Goal: Task Accomplishment & Management: Manage account settings

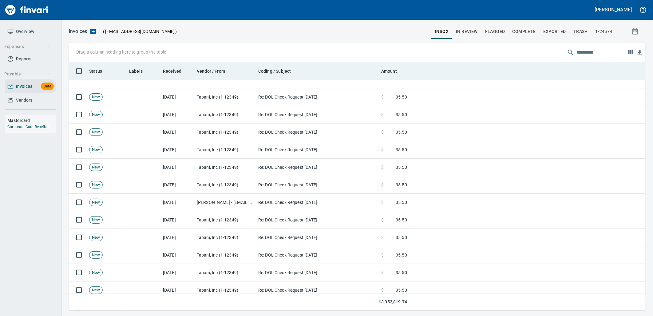
scroll to position [342, 0]
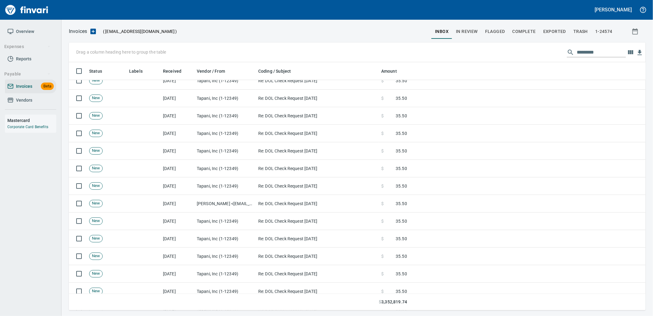
click at [582, 53] on input "text" at bounding box center [601, 52] width 49 height 10
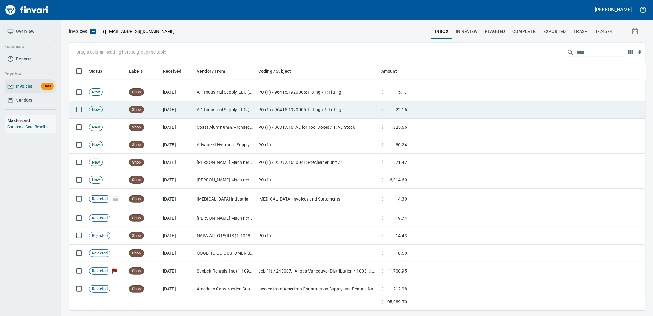
scroll to position [1698, 0]
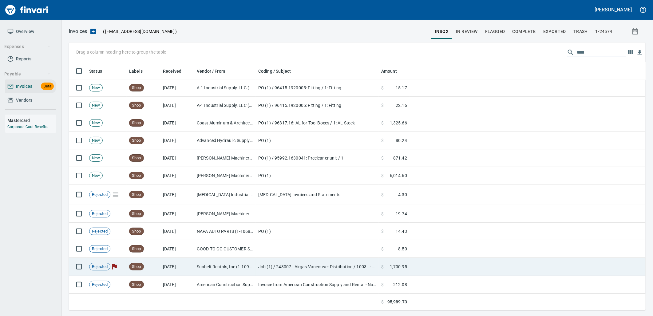
type input "****"
click at [352, 271] on td "Job (1) / 243007.: Airgas Vancouver Distribution / 1003. .: General Requirement…" at bounding box center [317, 266] width 123 height 18
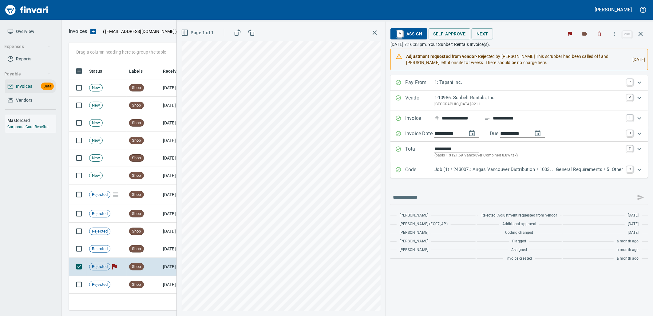
scroll to position [243, 567]
click at [641, 34] on icon "button" at bounding box center [641, 34] width 4 height 4
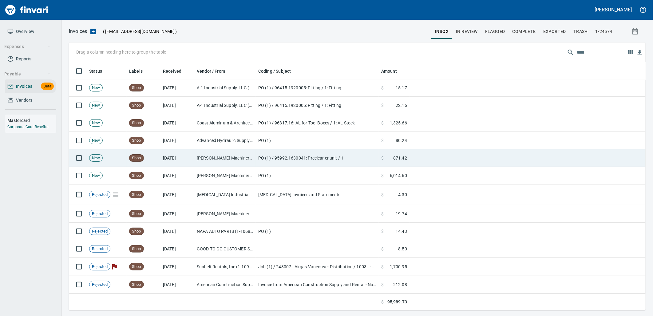
scroll to position [243, 567]
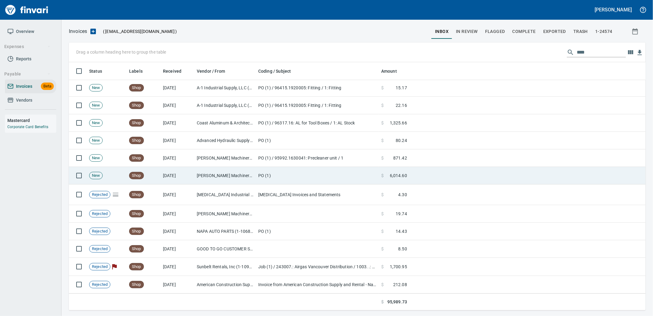
click at [171, 179] on td "9/2/2025" at bounding box center [178, 176] width 34 height 18
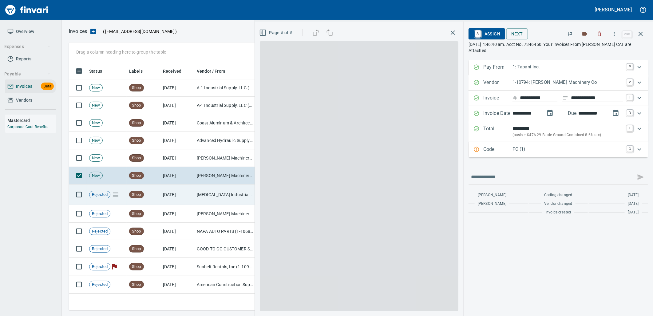
scroll to position [243, 567]
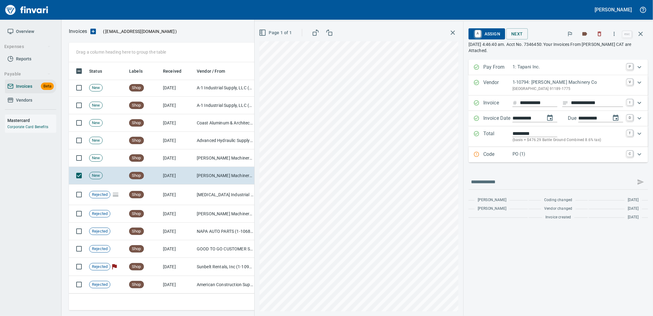
click at [539, 151] on p "PO (1)" at bounding box center [568, 153] width 111 height 7
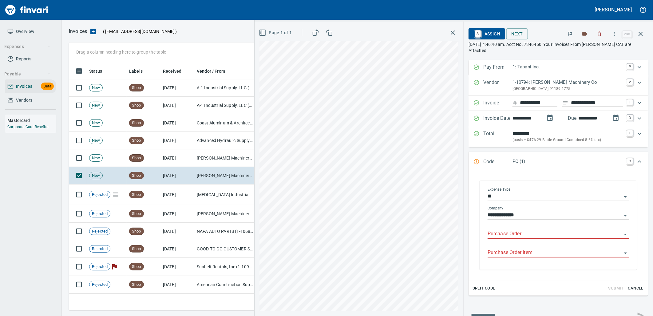
click at [525, 237] on input "Purchase Order" at bounding box center [555, 233] width 134 height 9
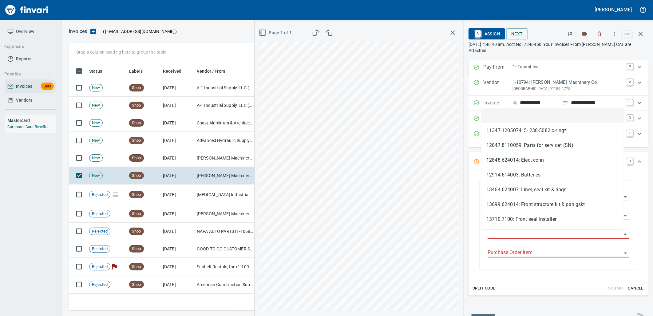
type input "**********"
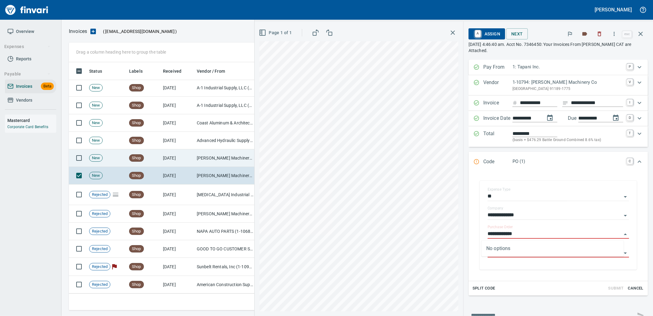
click at [179, 159] on td "9/2/2025" at bounding box center [178, 158] width 34 height 18
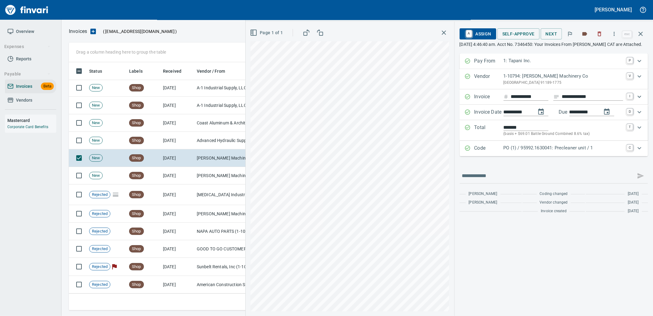
click at [527, 151] on p "PO (1) / 95992.1630041: Precleaner unit / 1" at bounding box center [564, 147] width 120 height 7
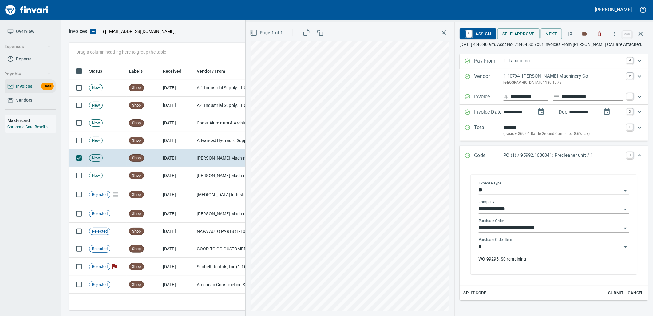
click at [522, 250] on input "*" at bounding box center [550, 246] width 143 height 9
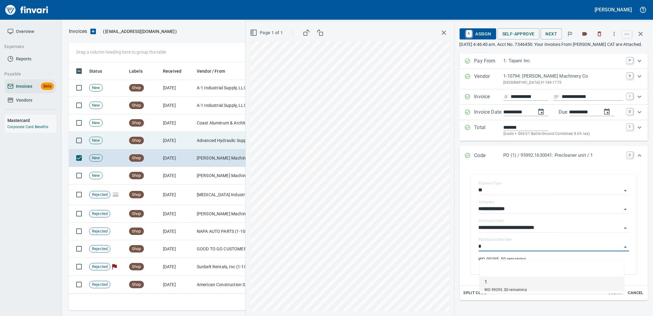
click at [228, 137] on td "Advanced Hydraulic Supply Co. LLC (1-10020)" at bounding box center [225, 141] width 62 height 18
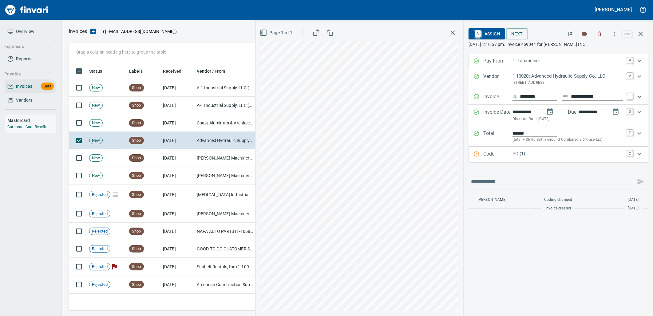
click at [556, 154] on p "PO (1)" at bounding box center [568, 153] width 111 height 7
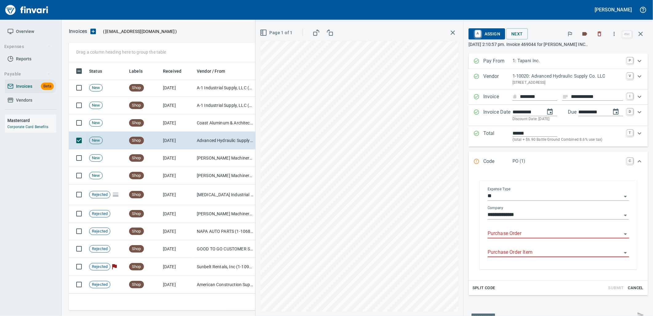
click at [517, 233] on input "Purchase Order" at bounding box center [555, 233] width 134 height 9
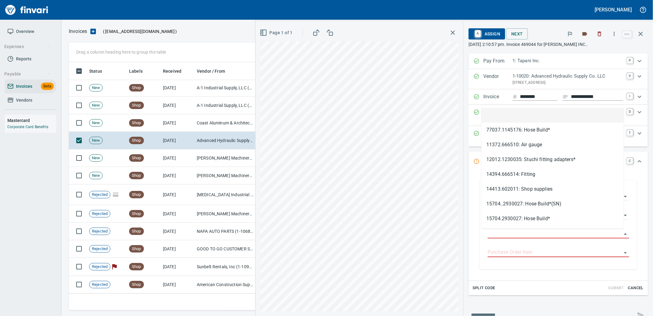
scroll to position [243, 567]
type input "**********"
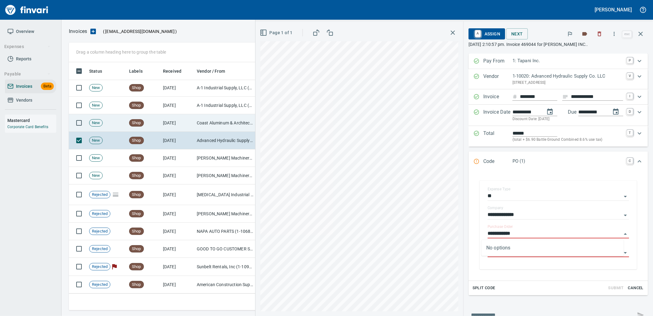
click at [178, 125] on td "9/3/2025" at bounding box center [178, 123] width 34 height 18
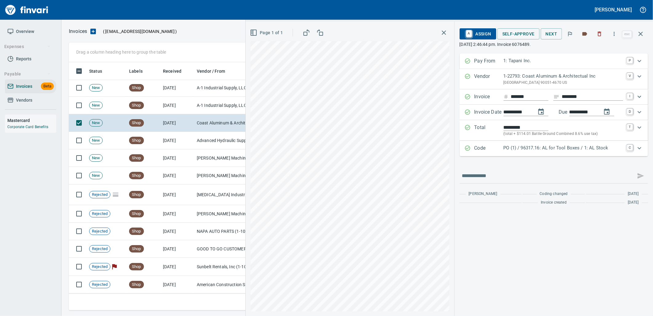
click at [536, 147] on p "PO (1) / 96317.16: AL for Tool Boxes / 1: AL Stock" at bounding box center [564, 147] width 120 height 7
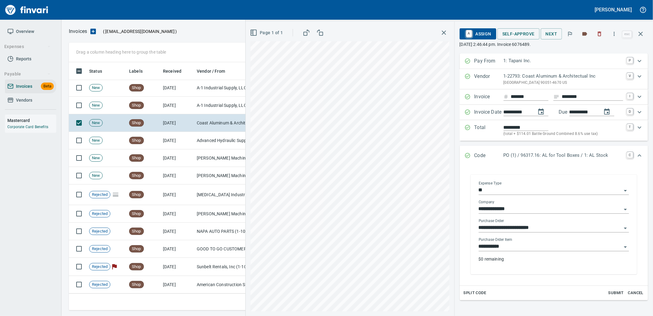
click at [519, 250] on input "**********" at bounding box center [550, 246] width 143 height 9
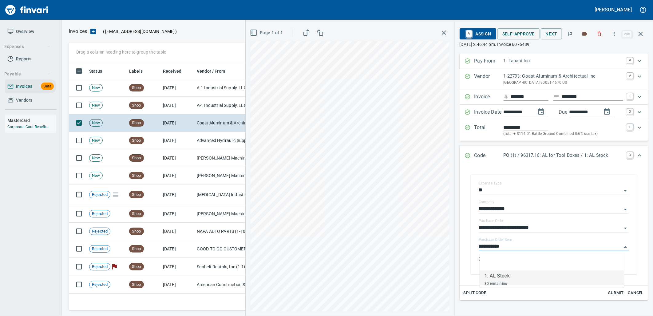
click at [185, 107] on td "9/3/2025" at bounding box center [178, 106] width 34 height 18
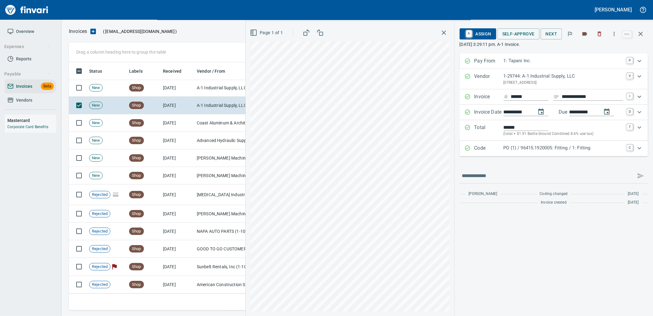
click at [556, 145] on p "PO (1) / 96415.1920005: Fitting / 1: Fitting" at bounding box center [564, 147] width 120 height 7
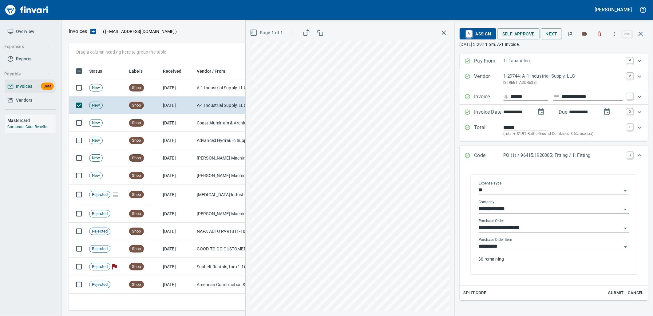
click at [516, 251] on input "**********" at bounding box center [550, 246] width 143 height 9
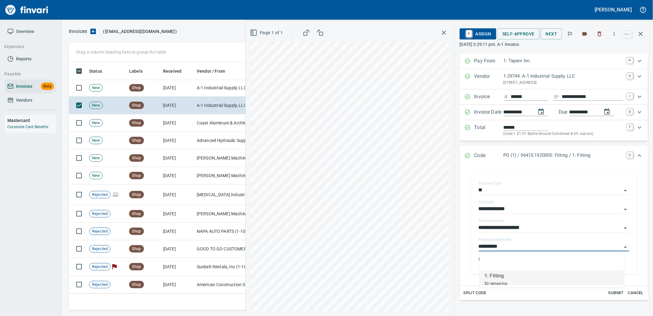
scroll to position [243, 567]
click at [207, 90] on td "A-1 Industrial Supply, LLC (1-29744)" at bounding box center [225, 88] width 62 height 18
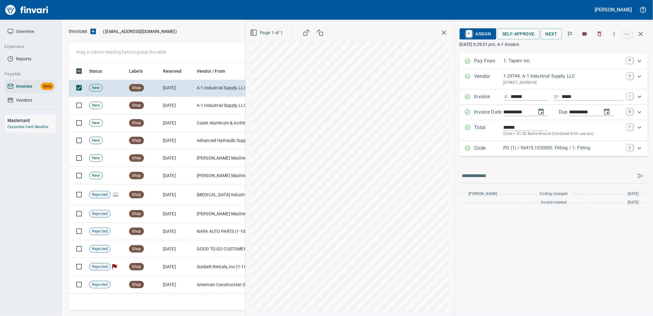
click at [535, 147] on p "PO (1) / 96415.1920005: Fitting / 1: Fitting" at bounding box center [564, 147] width 120 height 7
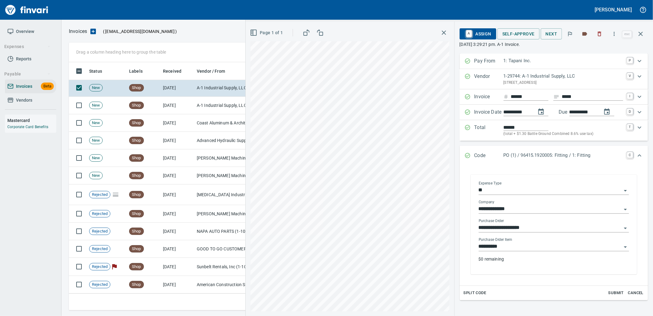
click at [520, 248] on input "**********" at bounding box center [550, 246] width 143 height 9
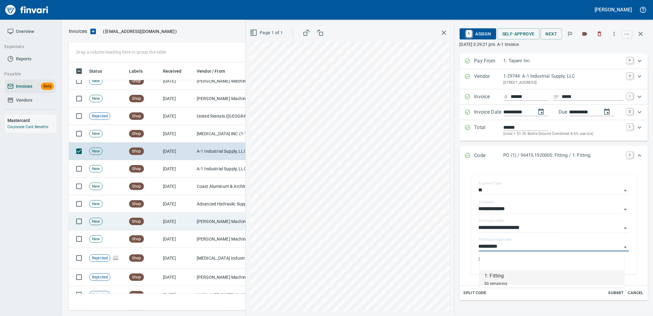
scroll to position [1630, 0]
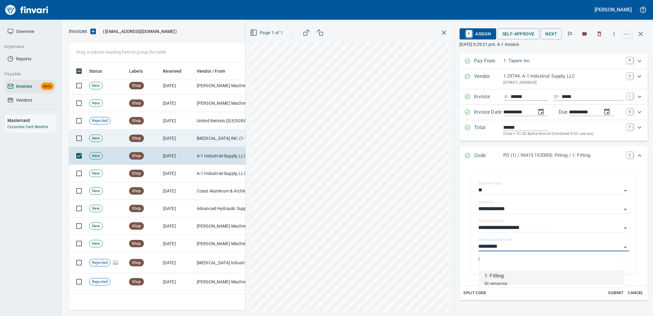
click at [219, 142] on td "IBS INC (1-10480)" at bounding box center [225, 138] width 62 height 18
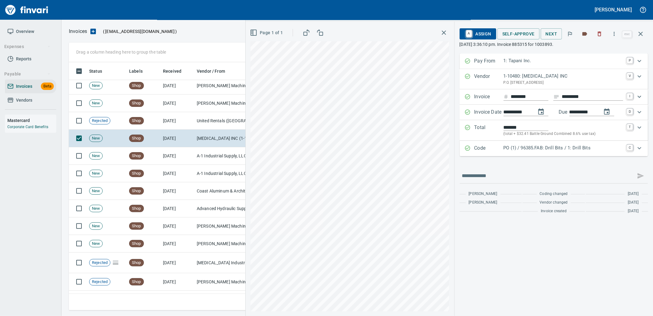
click at [523, 149] on p "PO (1) / 96385.FAB: Drill Bits / 1: Drill Bits" at bounding box center [564, 147] width 120 height 7
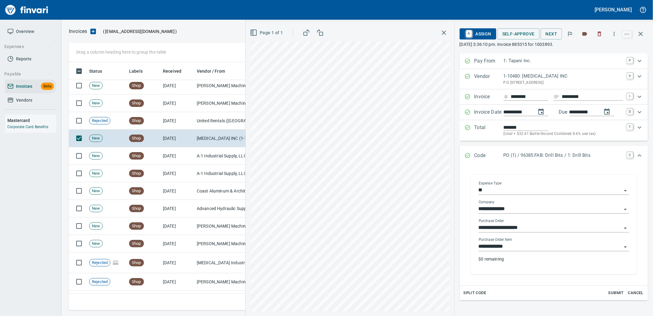
click at [520, 244] on input "**********" at bounding box center [550, 246] width 143 height 9
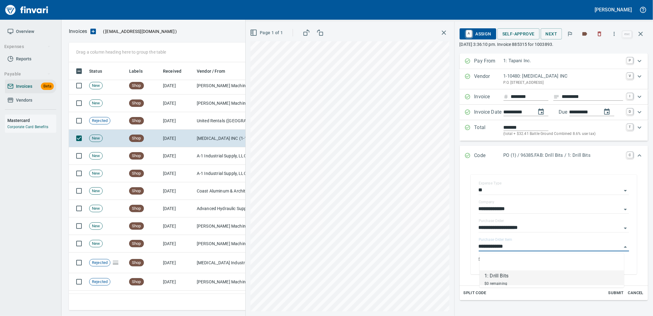
scroll to position [243, 567]
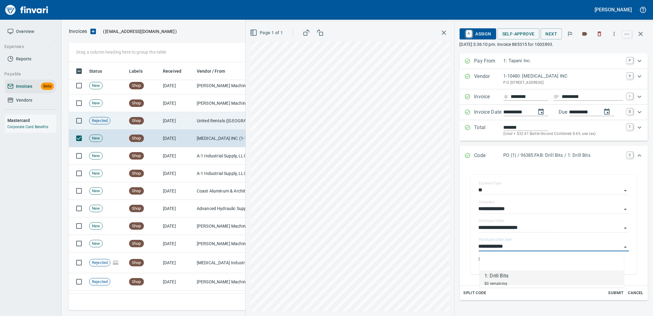
click at [206, 123] on td "United Rentals (North America), Inc. (1-11054)" at bounding box center [225, 121] width 62 height 18
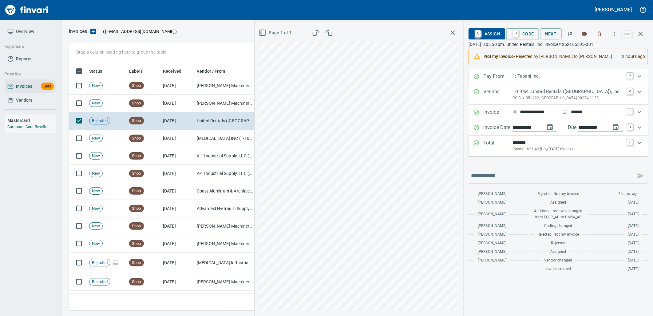
click at [487, 31] on span "A Assign" at bounding box center [487, 34] width 27 height 10
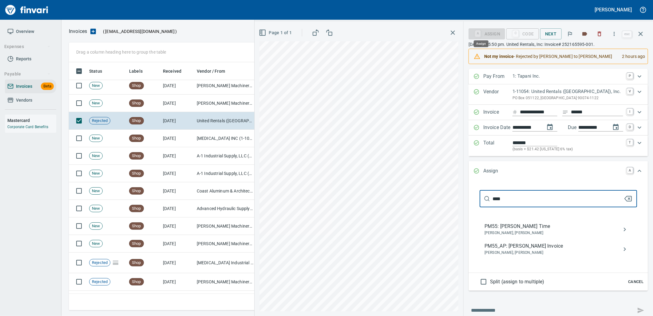
scroll to position [243, 567]
type input "****"
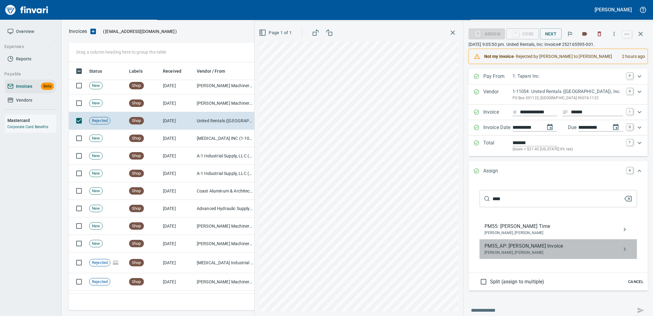
click at [525, 248] on span "PM55_AP: Cory Gove Invoice" at bounding box center [554, 245] width 138 height 7
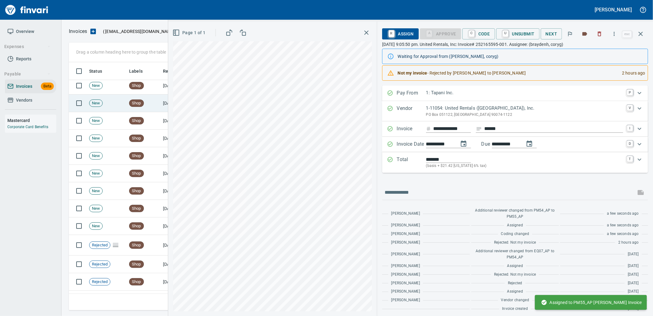
click at [152, 105] on td "Shop" at bounding box center [144, 103] width 34 height 18
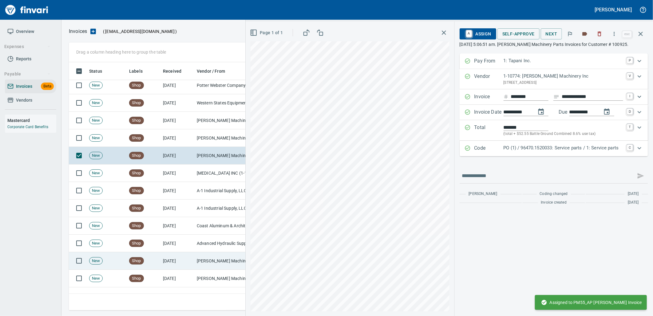
scroll to position [1562, 0]
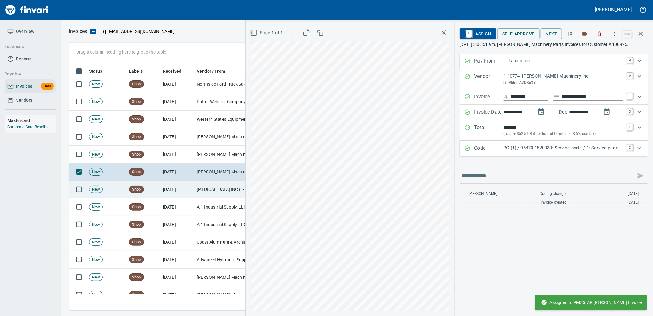
click at [151, 195] on td "Shop" at bounding box center [144, 190] width 34 height 18
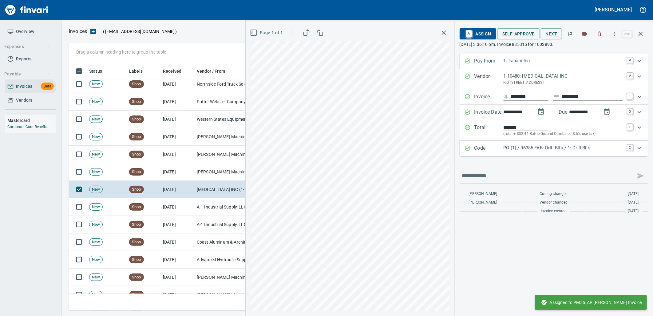
click at [518, 148] on p "PO (1) / 96385.FAB: Drill Bits / 1: Drill Bits" at bounding box center [564, 147] width 120 height 7
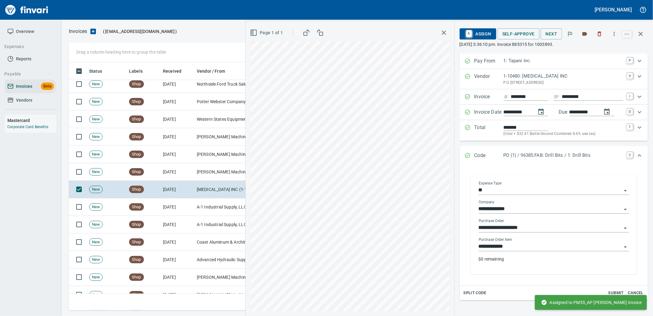
click at [516, 251] on div "**********" at bounding box center [554, 252] width 150 height 30
click at [512, 249] on input "**********" at bounding box center [550, 246] width 143 height 9
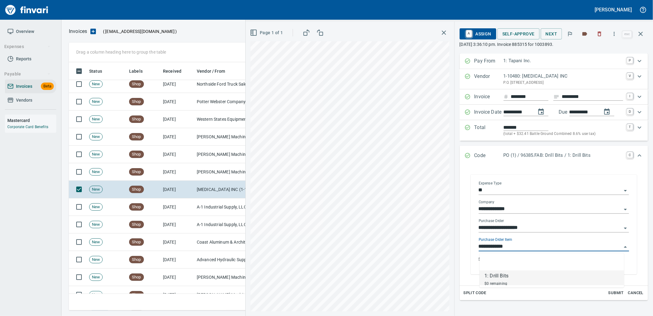
scroll to position [243, 567]
click at [205, 175] on td "[PERSON_NAME] Machinery Inc (1-10774)" at bounding box center [225, 172] width 62 height 18
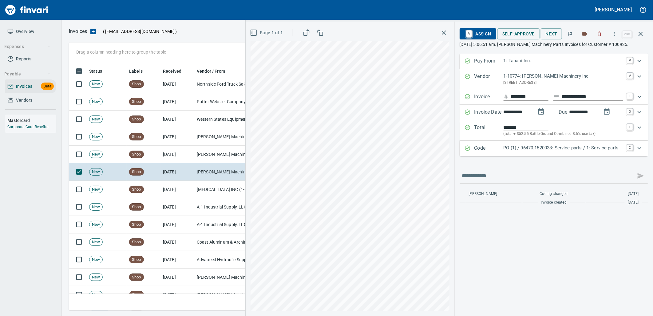
click at [571, 146] on p "PO (1) / 96470.1520033: Service parts / 1: Service parts" at bounding box center [564, 147] width 120 height 7
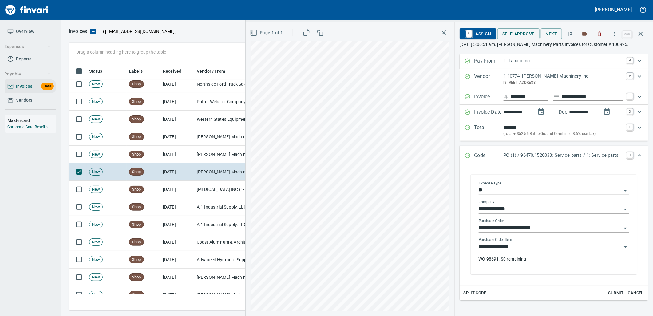
click at [521, 250] on input "**********" at bounding box center [550, 246] width 143 height 9
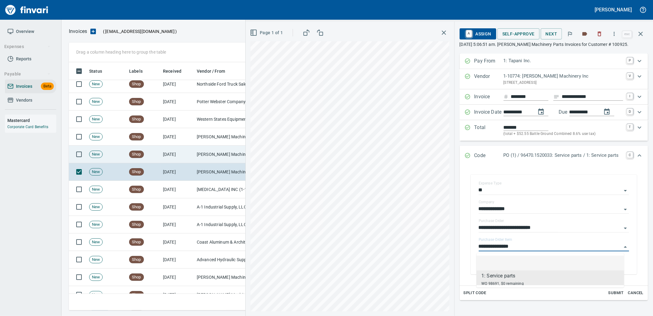
click at [216, 148] on td "[PERSON_NAME] Machinery Inc (1-10774)" at bounding box center [225, 154] width 62 height 18
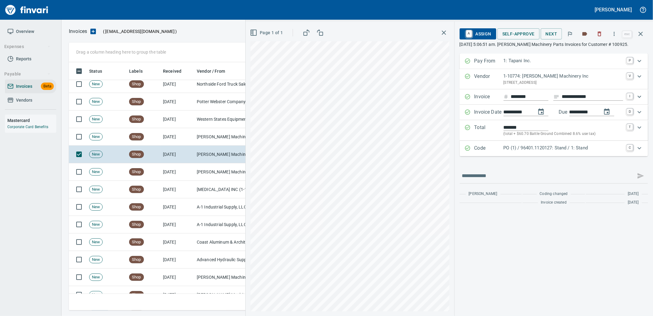
click at [540, 147] on p "PO (1) / 96401.1120127: Stand / 1: Stand" at bounding box center [564, 147] width 120 height 7
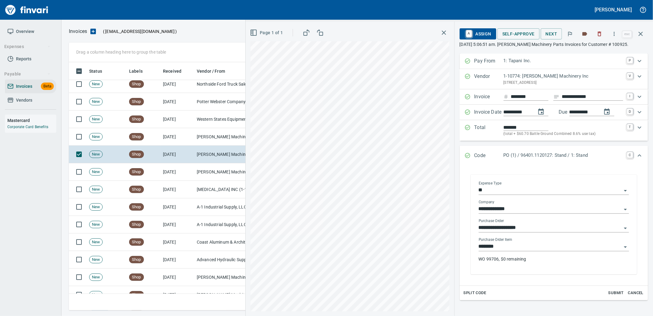
click at [508, 247] on input "********" at bounding box center [550, 246] width 143 height 9
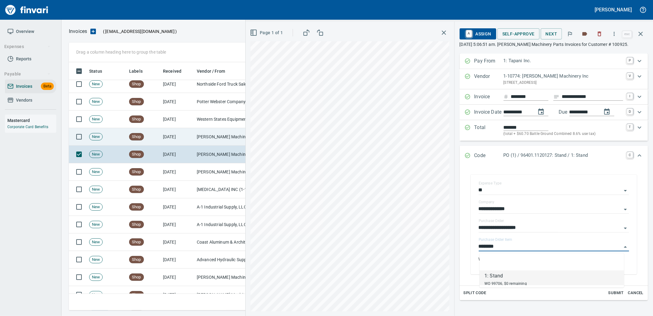
click at [202, 135] on td "[PERSON_NAME] Machinery Co (1-10794)" at bounding box center [225, 137] width 62 height 18
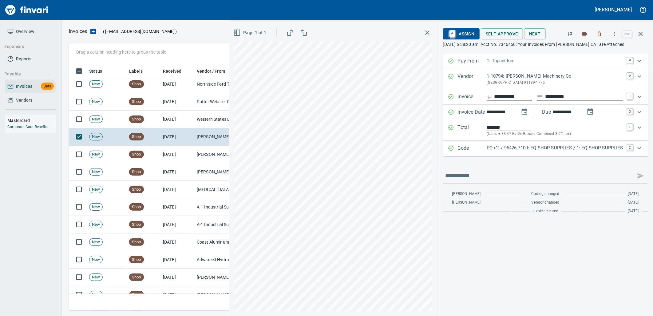
click at [568, 151] on p "PO (1) / 96426.7100: EQ SHOP SUPPLIES / 1: EQ SHOP SUPPLIES" at bounding box center [555, 147] width 136 height 7
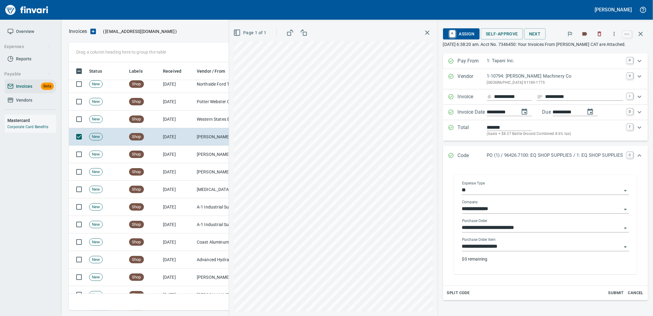
click at [523, 244] on input "**********" at bounding box center [542, 246] width 160 height 9
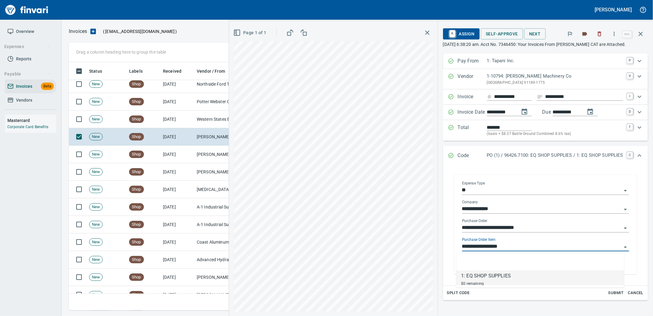
scroll to position [243, 567]
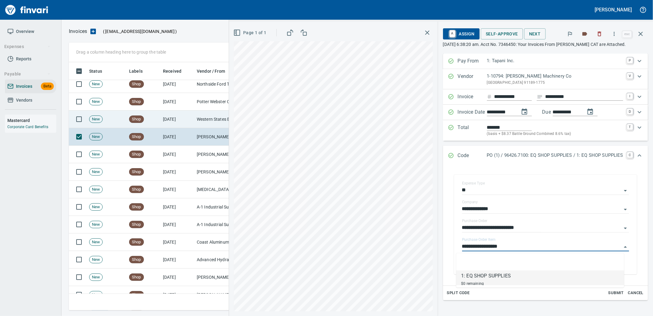
click at [174, 122] on td "9/4/2025" at bounding box center [178, 119] width 34 height 18
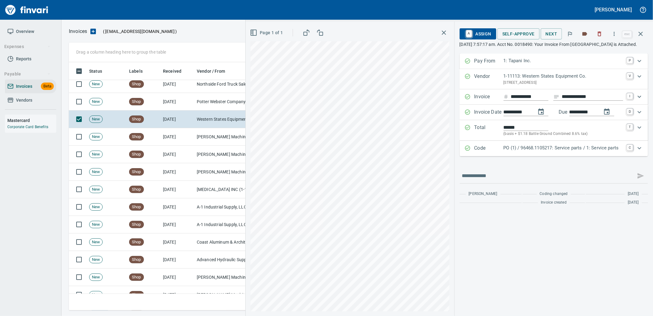
click at [531, 151] on p "PO (1) / 96468.1105217: Service parts / 1: Service parts" at bounding box center [564, 147] width 120 height 7
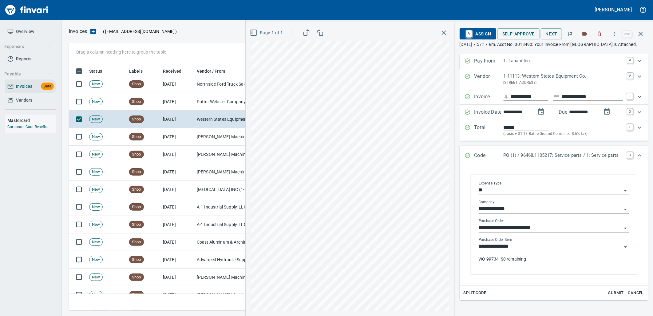
click at [515, 251] on input "**********" at bounding box center [550, 246] width 143 height 9
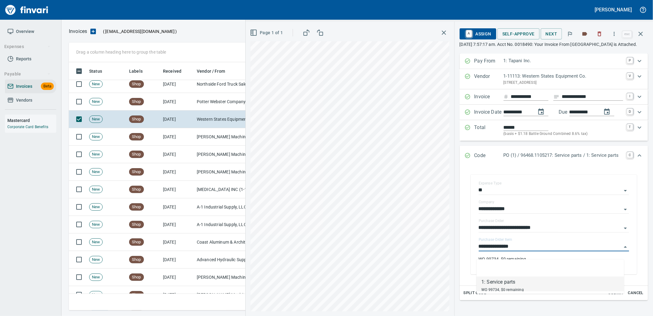
scroll to position [243, 567]
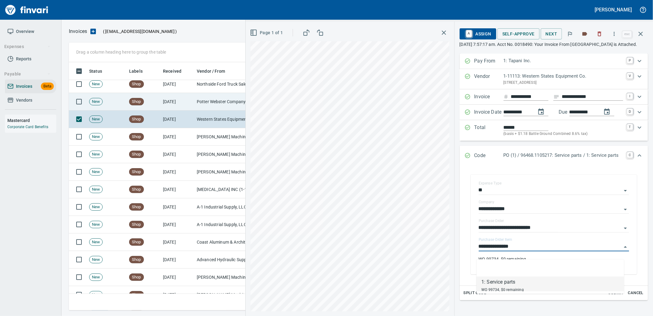
click at [203, 102] on td "Potter Webster Company Inc (1-10818)" at bounding box center [225, 102] width 62 height 18
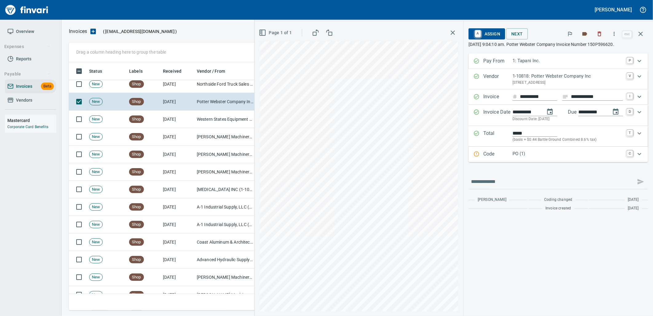
click at [534, 154] on p "PO (1)" at bounding box center [568, 153] width 111 height 7
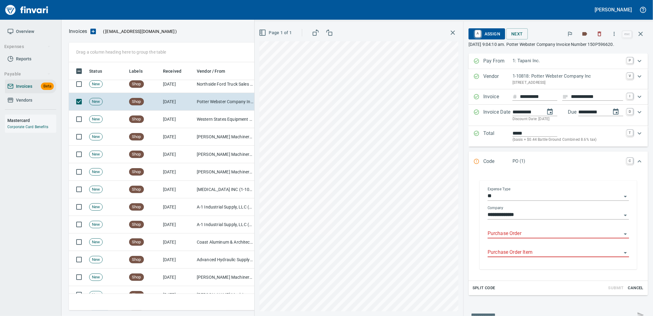
click at [507, 229] on input "Purchase Order" at bounding box center [555, 233] width 134 height 9
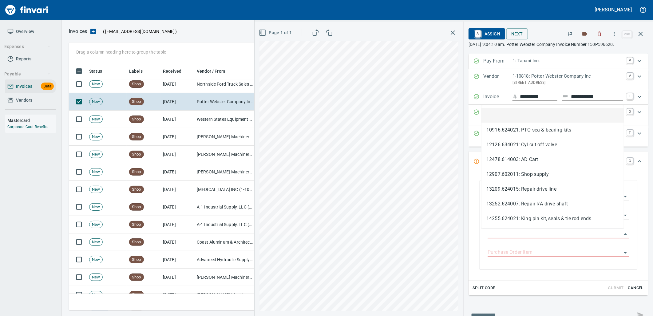
scroll to position [243, 567]
type input "**********"
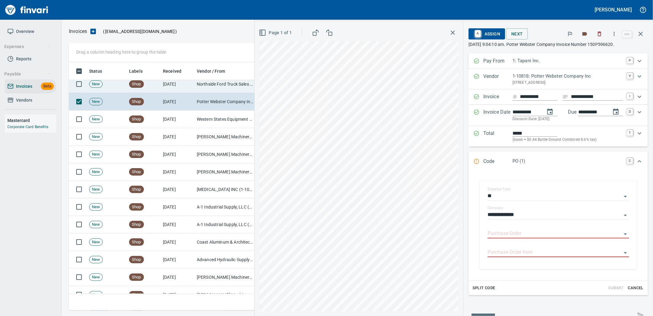
drag, startPoint x: 168, startPoint y: 86, endPoint x: 225, endPoint y: 94, distance: 58.0
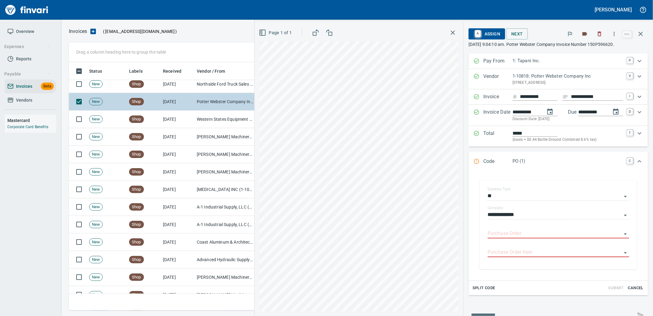
click at [168, 86] on td "9/4/2025" at bounding box center [178, 84] width 34 height 18
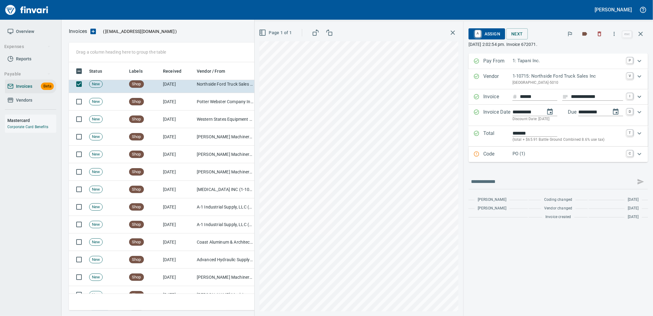
click at [535, 159] on div "Code PO (1) C" at bounding box center [559, 153] width 180 height 15
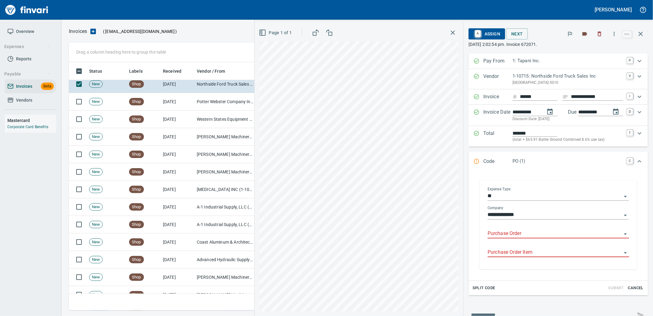
click at [514, 233] on input "Purchase Order" at bounding box center [555, 233] width 134 height 9
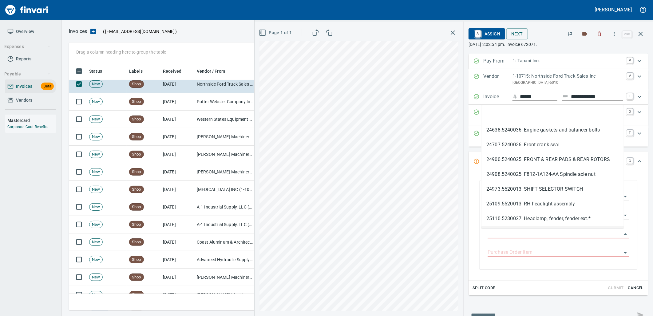
type input "**********"
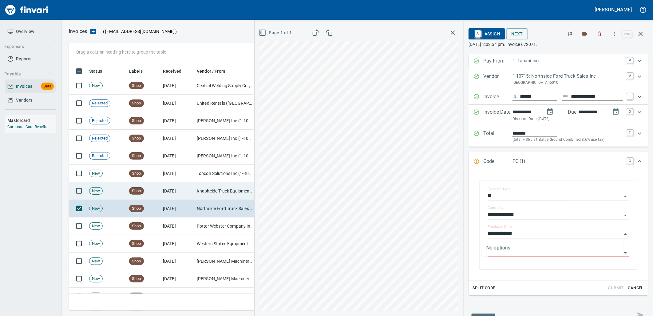
scroll to position [1425, 0]
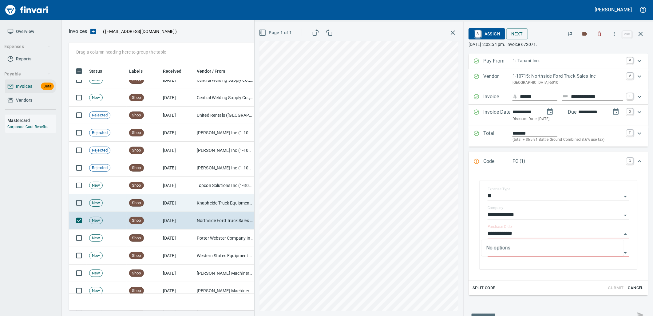
click at [209, 199] on td "Knapheide Truck Equipment Co Northwest (1-11243)" at bounding box center [225, 203] width 62 height 18
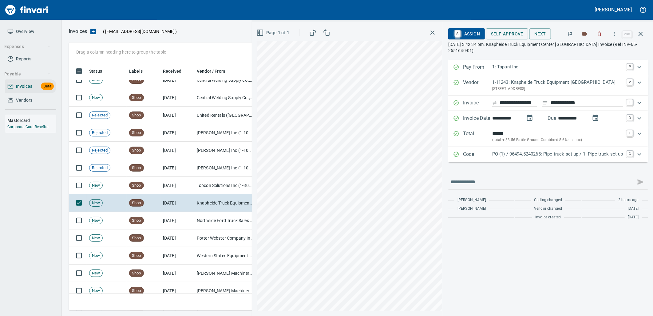
click at [504, 149] on div "Code PO (1) / 96494.5240265: Pipe truck set up / 1: Pipe truck set up C" at bounding box center [548, 154] width 200 height 15
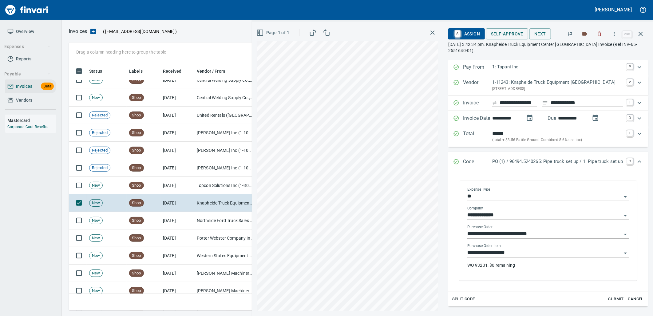
click at [514, 251] on input "**********" at bounding box center [545, 252] width 154 height 9
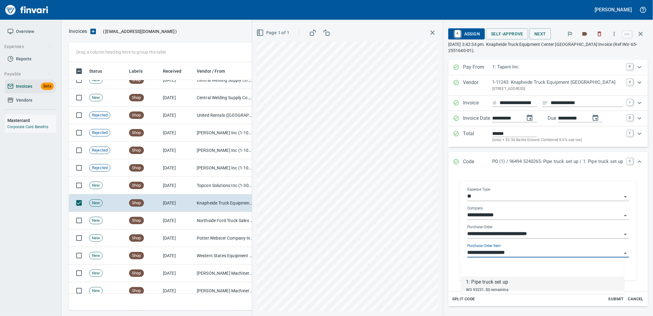
scroll to position [243, 567]
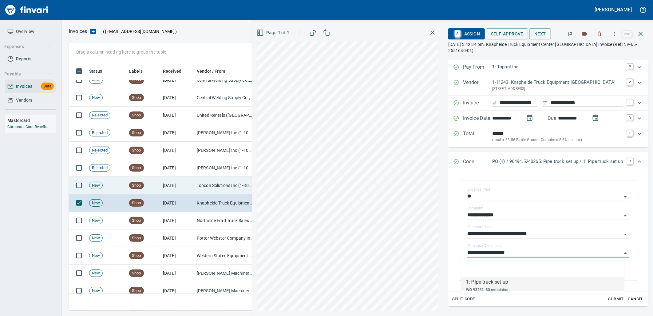
click at [199, 182] on td "Topcon Solutions Inc (1-30481)" at bounding box center [225, 186] width 62 height 18
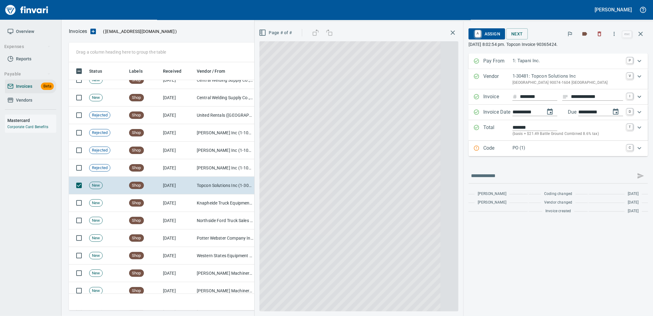
click at [549, 153] on div "Code PO (1) C" at bounding box center [559, 148] width 180 height 15
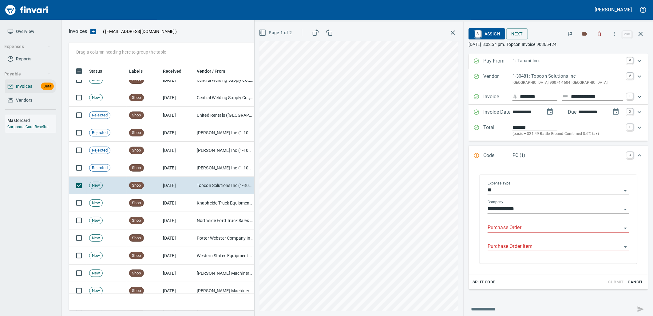
click at [530, 230] on input "Purchase Order" at bounding box center [555, 227] width 134 height 9
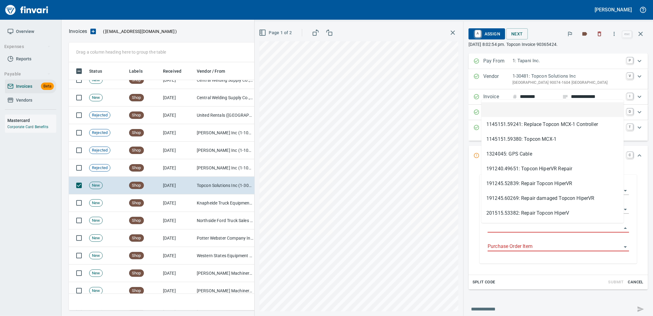
scroll to position [243, 567]
type input "**********"
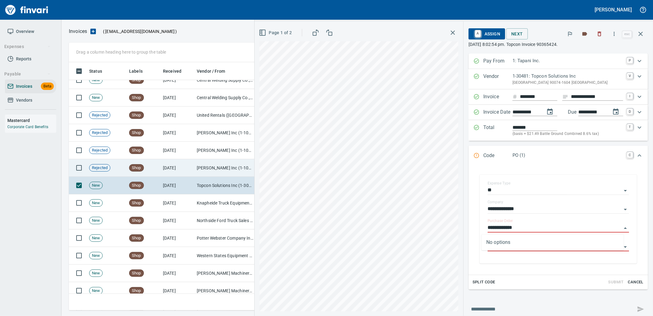
click at [192, 165] on td "9/4/2025" at bounding box center [178, 168] width 34 height 18
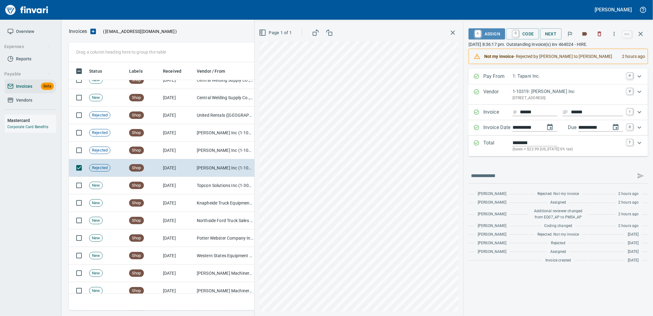
click at [497, 36] on span "A Assign" at bounding box center [487, 34] width 27 height 10
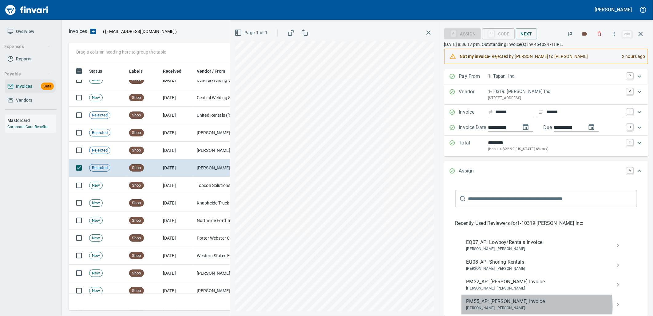
click at [506, 306] on span "Brayden Hersey, Cory Gove" at bounding box center [542, 308] width 150 height 6
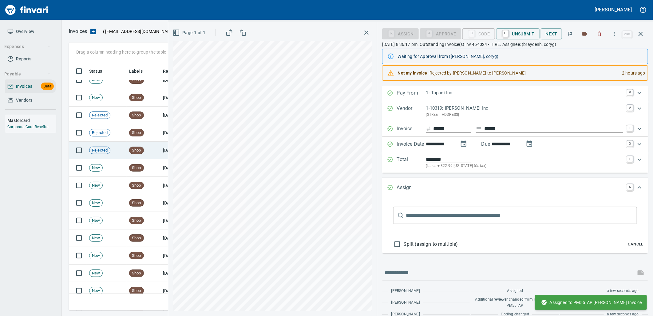
click at [156, 149] on td "Shop" at bounding box center [144, 150] width 34 height 18
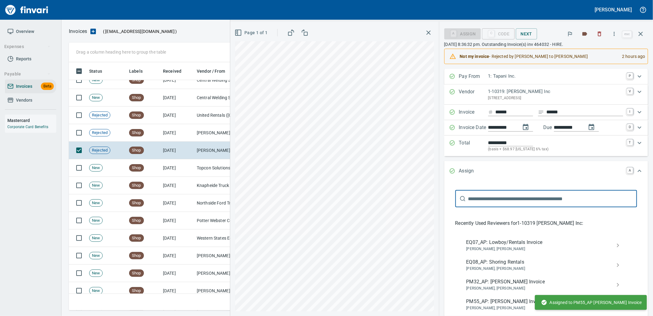
click at [526, 306] on span "Brayden Hersey, Cory Gove" at bounding box center [542, 308] width 150 height 6
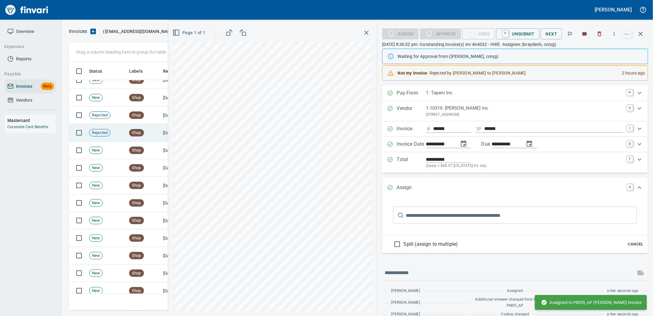
click at [144, 136] on td "Shop" at bounding box center [144, 133] width 34 height 18
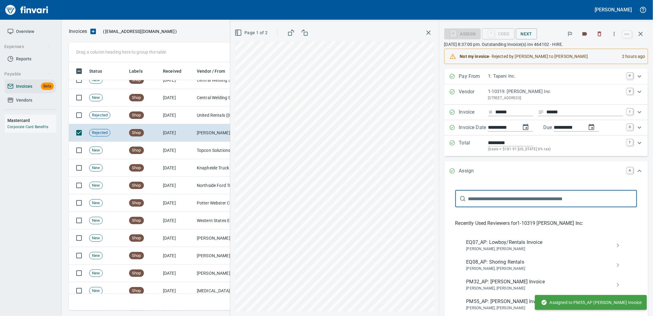
click at [505, 305] on span "Brayden Hersey, Cory Gove" at bounding box center [542, 308] width 150 height 6
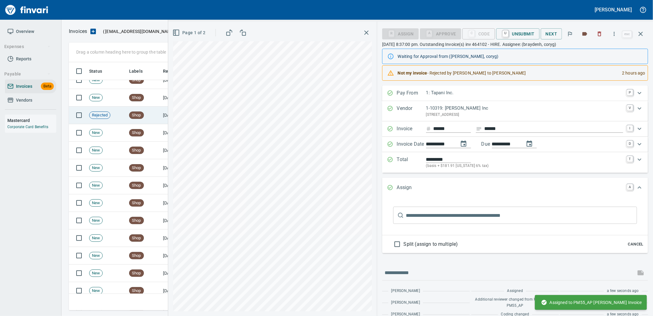
click at [147, 116] on td "Shop" at bounding box center [144, 115] width 34 height 18
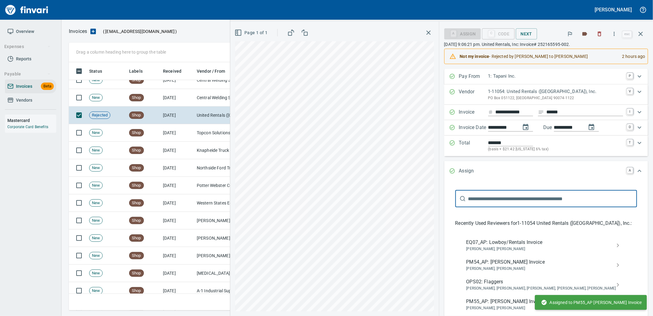
click at [502, 303] on span "PM55_AP: Cory Gove Invoice" at bounding box center [542, 300] width 150 height 7
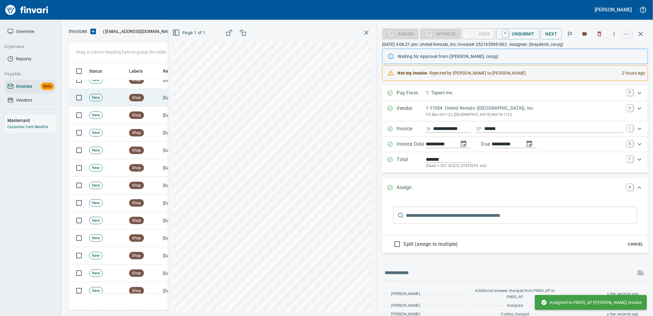
click at [147, 93] on td "Shop" at bounding box center [144, 98] width 34 height 18
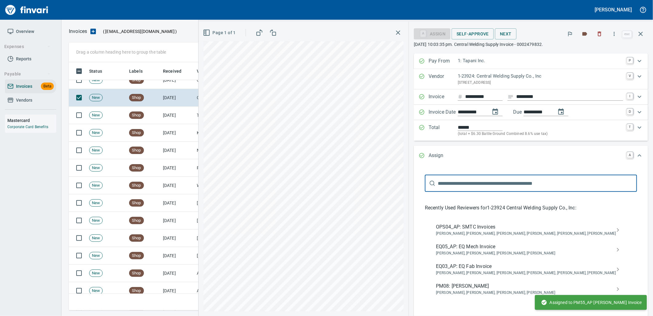
scroll to position [78, 0]
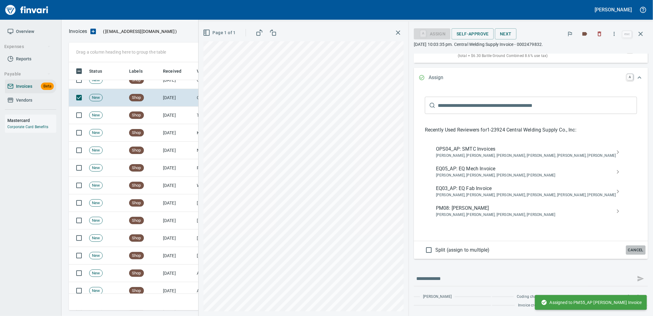
click at [632, 253] on span "Cancel" at bounding box center [636, 249] width 17 height 7
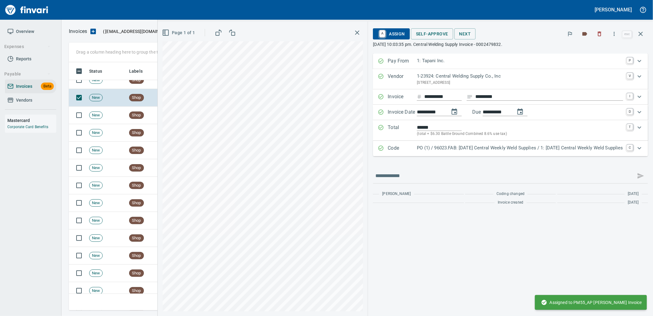
click at [527, 149] on p "PO (1) / 96023.FAB: [DATE] Central Weekly Weld Supplies / 1: [DATE] Central Wee…" at bounding box center [520, 147] width 206 height 7
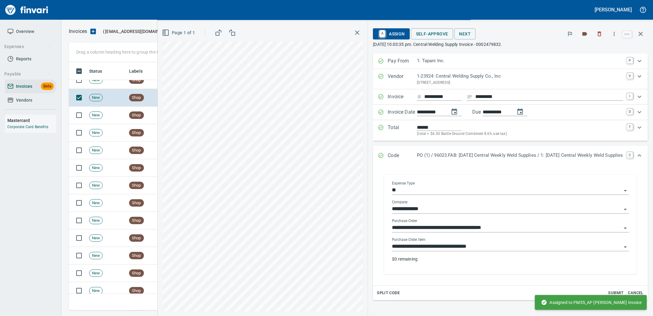
click at [478, 248] on input "**********" at bounding box center [507, 246] width 230 height 9
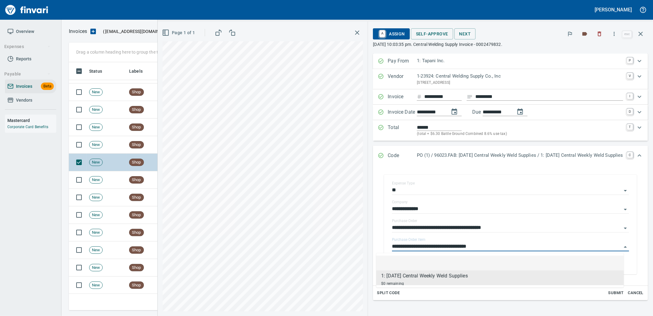
scroll to position [1357, 0]
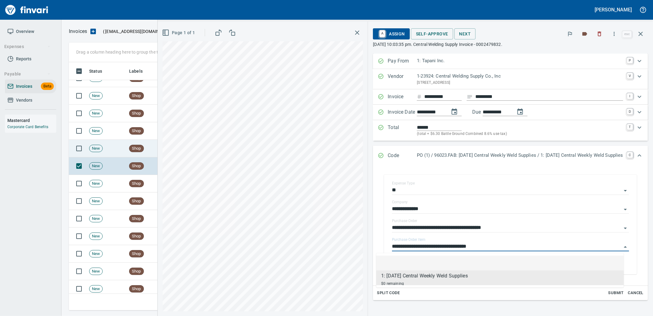
click at [111, 149] on td "New" at bounding box center [107, 149] width 40 height 18
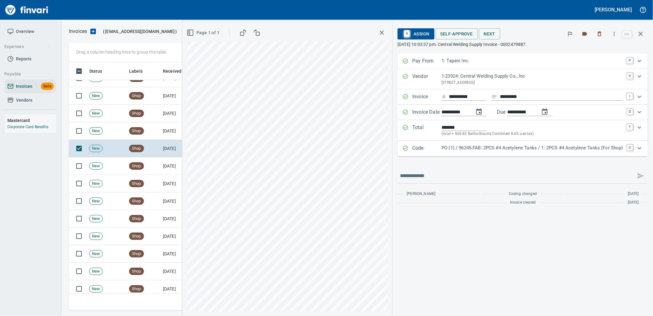
click at [532, 149] on p "PO (1) / 96245.FAB: 2PCS #4 Acetylene Tanks / 1: 2PCS #4 Acetylene Tanks (For S…" at bounding box center [533, 147] width 182 height 7
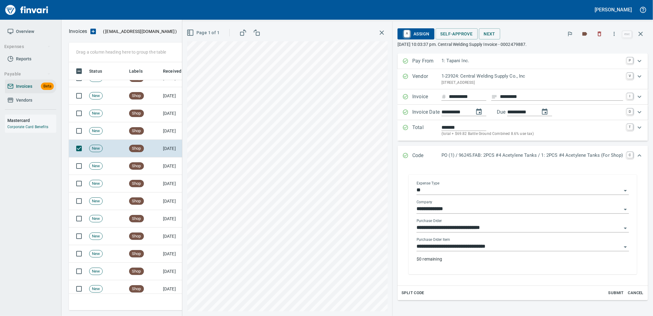
click at [505, 244] on input "**********" at bounding box center [519, 246] width 205 height 9
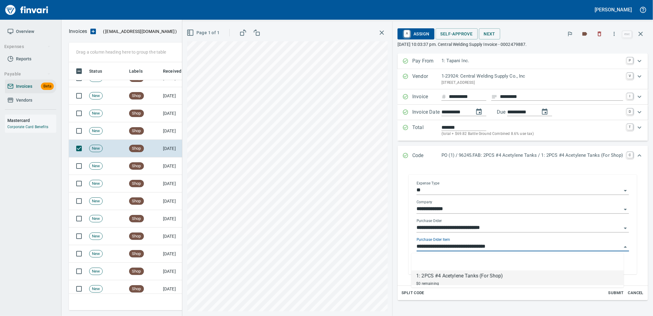
scroll to position [243, 567]
click at [152, 130] on td "Shop" at bounding box center [144, 131] width 34 height 18
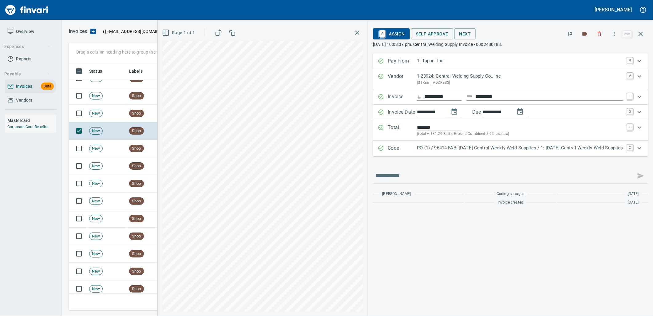
click at [484, 151] on p "PO (1) / 96414.FAB: 09/02/25 Central Weekly Weld Supplies / 1: 09/02/25 Central…" at bounding box center [520, 147] width 206 height 7
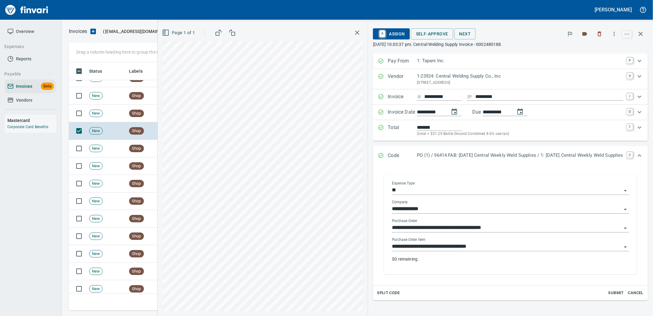
click at [480, 246] on input "**********" at bounding box center [507, 246] width 230 height 9
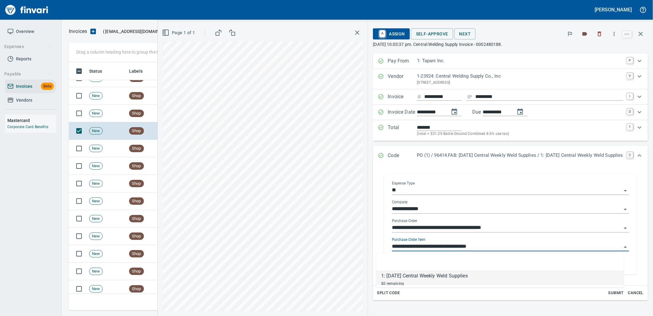
scroll to position [243, 567]
click at [104, 114] on td "New" at bounding box center [107, 114] width 40 height 18
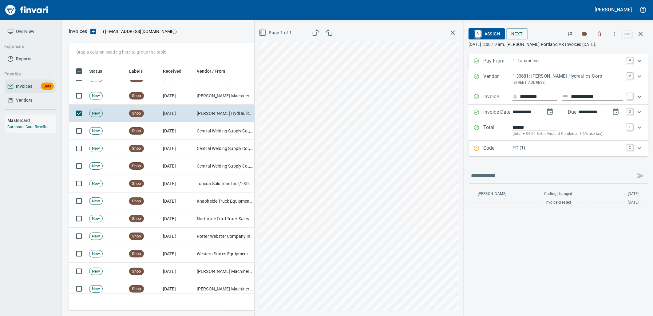
click at [524, 148] on p "PO (1)" at bounding box center [568, 147] width 111 height 7
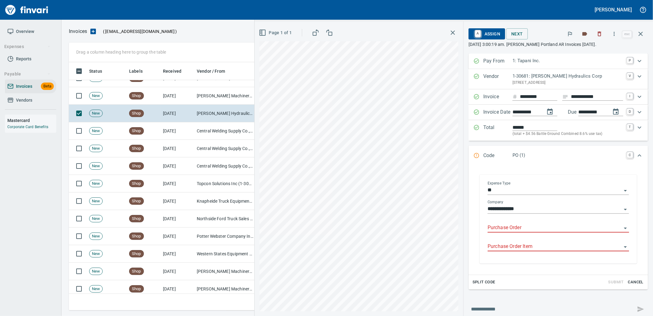
click at [520, 228] on input "Purchase Order" at bounding box center [555, 227] width 134 height 9
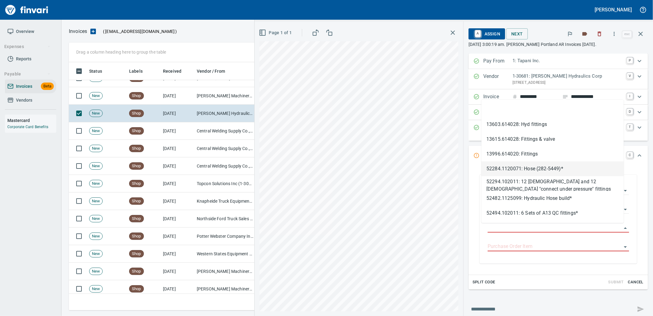
scroll to position [243, 567]
type input "**********"
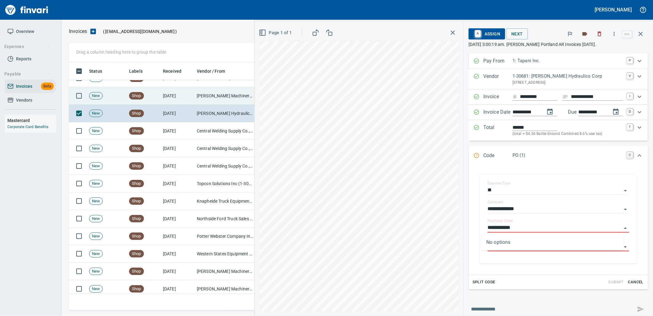
click at [169, 101] on td "9/5/2025" at bounding box center [178, 96] width 34 height 18
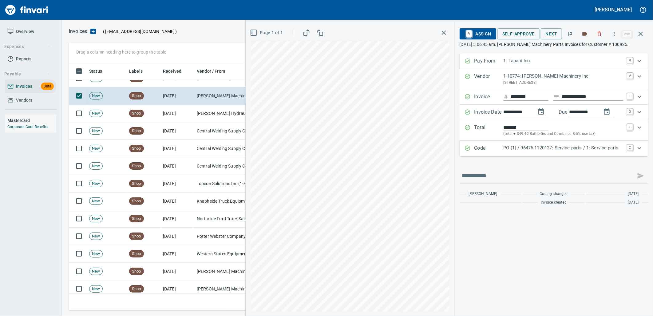
click at [534, 152] on div "PO (1) / 96476.1120127: Service parts / 1: Service parts" at bounding box center [564, 148] width 120 height 8
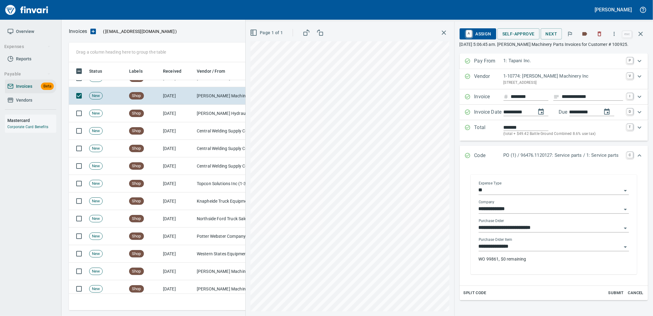
click at [526, 247] on input "**********" at bounding box center [550, 246] width 143 height 9
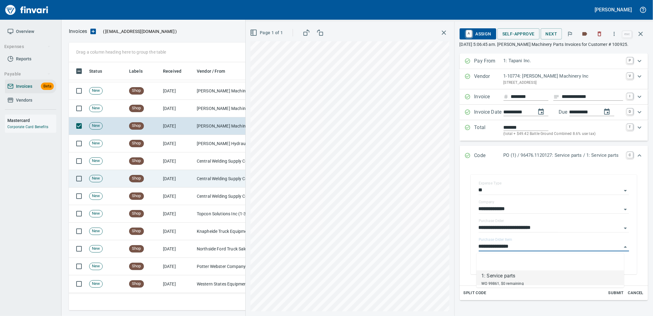
scroll to position [1254, 0]
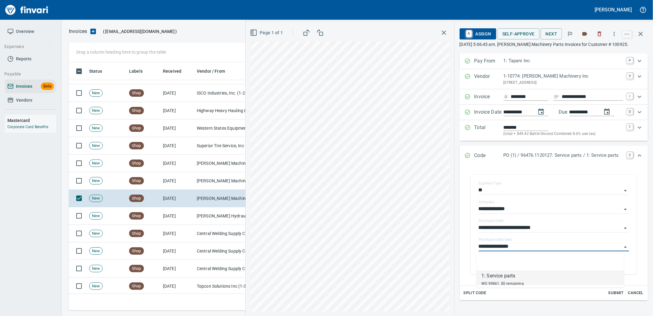
click at [182, 179] on td "[DATE]" at bounding box center [178, 181] width 34 height 18
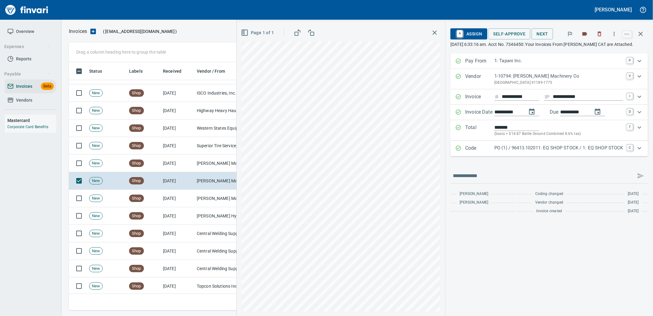
click at [539, 145] on p "PO (1) / 96413.102011: EQ SHOP STOCK / 1: EQ SHOP STOCK" at bounding box center [559, 147] width 129 height 7
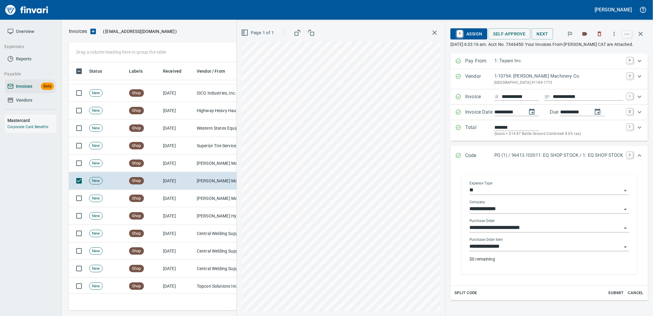
click at [526, 246] on input "**********" at bounding box center [546, 246] width 152 height 9
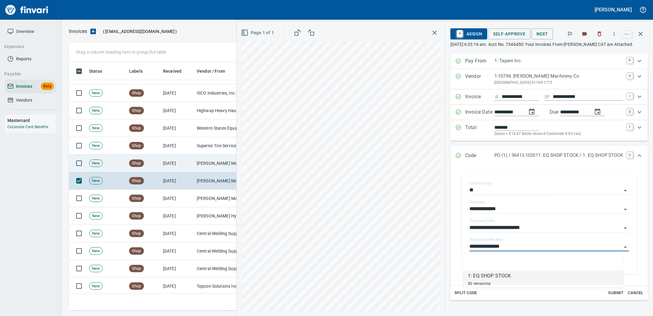
click at [215, 164] on td "[PERSON_NAME] Machinery Co (1-10794)" at bounding box center [225, 163] width 62 height 18
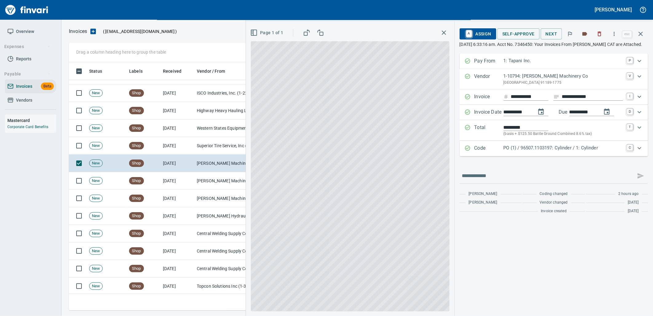
click at [561, 151] on p "PO (1) / 96507.1103197: Cylinder / 1: Cylinder" at bounding box center [564, 147] width 120 height 7
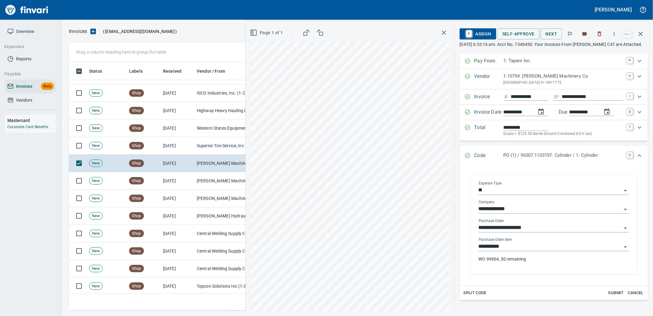
click at [516, 251] on input "**********" at bounding box center [550, 246] width 143 height 9
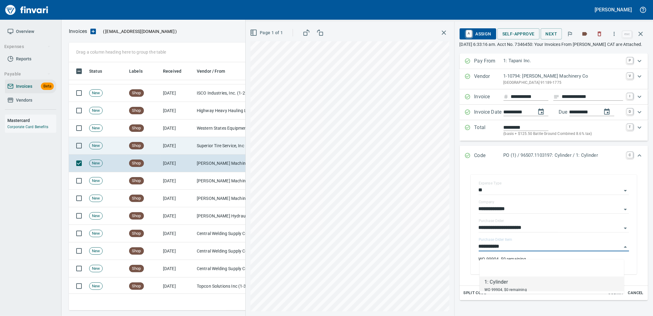
click at [208, 139] on td "Superior Tire Service, Inc (1-10991)" at bounding box center [225, 146] width 62 height 18
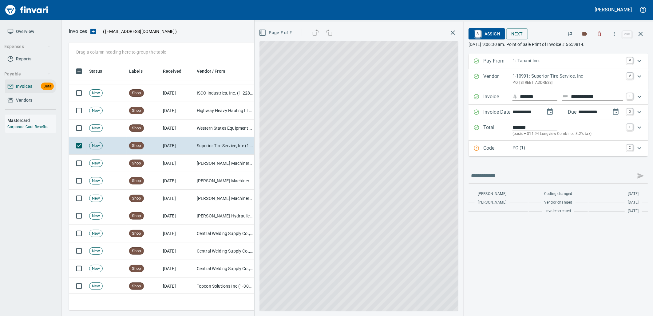
click at [540, 146] on p "PO (1)" at bounding box center [568, 147] width 111 height 7
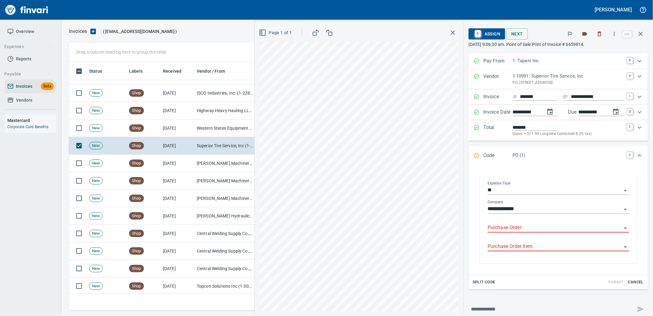
click at [519, 230] on input "Purchase Order" at bounding box center [555, 227] width 134 height 9
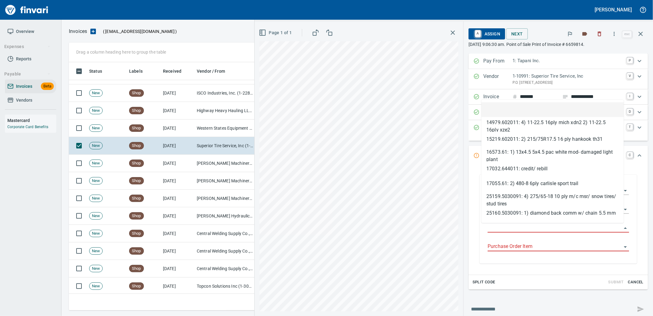
scroll to position [243, 567]
type input "**********"
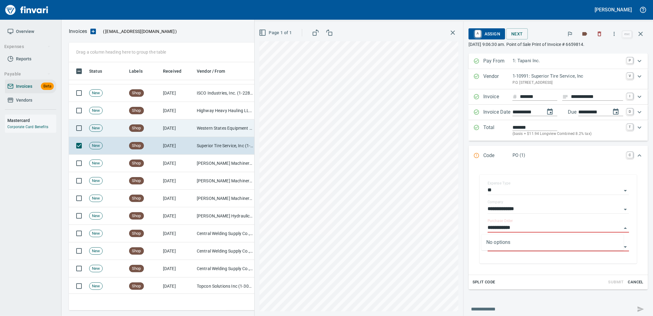
click at [225, 130] on td "Western States Equipment Co. (1-11113)" at bounding box center [225, 128] width 62 height 18
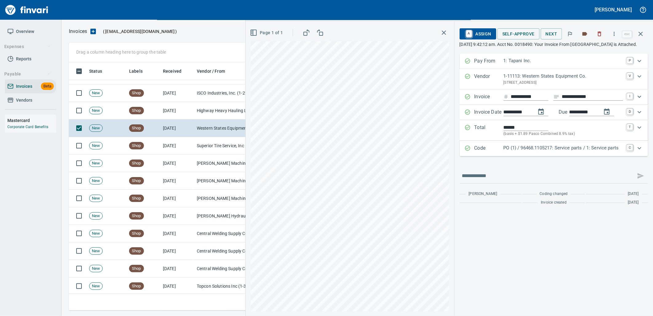
click at [555, 152] on div "PO (1) / 96468.1105217: Service parts / 1: Service parts" at bounding box center [564, 148] width 120 height 8
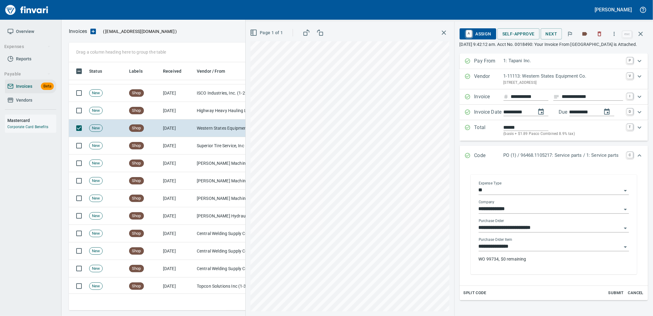
click at [516, 251] on input "**********" at bounding box center [550, 246] width 143 height 9
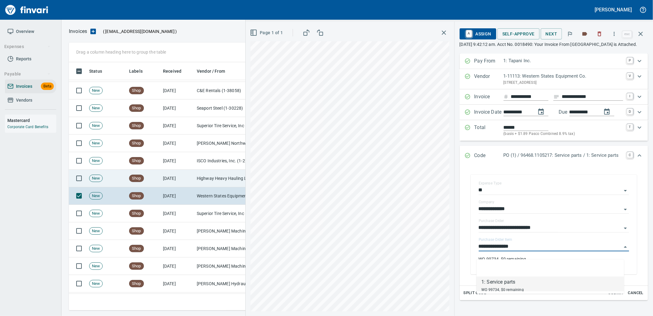
scroll to position [1186, 0]
click at [202, 176] on td "Highway Heavy Hauling LLC (1-22471)" at bounding box center [225, 179] width 62 height 18
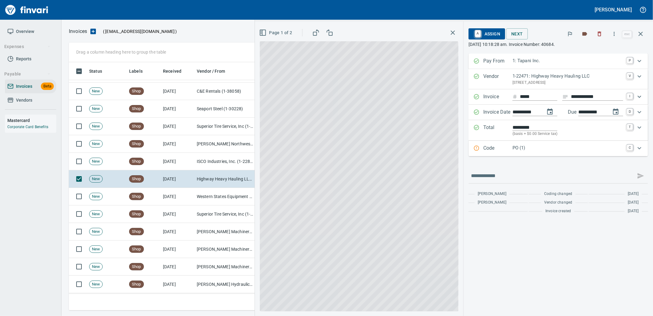
click at [587, 146] on p "PO (1)" at bounding box center [568, 147] width 111 height 7
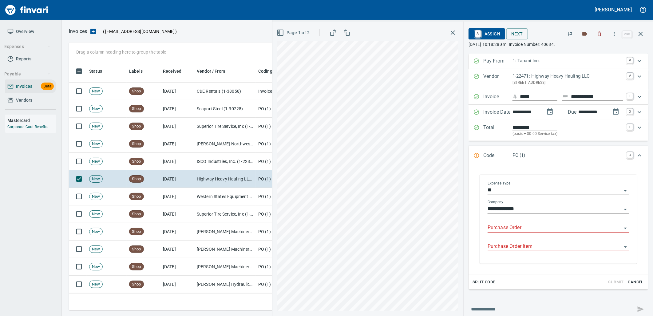
click at [558, 230] on input "Purchase Order" at bounding box center [555, 227] width 134 height 9
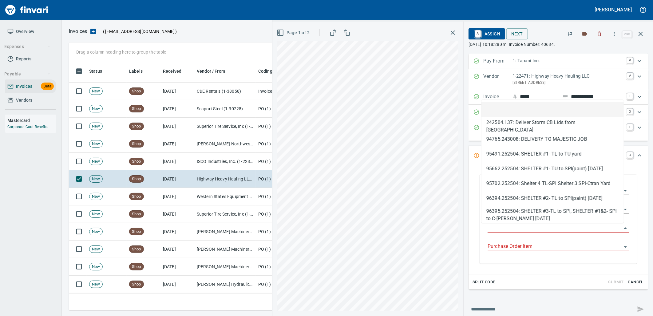
scroll to position [243, 567]
type input "**********"
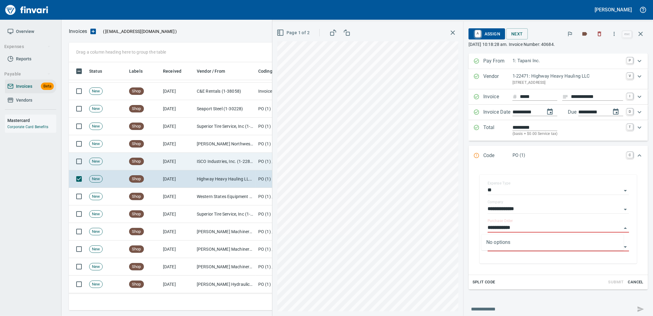
click at [176, 156] on td "[DATE]" at bounding box center [178, 162] width 34 height 18
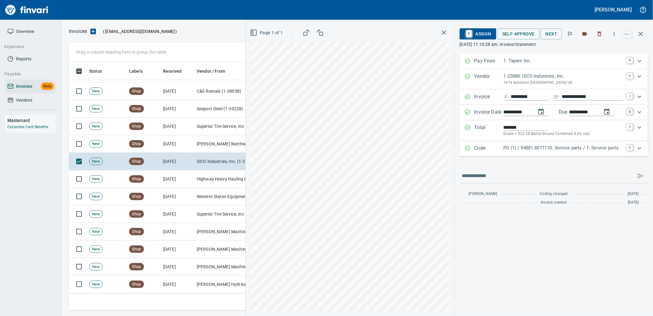
click at [531, 150] on p "PO (1) / 94881.8071110: Service parts / 1: Service parts" at bounding box center [564, 147] width 120 height 7
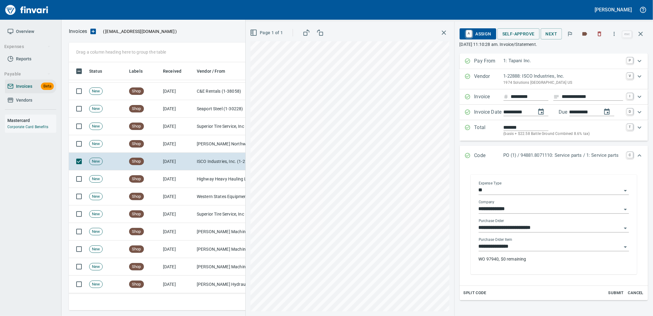
click at [517, 251] on body "Leah Wilson Overview Expenses Reports Payable Invoices Beta Vendors Mastercard …" at bounding box center [326, 158] width 653 height 316
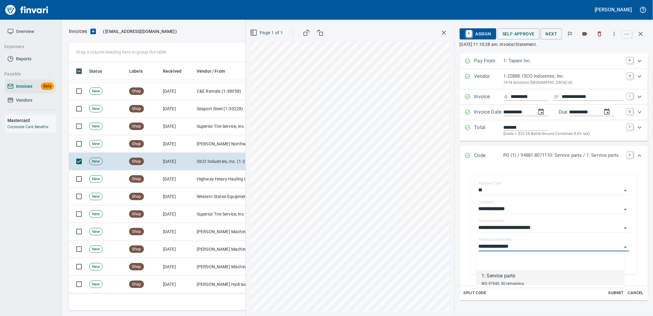
scroll to position [243, 567]
click at [226, 145] on td "[PERSON_NAME] Northwest Inc (1-22820)" at bounding box center [225, 144] width 62 height 18
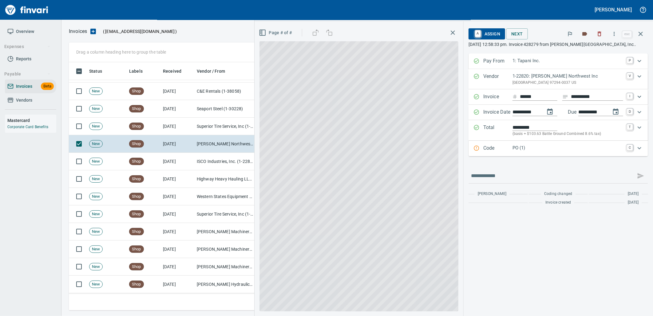
click at [575, 155] on div "Code PO (1) C" at bounding box center [559, 148] width 180 height 15
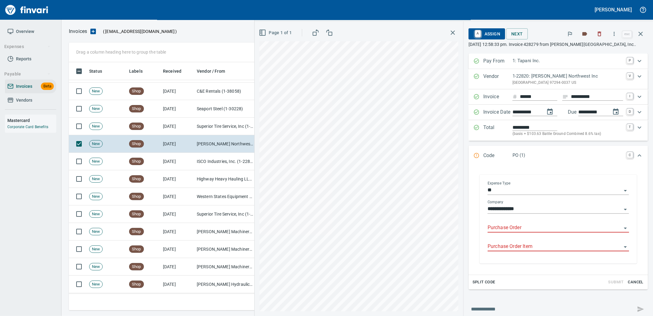
click at [551, 227] on input "Purchase Order" at bounding box center [555, 227] width 134 height 9
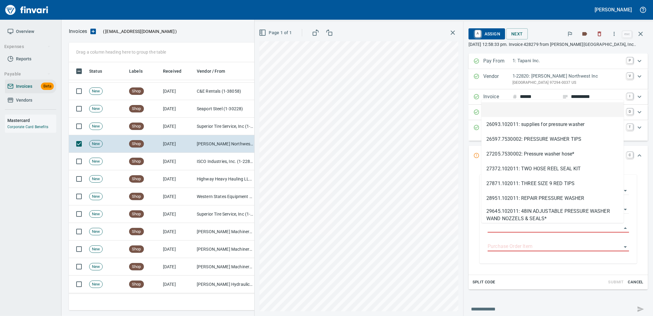
scroll to position [243, 567]
type input "**********"
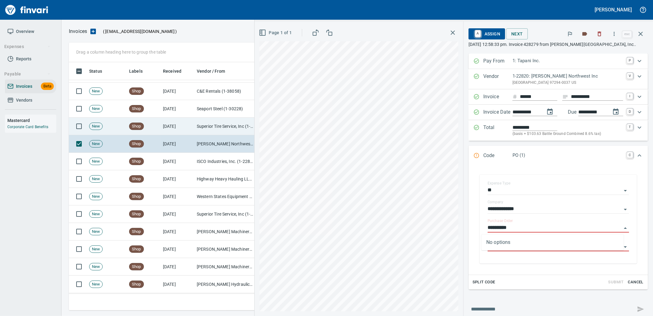
click at [199, 133] on td "Superior Tire Service, Inc (1-10991)" at bounding box center [225, 126] width 62 height 18
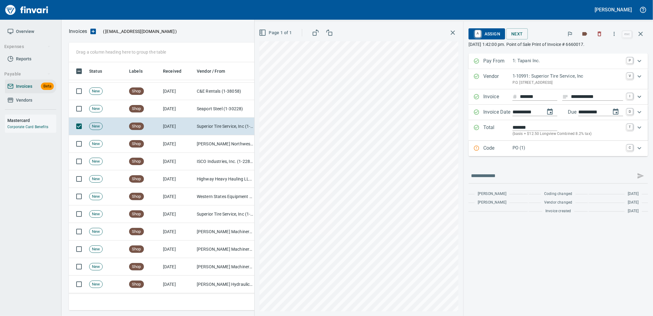
click at [562, 154] on div "Code PO (1) C" at bounding box center [559, 148] width 180 height 15
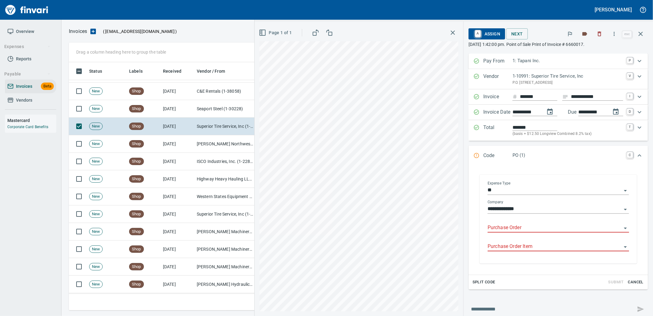
click at [546, 226] on input "Purchase Order" at bounding box center [555, 227] width 134 height 9
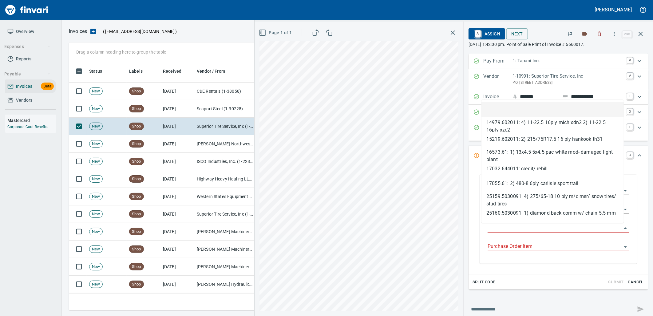
scroll to position [243, 567]
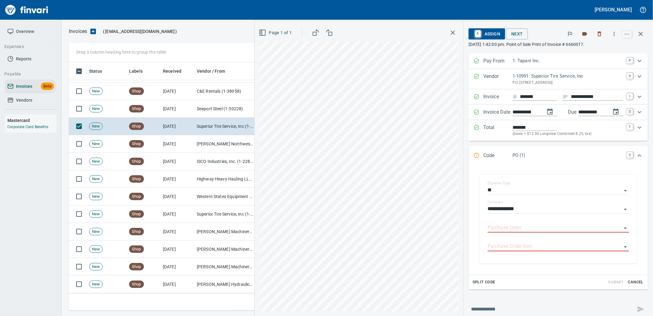
type input "**********"
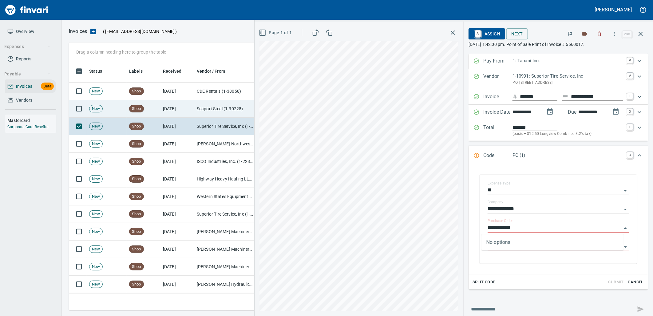
click at [218, 102] on td "Seaport Steel (1-30228)" at bounding box center [225, 109] width 62 height 18
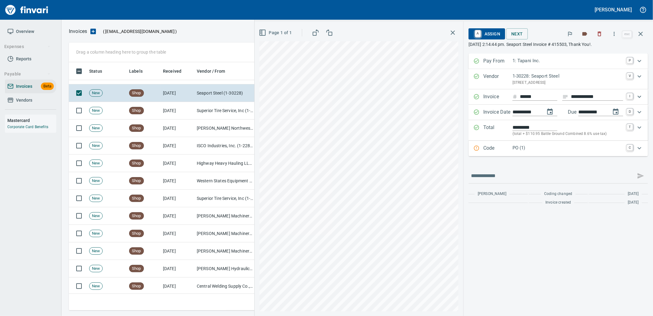
click at [565, 145] on p "PO (1)" at bounding box center [568, 147] width 111 height 7
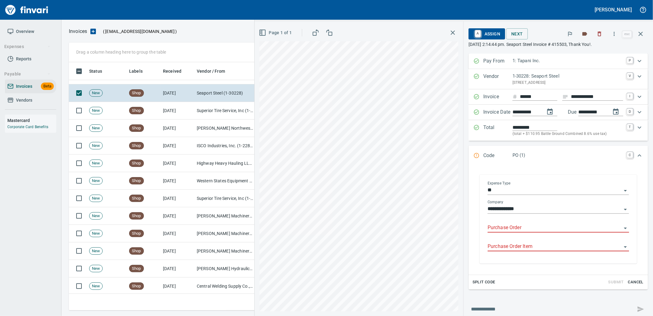
click at [509, 231] on input "Purchase Order" at bounding box center [555, 227] width 134 height 9
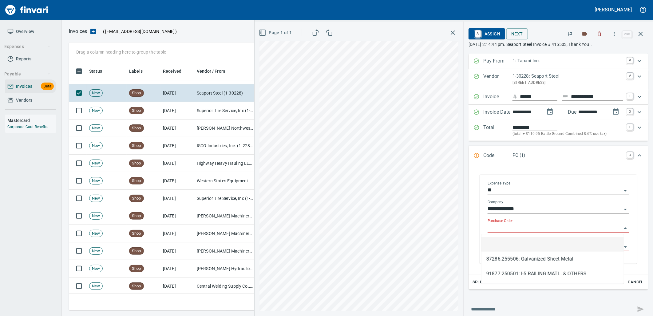
scroll to position [243, 567]
type input "**********"
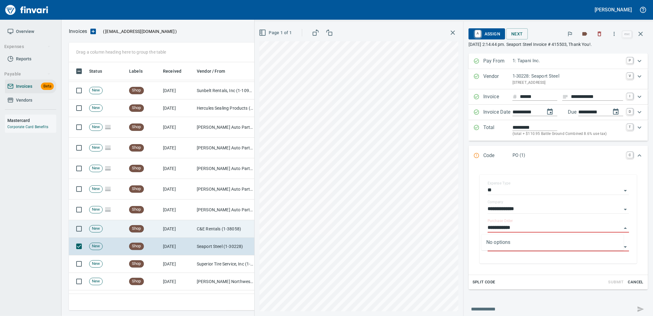
scroll to position [1015, 0]
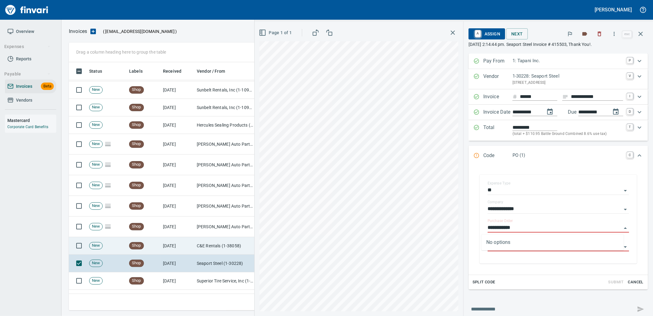
click at [188, 242] on td "[DATE]" at bounding box center [178, 246] width 34 height 18
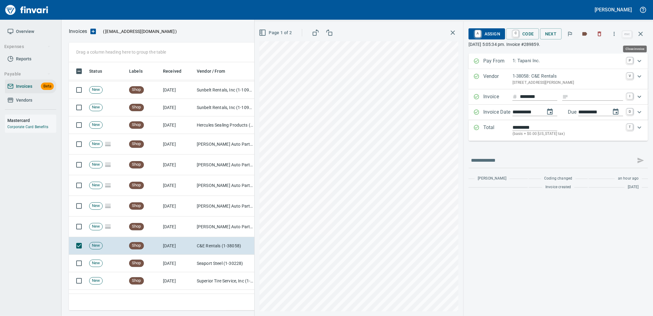
click at [643, 34] on icon "button" at bounding box center [640, 33] width 7 height 7
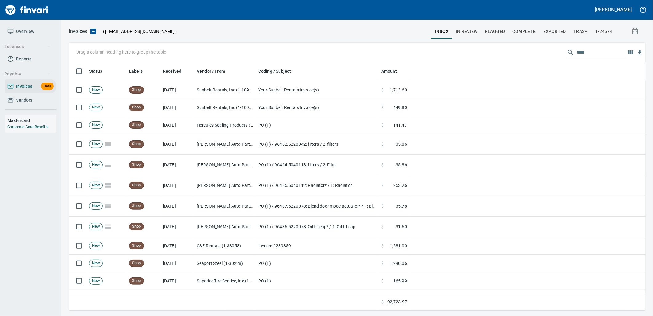
scroll to position [243, 567]
drag, startPoint x: 586, startPoint y: 51, endPoint x: 573, endPoint y: 53, distance: 12.7
click at [577, 53] on input "****" at bounding box center [601, 52] width 49 height 10
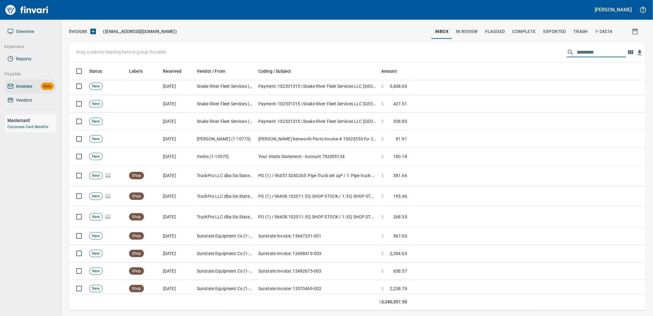
click at [461, 29] on span "In Review" at bounding box center [467, 32] width 22 height 8
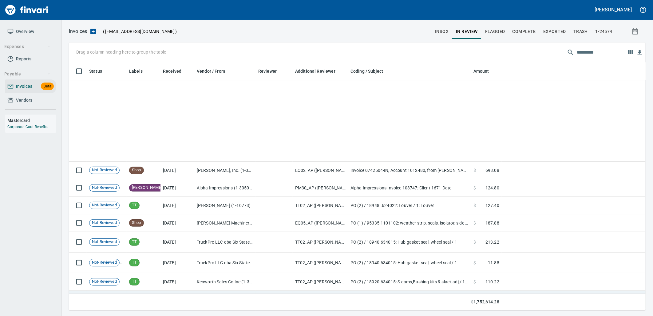
scroll to position [5632, 0]
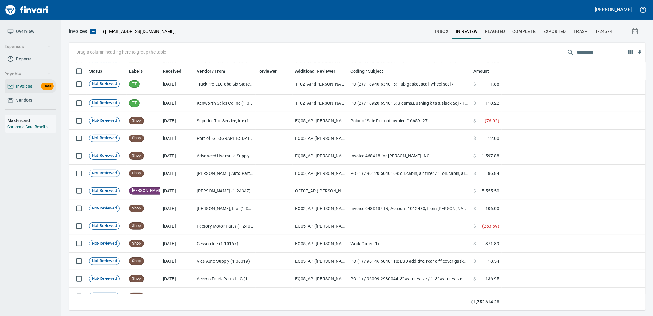
click at [597, 56] on input "text" at bounding box center [601, 52] width 49 height 10
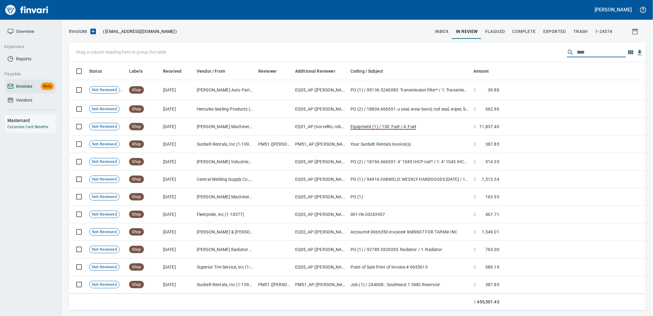
scroll to position [4209, 0]
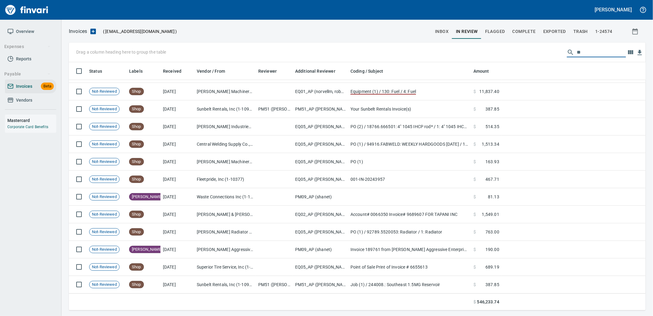
type input "*"
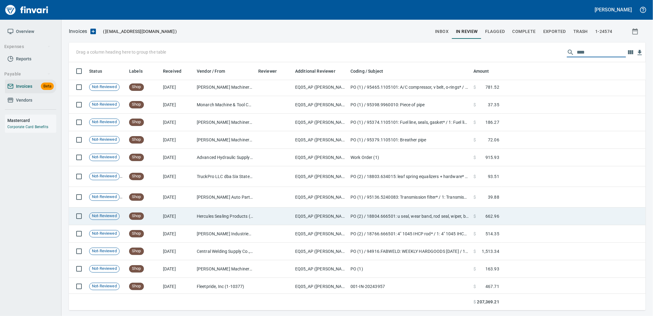
scroll to position [2907, 0]
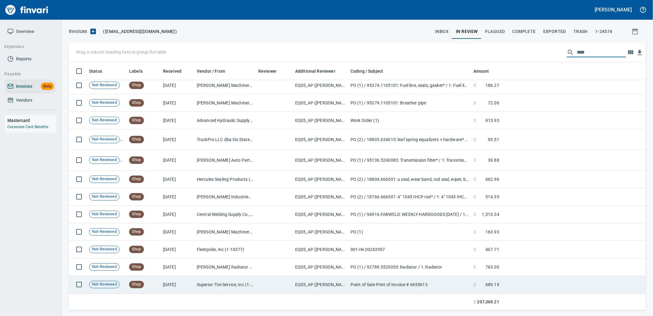
type input "****"
click at [282, 287] on td at bounding box center [274, 285] width 37 height 18
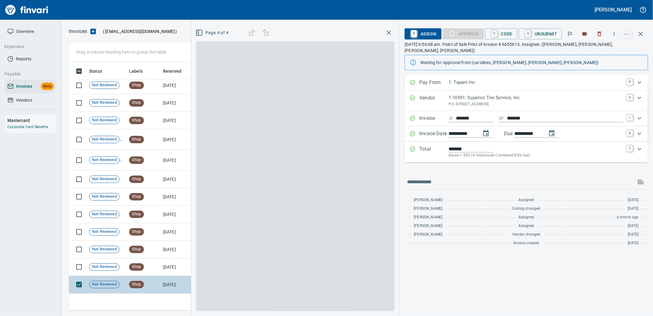
scroll to position [243, 567]
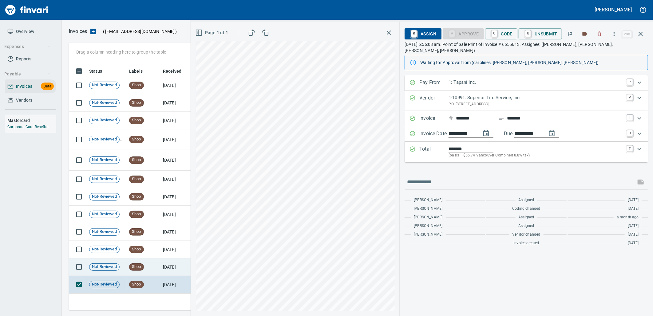
click at [153, 271] on td "Shop" at bounding box center [144, 267] width 34 height 18
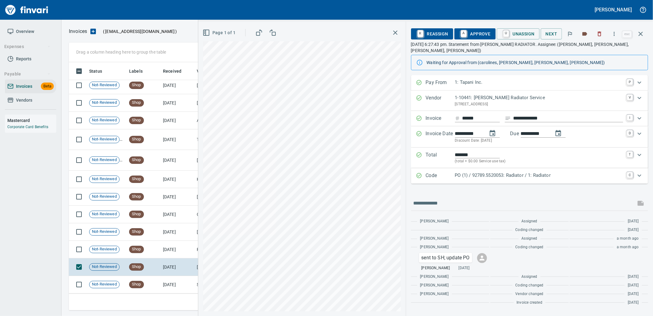
click at [558, 173] on div "PO (1) / 92789.5520053: Radiator / 1: Radiator" at bounding box center [539, 176] width 168 height 8
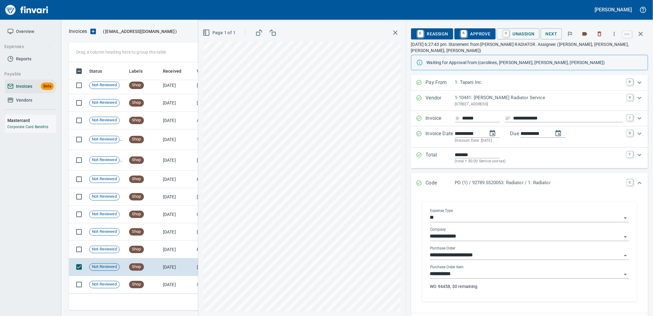
drag, startPoint x: 488, startPoint y: 269, endPoint x: 217, endPoint y: 315, distance: 274.3
click at [487, 269] on input "**********" at bounding box center [526, 273] width 192 height 9
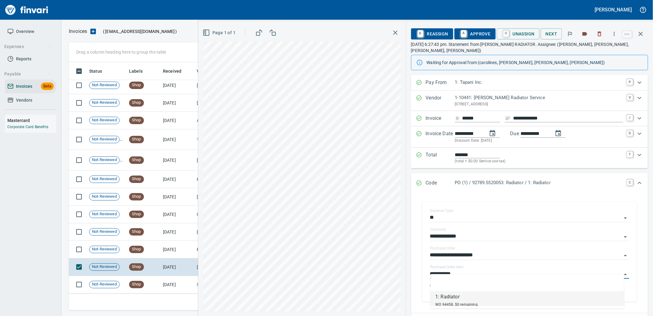
scroll to position [243, 567]
click at [145, 251] on td "Shop" at bounding box center [144, 250] width 34 height 18
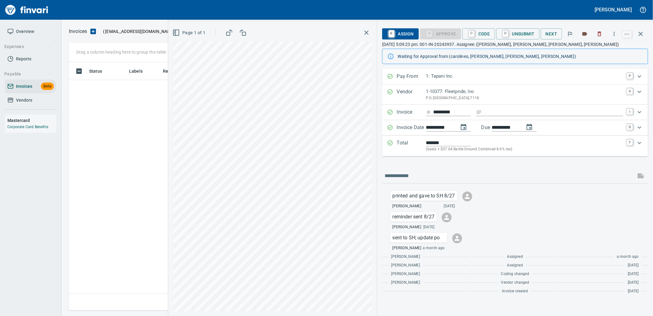
scroll to position [243, 567]
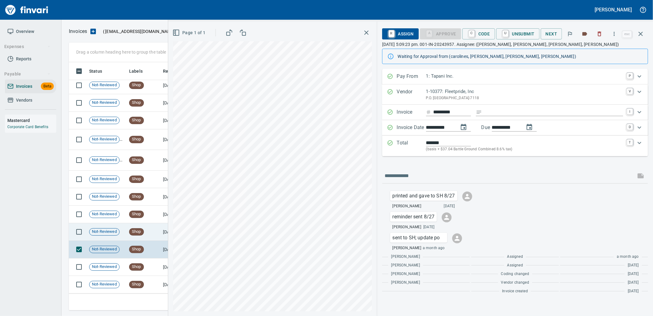
click at [149, 225] on td "Shop" at bounding box center [144, 232] width 34 height 18
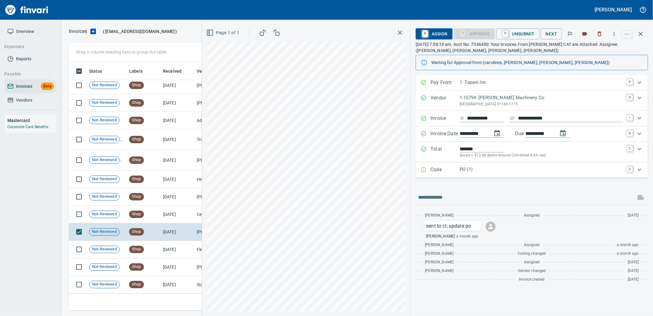
click at [490, 172] on p "PO (1)" at bounding box center [542, 169] width 164 height 7
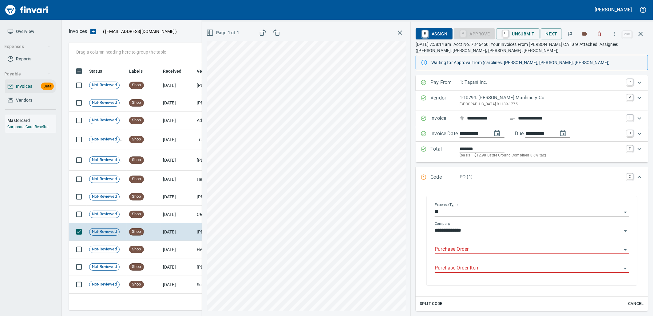
click at [473, 246] on input "Purchase Order" at bounding box center [528, 249] width 187 height 9
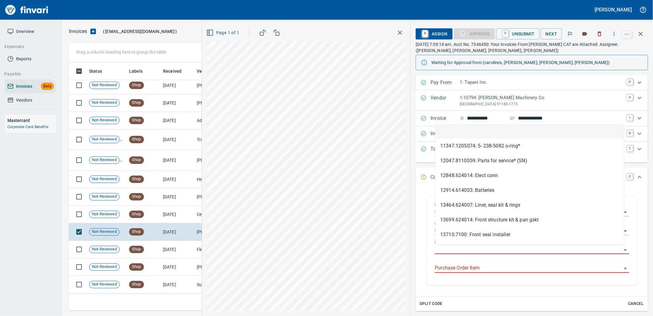
scroll to position [243, 567]
type input "**********"
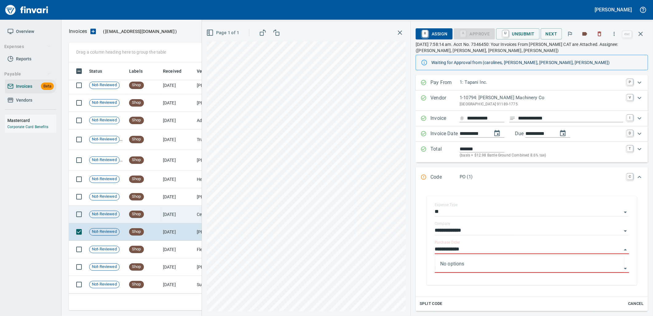
click at [171, 214] on td "7/16/2025" at bounding box center [178, 214] width 34 height 18
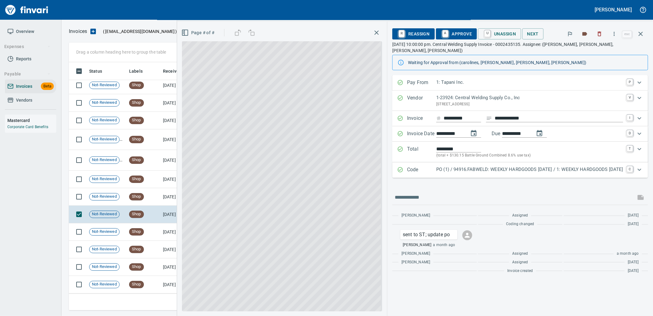
click at [527, 166] on p "PO (1) / 94916.FABWELD: WEEKLY HARDGOODS 7.14.25 / 1: WEEKLY HARDGOODS 7.14.25" at bounding box center [529, 169] width 187 height 7
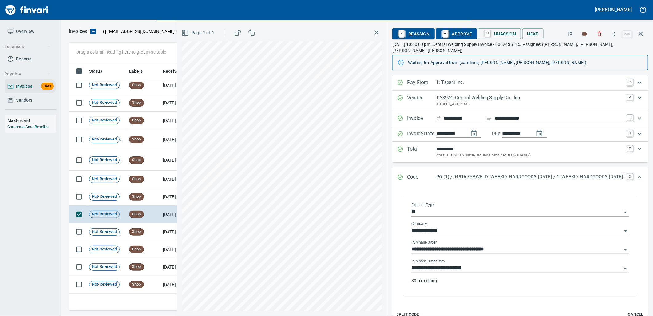
click at [484, 264] on input "**********" at bounding box center [517, 268] width 210 height 9
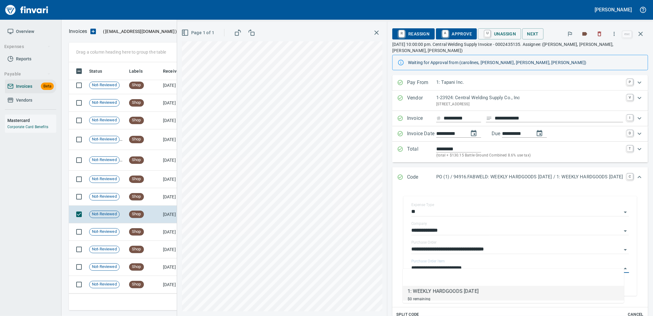
scroll to position [243, 567]
click at [154, 198] on td "Shop" at bounding box center [144, 197] width 34 height 18
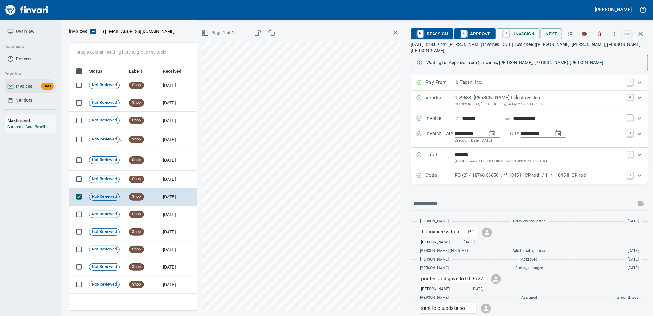
click at [536, 172] on p "PO (2) / 18766.666501: 4" 1045 IHCP rod* / 1: 4" 1045 IHCP rod" at bounding box center [539, 175] width 168 height 7
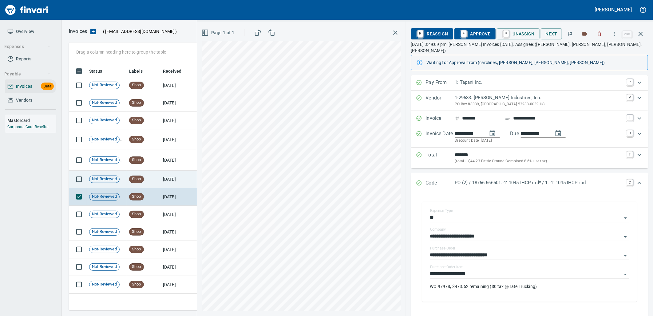
click at [148, 182] on td "Shop" at bounding box center [144, 179] width 34 height 18
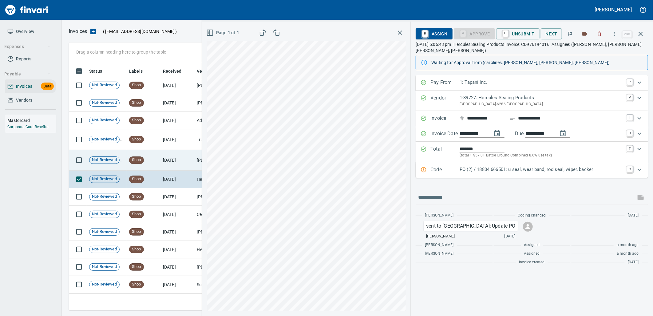
click at [143, 162] on span "Shop" at bounding box center [136, 160] width 14 height 6
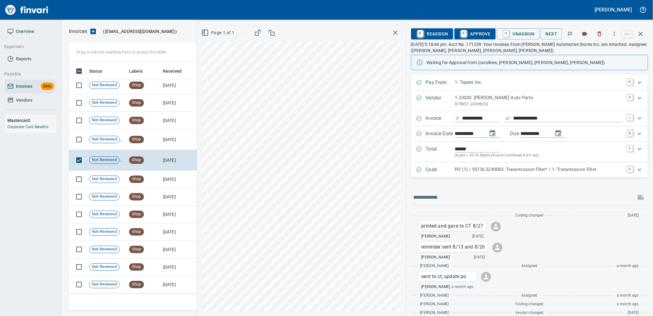
click at [456, 165] on div "Code PO (1) / 95136.5240083: Transmission filter* / 1: Transmission filter C" at bounding box center [529, 169] width 237 height 15
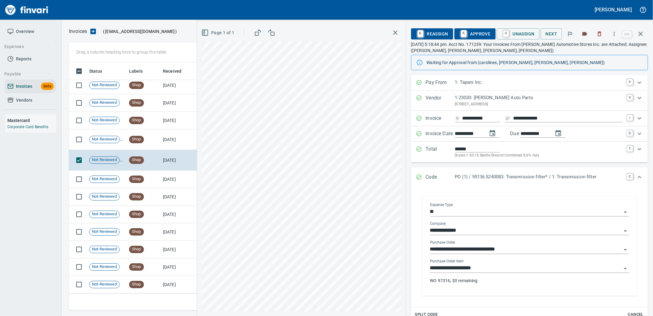
click at [483, 270] on input "**********" at bounding box center [526, 268] width 192 height 9
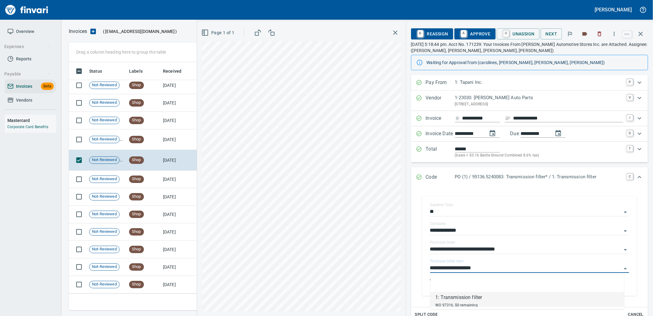
scroll to position [243, 567]
click at [178, 146] on td "7/28/2025" at bounding box center [178, 139] width 34 height 21
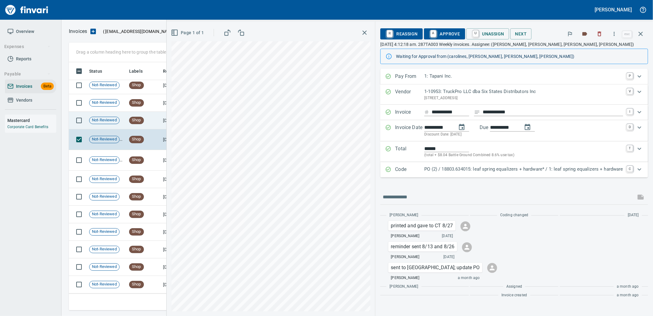
click at [151, 117] on td "Shop" at bounding box center [144, 121] width 34 height 18
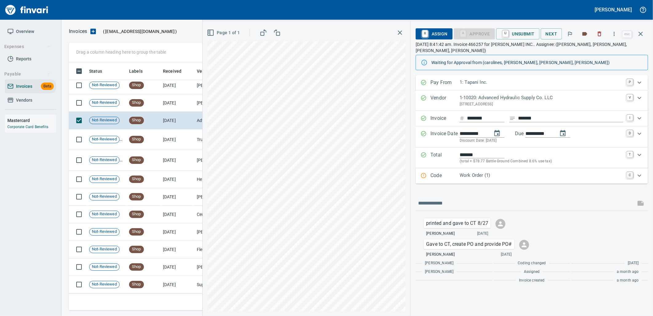
click at [551, 172] on p "Work Order (1)" at bounding box center [542, 175] width 164 height 7
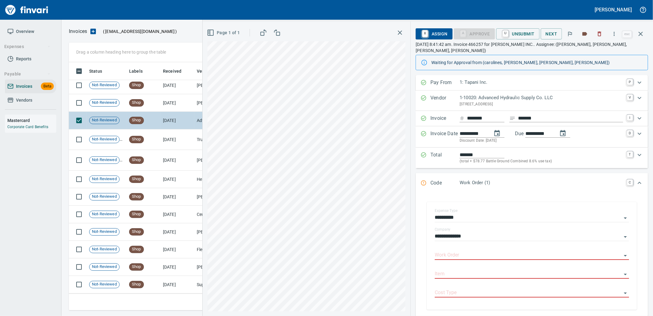
drag, startPoint x: 182, startPoint y: 112, endPoint x: 181, endPoint y: 108, distance: 4.7
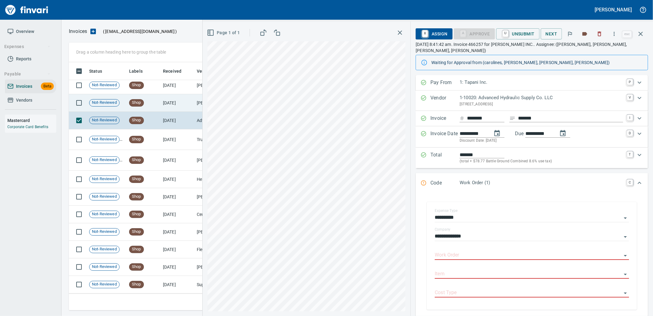
click at [182, 112] on td "7/28/2025" at bounding box center [178, 121] width 34 height 18
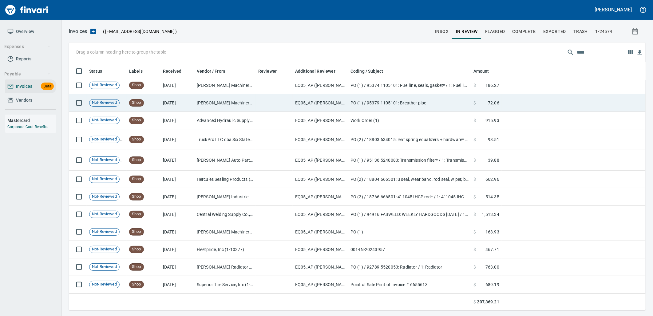
click at [181, 108] on td "7/29/2025" at bounding box center [178, 103] width 34 height 18
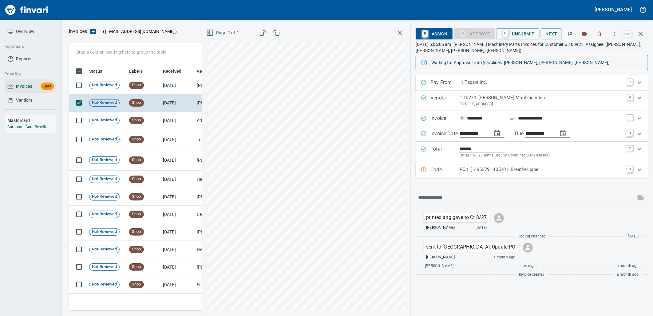
click at [486, 170] on p "PO (1) / 95379.1105101: Breather pipe" at bounding box center [542, 169] width 164 height 7
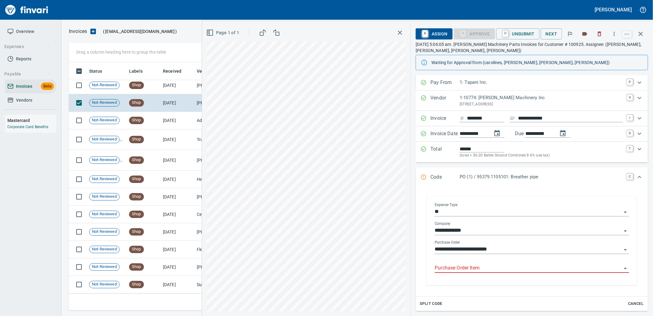
click at [490, 264] on input "Purchase Order Item" at bounding box center [528, 268] width 187 height 9
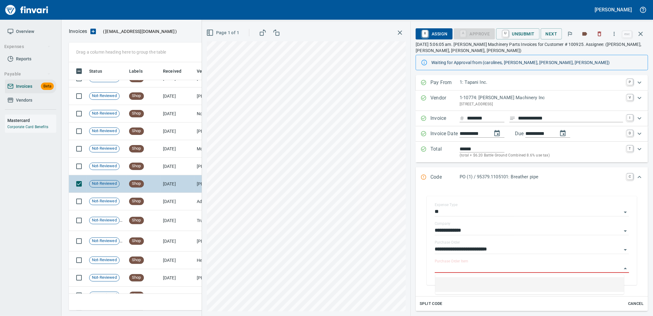
scroll to position [2805, 0]
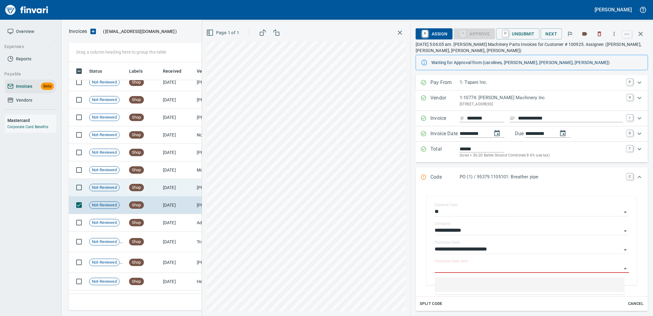
click at [174, 187] on td "7/29/2025" at bounding box center [178, 188] width 34 height 18
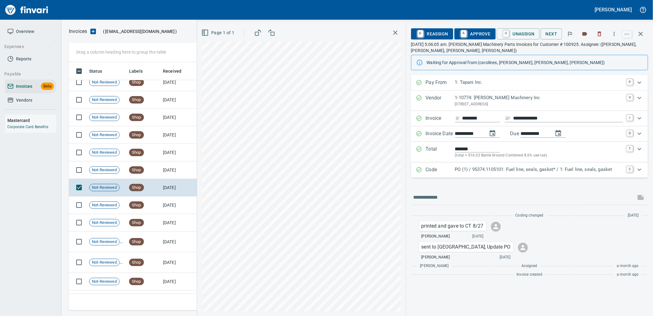
click at [523, 175] on div "Code PO (1) / 95374.1105101: Fuel line, seals, gasket* / 1: Fuel line, seals, g…" at bounding box center [529, 169] width 237 height 15
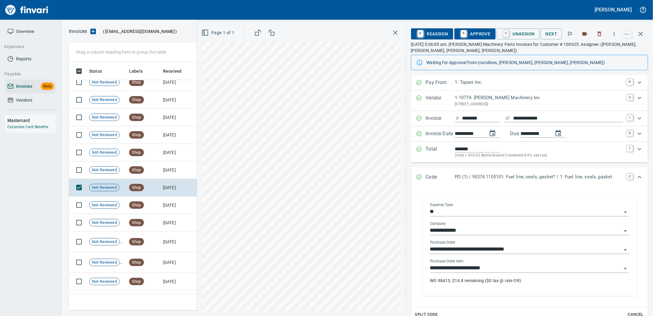
click at [508, 271] on input "**********" at bounding box center [526, 268] width 192 height 9
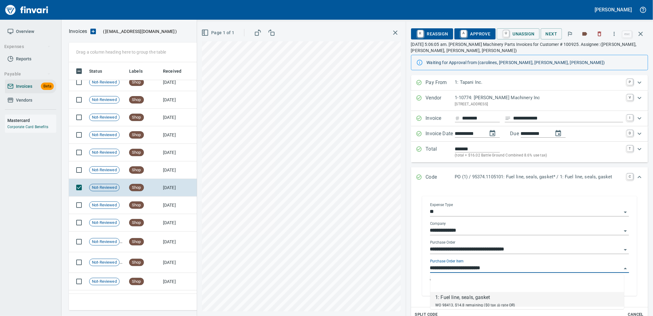
scroll to position [243, 567]
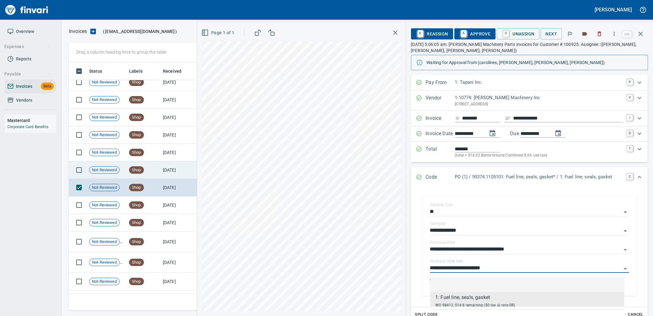
click at [155, 174] on td "Shop" at bounding box center [144, 170] width 34 height 18
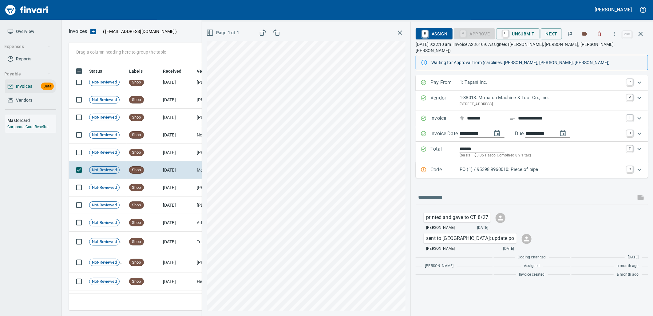
click at [539, 166] on p "PO (1) / 95398.9960010: Piece of pipe" at bounding box center [542, 169] width 164 height 7
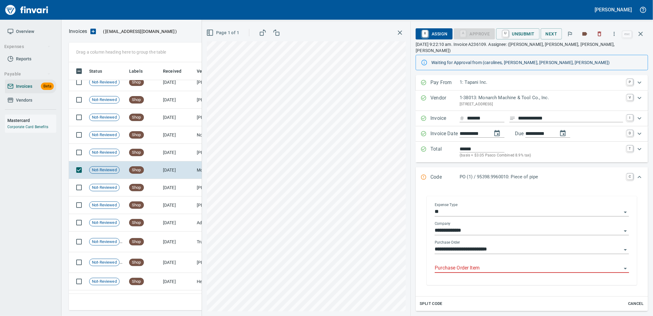
click at [501, 265] on input "Purchase Order Item" at bounding box center [528, 268] width 187 height 9
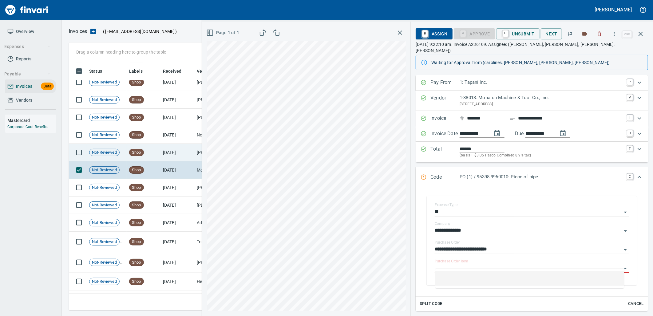
click at [171, 152] on td "7/31/2025" at bounding box center [178, 153] width 34 height 18
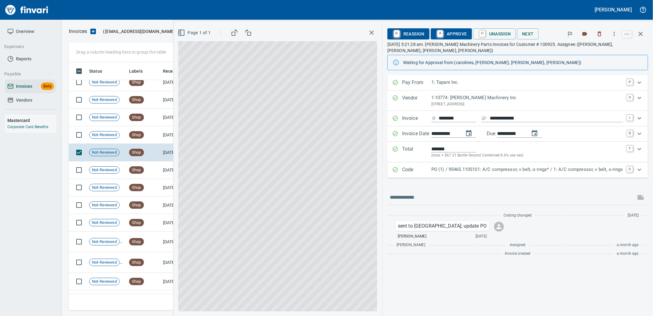
click at [565, 167] on div "PO (1) / 95465.1105101: A/C compressor, v belt, o-rings* / 1: A/C compressor, v…" at bounding box center [528, 170] width 192 height 8
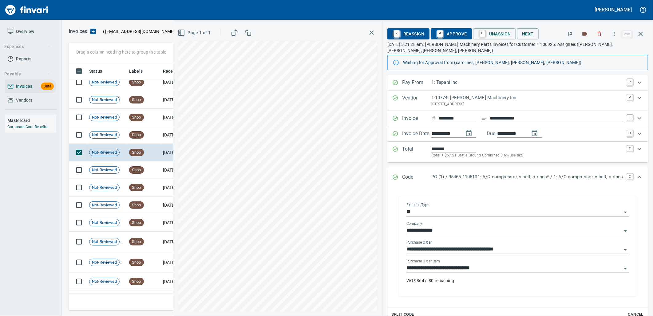
click at [496, 264] on input "**********" at bounding box center [514, 268] width 215 height 9
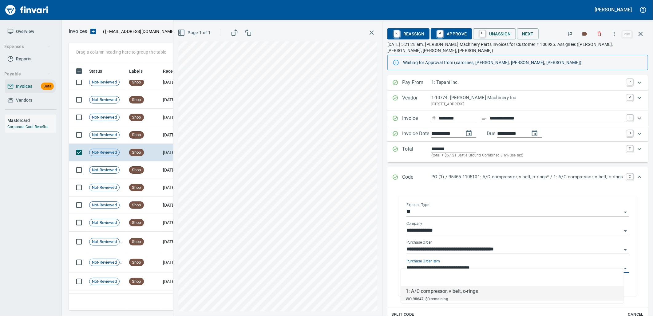
scroll to position [243, 567]
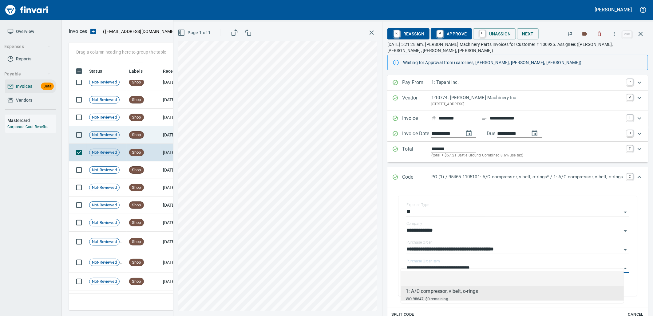
click at [137, 140] on td "Shop" at bounding box center [144, 135] width 34 height 18
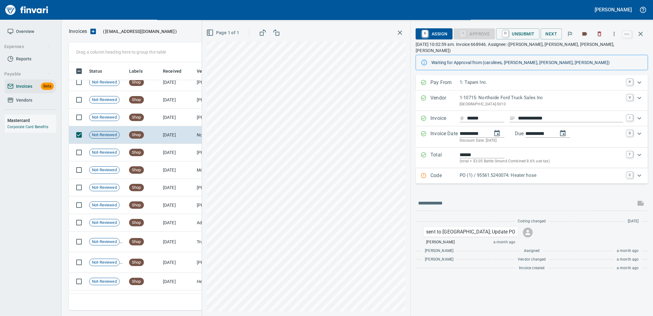
click at [522, 172] on p "PO (1) / 95561.5240074: Heater hose" at bounding box center [542, 175] width 164 height 7
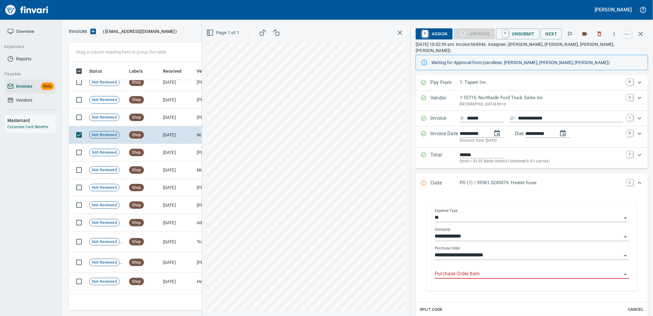
click at [499, 269] on input "Purchase Order Item" at bounding box center [528, 273] width 187 height 9
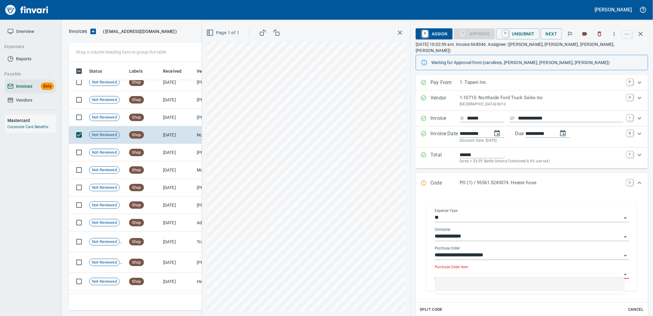
scroll to position [243, 567]
click at [159, 116] on td "Shop" at bounding box center [144, 118] width 34 height 18
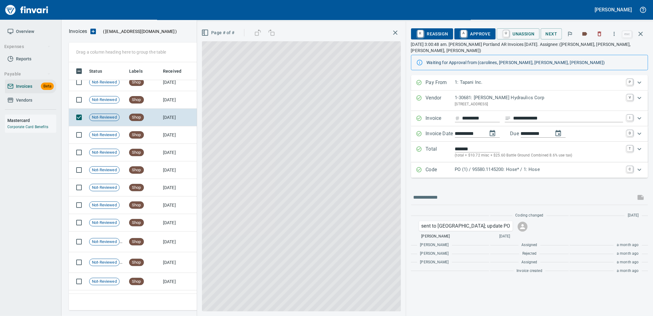
click at [547, 167] on div "PO (1) / 95580.1145200: Hose* / 1: Hose" at bounding box center [539, 170] width 168 height 8
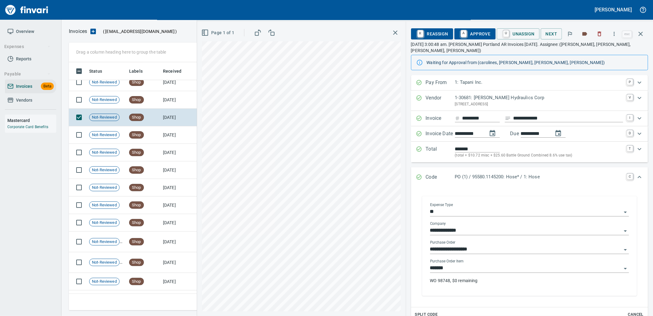
click at [478, 264] on input "*******" at bounding box center [526, 268] width 192 height 9
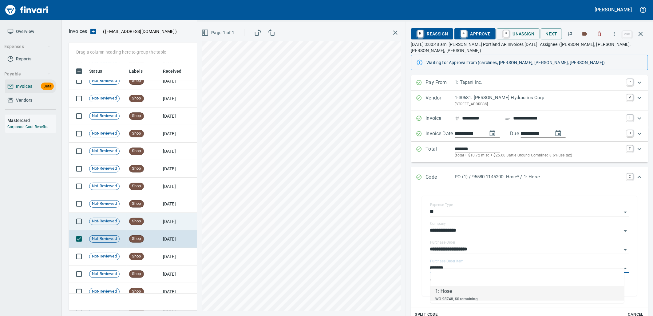
scroll to position [2668, 0]
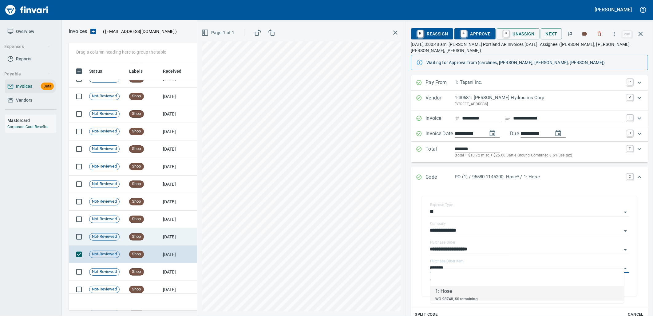
click at [158, 240] on td "Shop" at bounding box center [144, 237] width 34 height 18
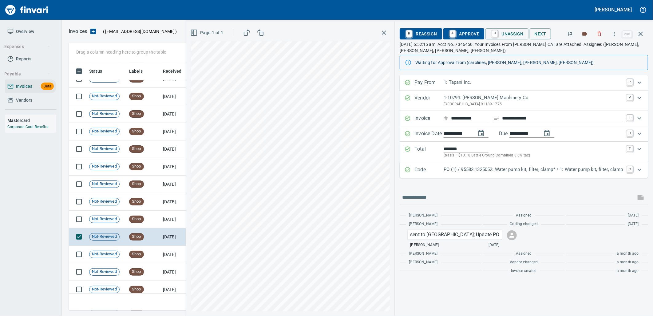
click at [543, 171] on p "PO (1) / 95582.1325052: Water pump kit, filter, clamp* / 1: Water pump kit, fil…" at bounding box center [534, 169] width 180 height 7
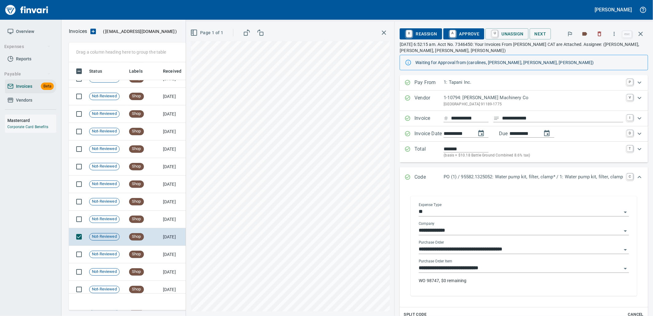
click at [487, 267] on input "**********" at bounding box center [520, 268] width 203 height 9
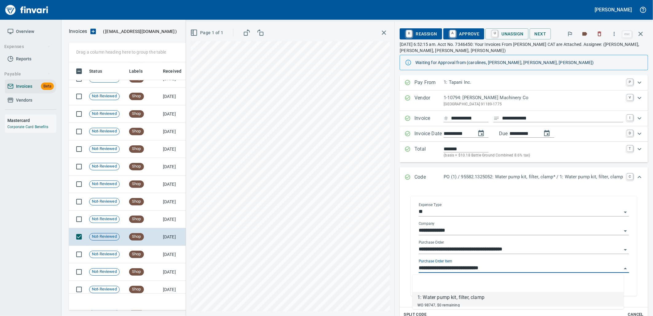
scroll to position [243, 567]
click at [161, 221] on td "8/5/2025" at bounding box center [178, 219] width 34 height 18
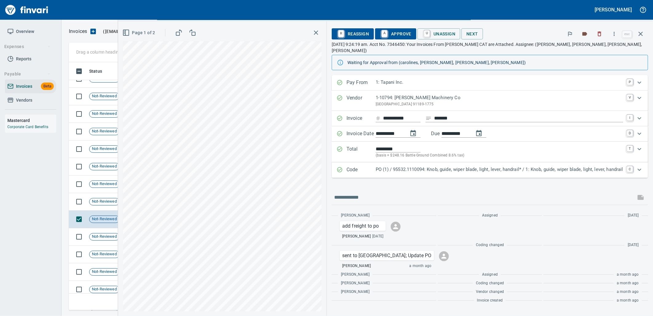
click at [525, 167] on p "PO (1) / 95532.1110094: Knob, guide, wiper blade, light, lever, handrail* / 1: …" at bounding box center [500, 169] width 248 height 7
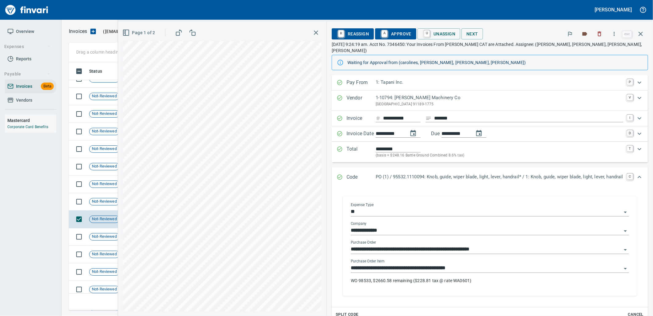
click at [464, 264] on input "**********" at bounding box center [486, 268] width 271 height 9
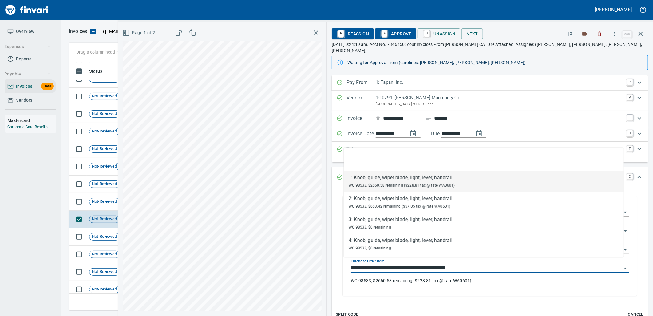
scroll to position [243, 567]
click at [106, 201] on span "Not-Reviewed" at bounding box center [105, 201] width 30 height 6
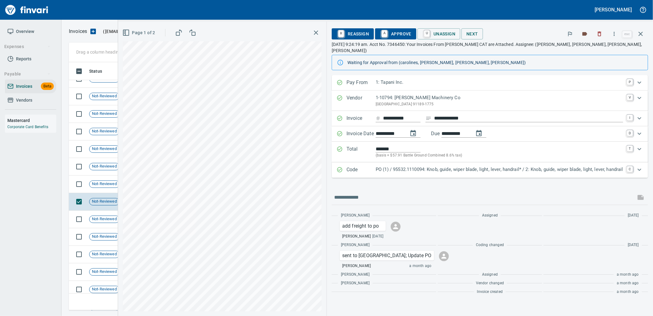
click at [467, 166] on p "PO (1) / 95532.1110094: Knob, guide, wiper blade, light, lever, handrail* / 2: …" at bounding box center [500, 169] width 248 height 7
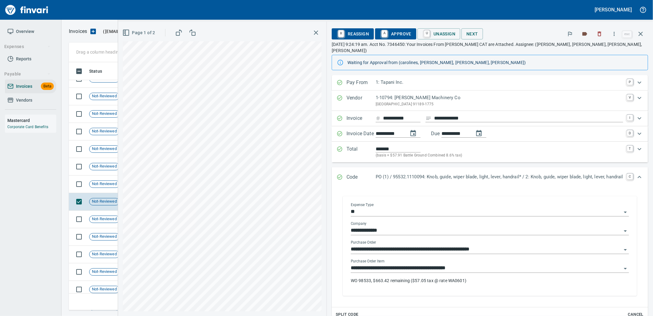
click at [466, 264] on input "**********" at bounding box center [486, 268] width 271 height 9
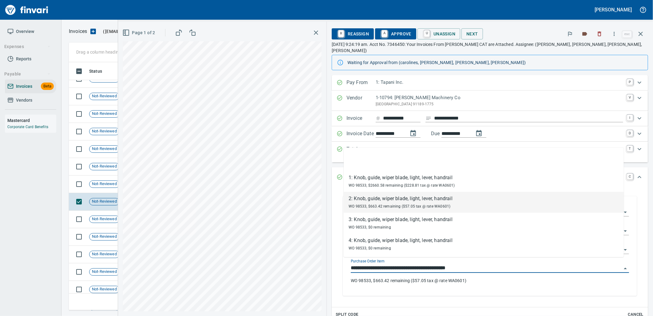
scroll to position [243, 567]
click at [103, 184] on span "Not-Reviewed" at bounding box center [105, 184] width 30 height 6
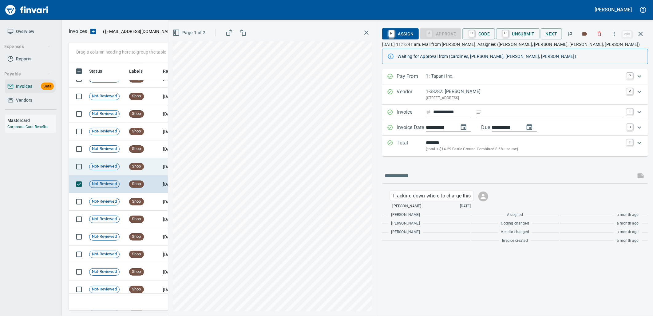
click at [120, 170] on td "Not-Reviewed" at bounding box center [107, 167] width 40 height 18
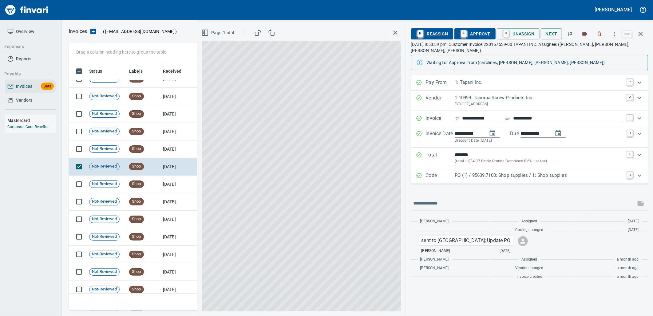
click at [530, 172] on p "PO (1) / 95639.7100: Shop supplies / 1: Shop supplies" at bounding box center [539, 175] width 168 height 7
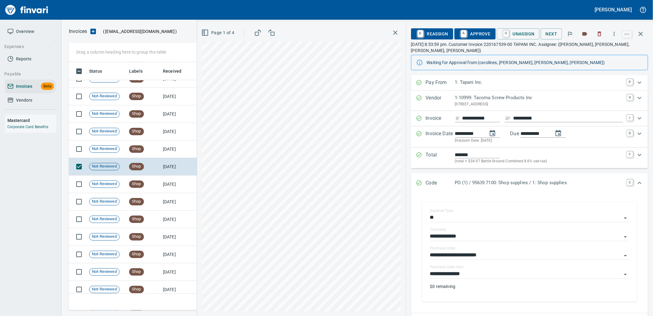
click at [485, 271] on input "**********" at bounding box center [526, 273] width 192 height 9
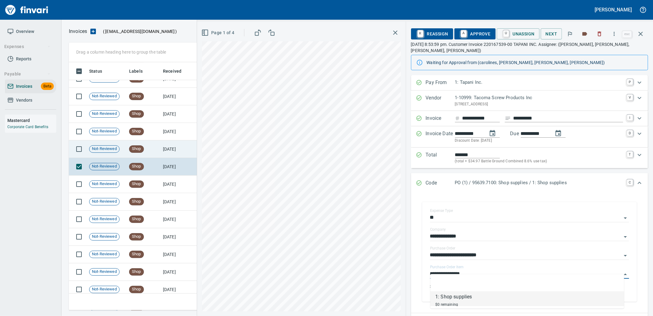
click at [155, 142] on td "Shop" at bounding box center [144, 149] width 34 height 18
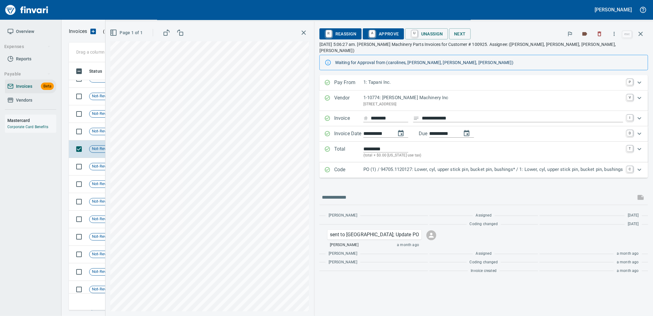
click at [493, 166] on p "PO (1) / 94705.1120127: Lower, cyl, upper stick pin, bucket pin, bushings* / 1:…" at bounding box center [494, 169] width 260 height 7
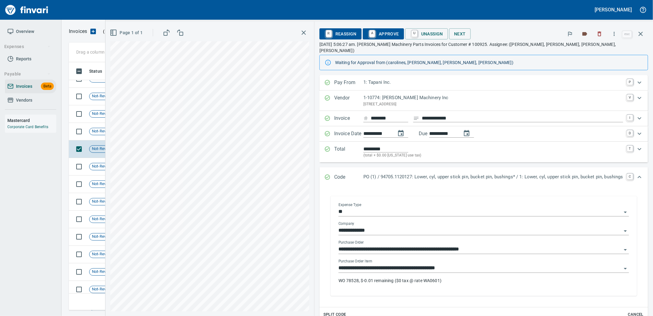
click at [447, 265] on input "**********" at bounding box center [480, 268] width 283 height 9
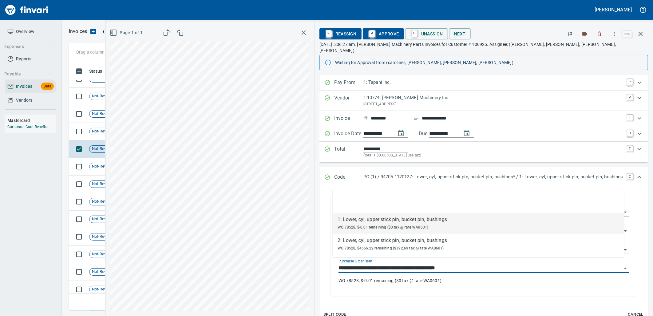
scroll to position [243, 567]
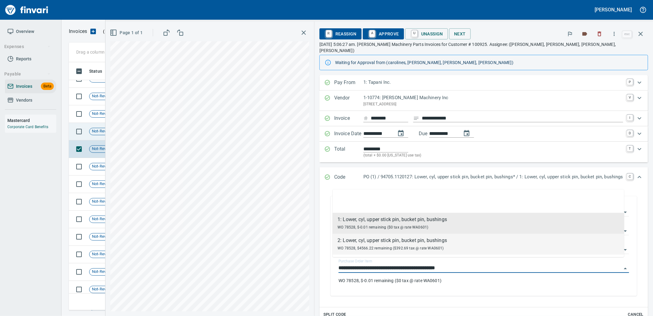
click at [90, 132] on span "Not-Reviewed" at bounding box center [105, 131] width 30 height 6
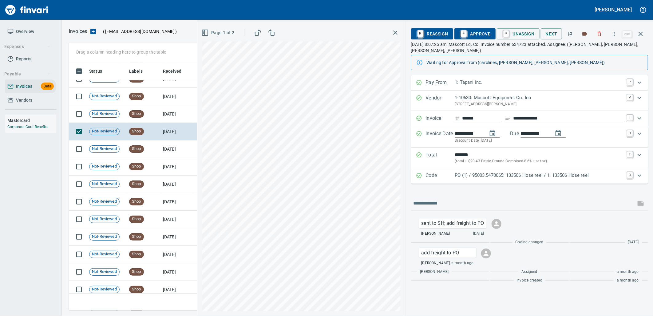
click at [483, 176] on p "PO (1) / 95003.5470065: 133506 Hose reel / 1: 133506 Hose reel" at bounding box center [539, 175] width 168 height 7
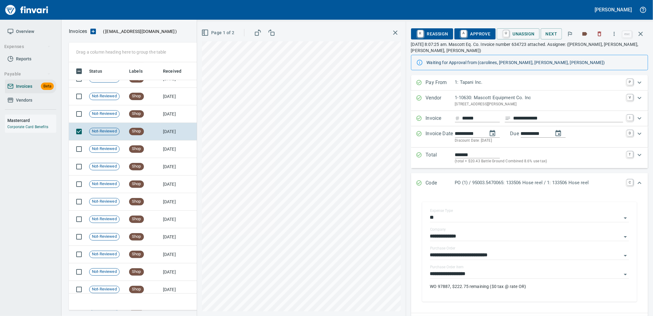
click at [480, 273] on input "**********" at bounding box center [526, 273] width 192 height 9
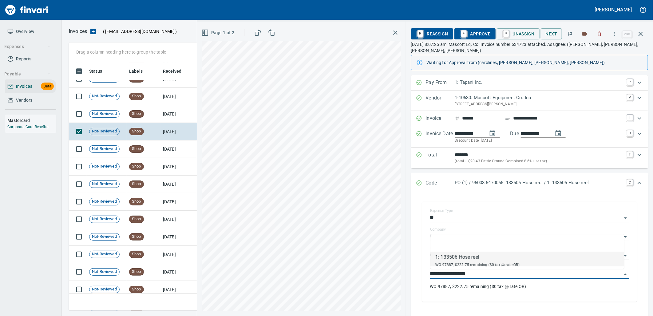
scroll to position [243, 567]
click at [129, 112] on td "Shop" at bounding box center [144, 114] width 34 height 18
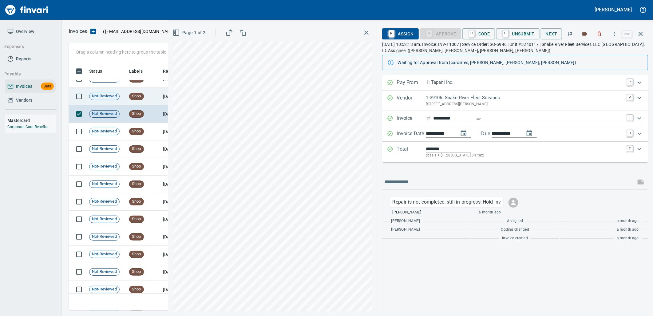
click at [104, 99] on div "Not-Reviewed" at bounding box center [104, 96] width 30 height 7
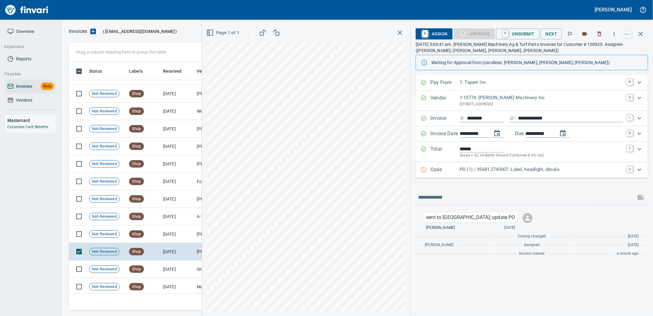
scroll to position [2497, 0]
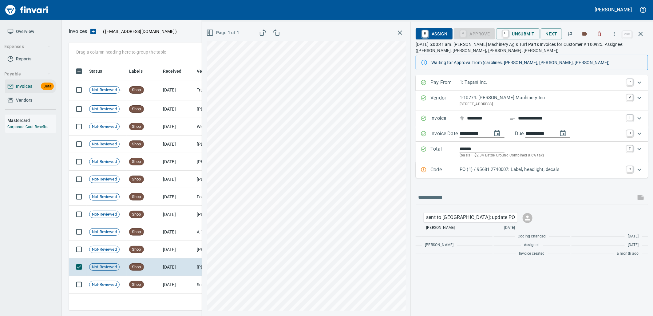
click at [465, 169] on p "PO (1) / 95681.2740007: Label, headlight, decals" at bounding box center [542, 169] width 164 height 7
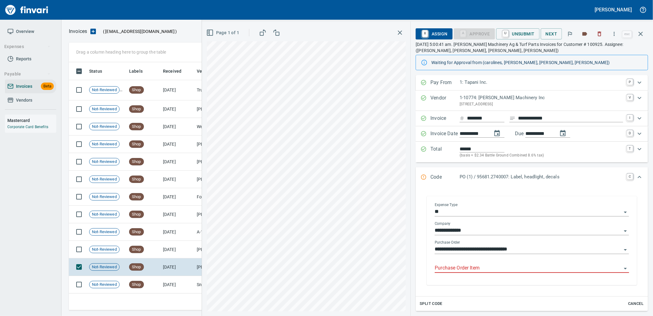
click at [465, 269] on input "Purchase Order Item" at bounding box center [528, 268] width 187 height 9
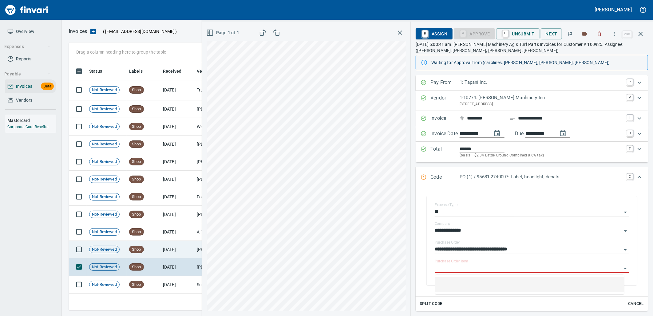
click at [181, 255] on td "8/7/2025" at bounding box center [178, 250] width 34 height 18
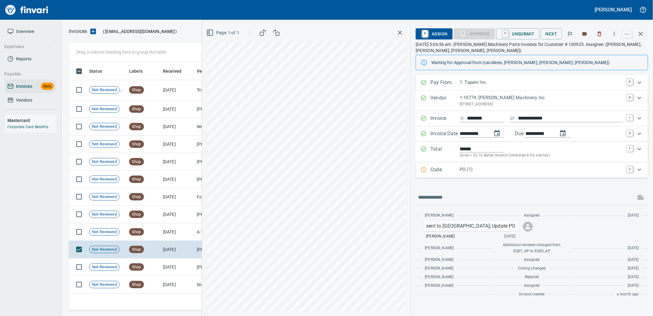
drag, startPoint x: 524, startPoint y: 171, endPoint x: 531, endPoint y: 178, distance: 9.8
click at [523, 171] on p "PO (1)" at bounding box center [542, 169] width 164 height 7
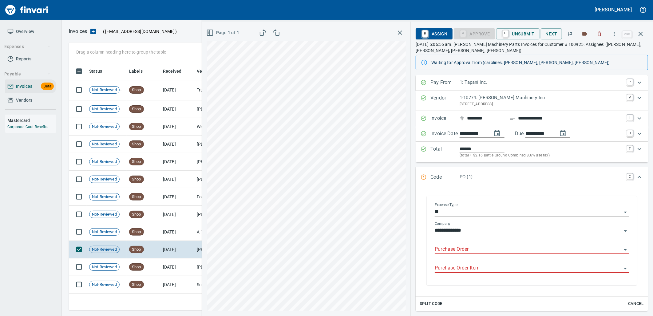
click at [474, 248] on input "Purchase Order" at bounding box center [528, 249] width 187 height 9
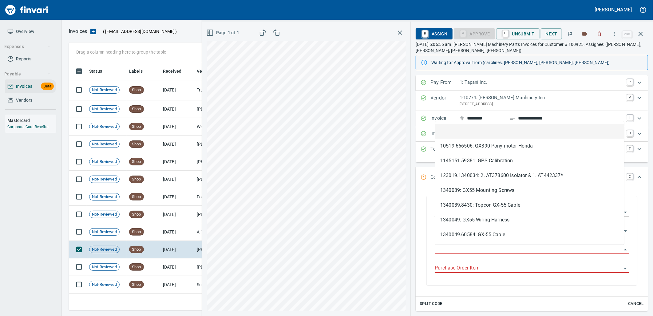
type input "**********"
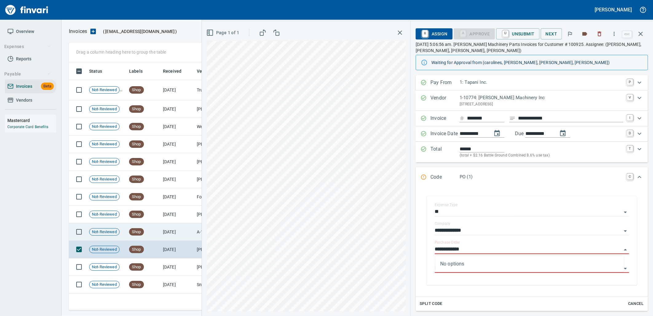
click at [175, 233] on td "8/7/2025" at bounding box center [178, 232] width 34 height 18
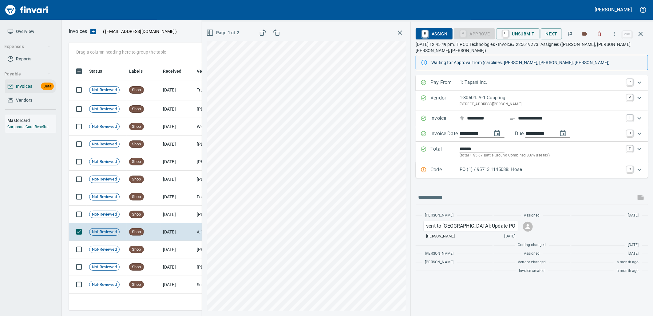
click at [481, 167] on div "PO (1) / 95713.1145088: Hose" at bounding box center [542, 170] width 164 height 8
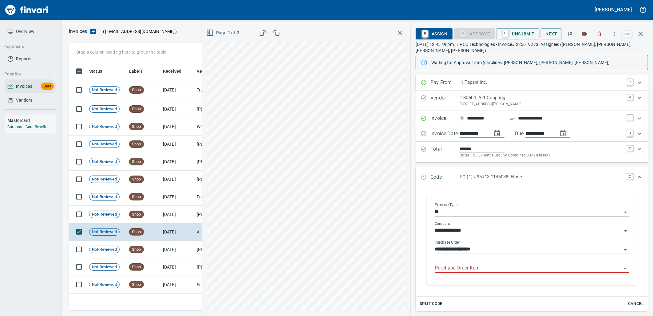
click at [489, 264] on input "Purchase Order Item" at bounding box center [528, 268] width 187 height 9
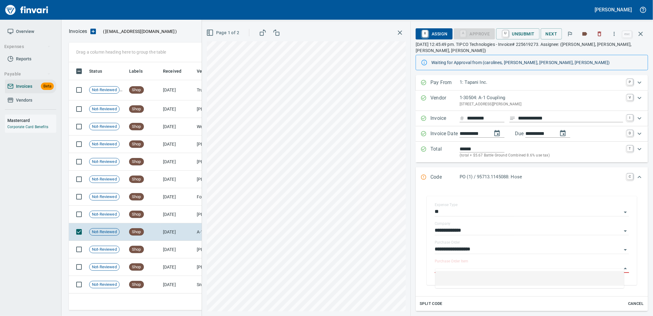
scroll to position [243, 567]
click at [165, 208] on td "8/8/2025" at bounding box center [178, 214] width 34 height 18
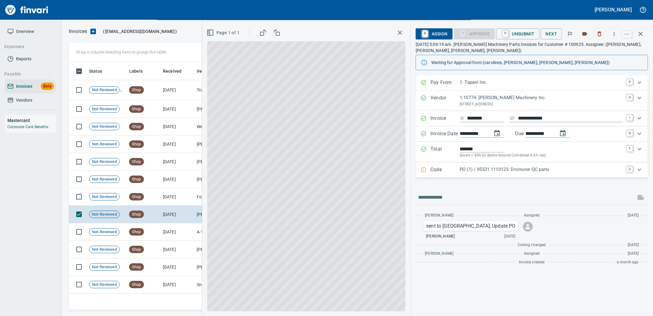
click at [506, 165] on div "Code PO (1) / 95531.1110123: Dromone QC parts C" at bounding box center [532, 169] width 233 height 15
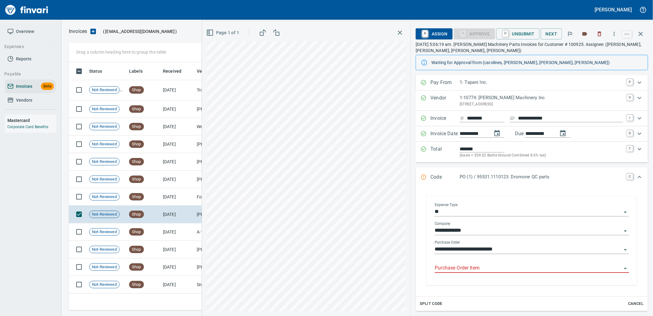
drag, startPoint x: 472, startPoint y: 265, endPoint x: 467, endPoint y: 265, distance: 5.5
click at [467, 265] on input "Purchase Order Item" at bounding box center [528, 268] width 187 height 9
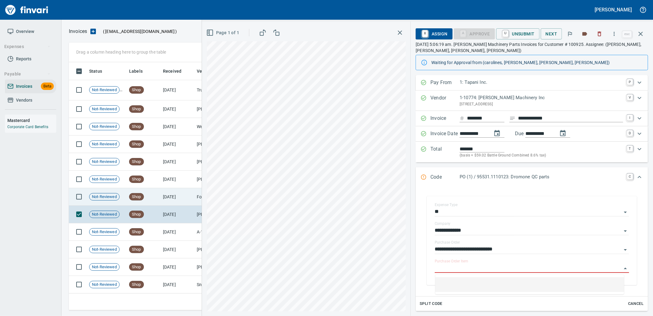
click at [180, 195] on td "8/8/2025" at bounding box center [178, 197] width 34 height 18
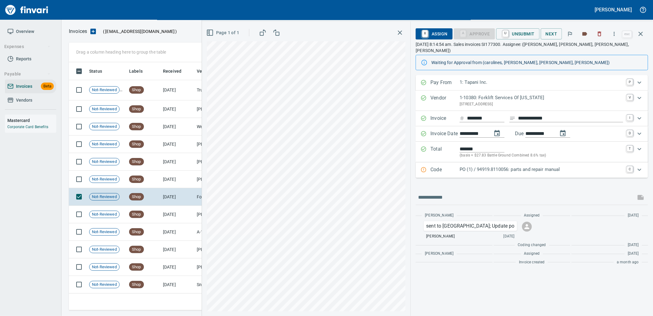
click at [521, 166] on p "PO (1) / 94919.8110056: parts and repair manual" at bounding box center [542, 169] width 164 height 7
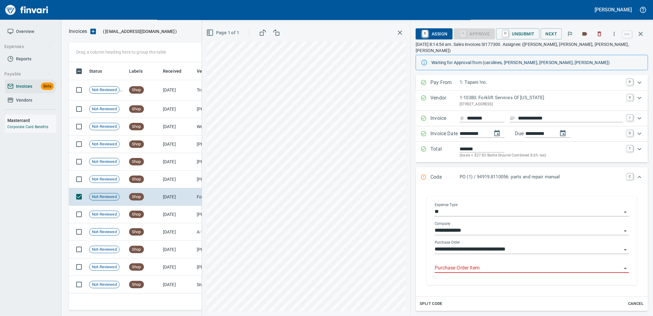
click at [513, 259] on div "Purchase Order Item" at bounding box center [532, 266] width 194 height 14
click at [506, 264] on input "Purchase Order Item" at bounding box center [528, 268] width 187 height 9
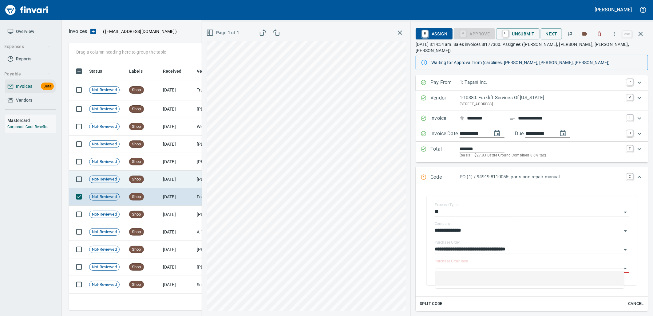
click at [167, 173] on td "8/8/2025" at bounding box center [178, 179] width 34 height 18
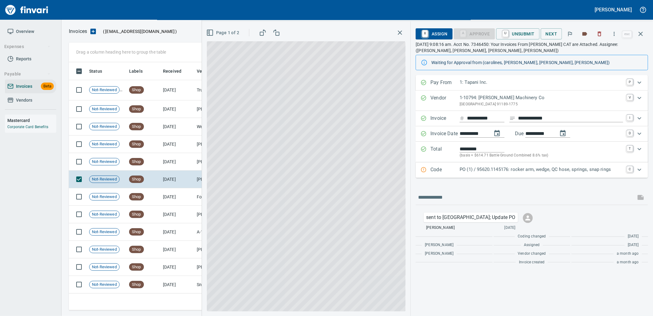
click at [488, 165] on div "Code PO (1) / 95620.1145176: rocker arm, wedge, QC hose, springs, snap rings C" at bounding box center [532, 169] width 233 height 15
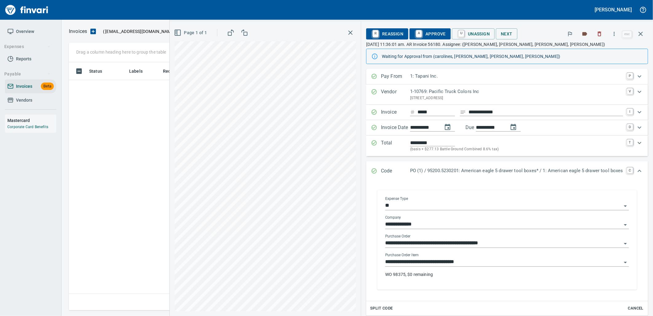
scroll to position [1, 1]
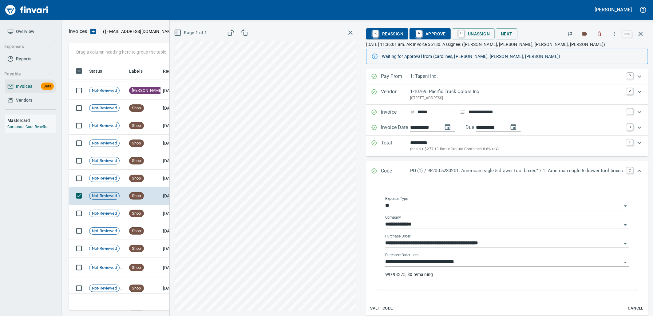
drag, startPoint x: 472, startPoint y: 262, endPoint x: 462, endPoint y: 262, distance: 10.2
click at [470, 262] on input "**********" at bounding box center [503, 261] width 237 height 9
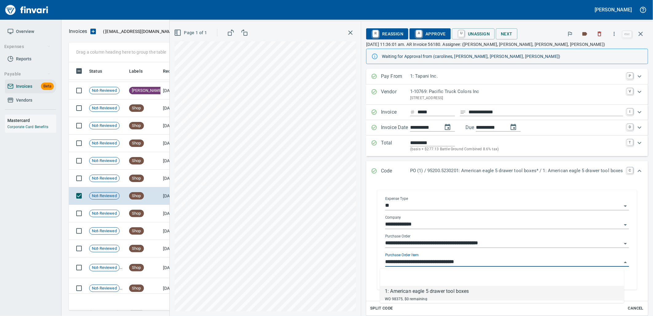
scroll to position [243, 567]
click at [142, 188] on td "Shop" at bounding box center [144, 196] width 34 height 18
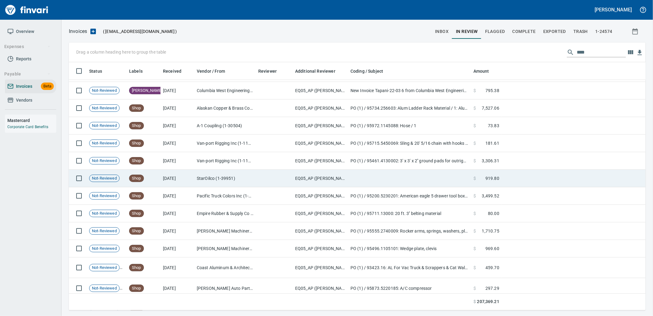
click at [140, 181] on div "Shop" at bounding box center [136, 177] width 15 height 7
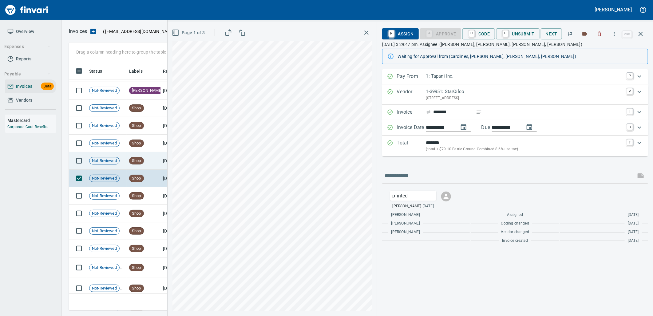
click at [143, 163] on td "Shop" at bounding box center [144, 161] width 34 height 18
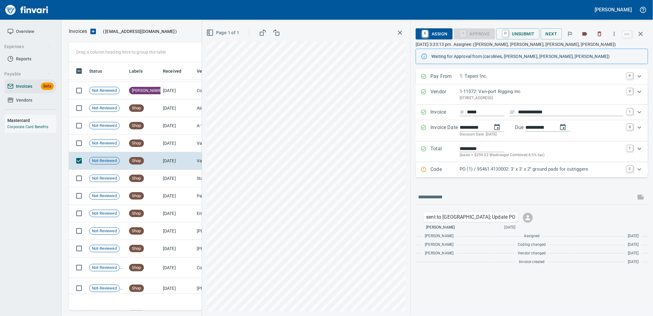
click at [514, 170] on p "PO (1) / 95461.4130002: 3' x 3' x 2'' ground pads for outriggers" at bounding box center [542, 168] width 164 height 7
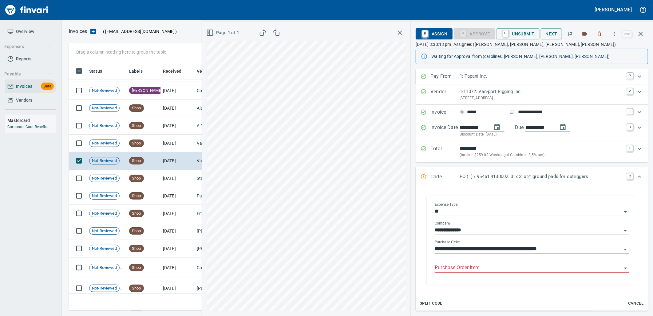
click at [484, 265] on input "Purchase Order Item" at bounding box center [528, 267] width 187 height 9
click at [173, 145] on td "8/14/2025" at bounding box center [178, 143] width 34 height 18
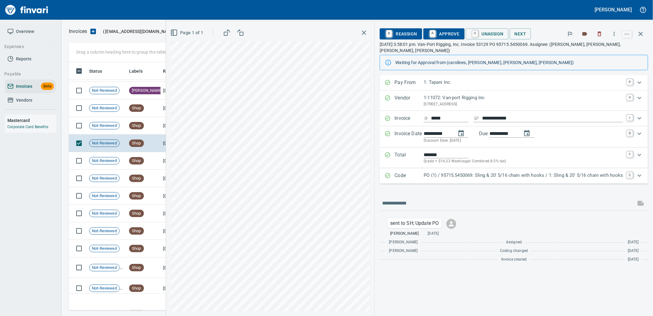
click at [518, 172] on p "PO (1) / 95715.5450069: Sling & 20' 5/16 chain with hooks / 1: Sling & 20' 5/16…" at bounding box center [524, 175] width 200 height 7
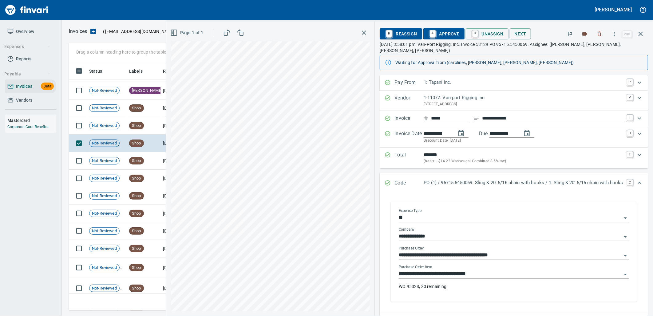
click at [493, 270] on input "**********" at bounding box center [510, 273] width 223 height 9
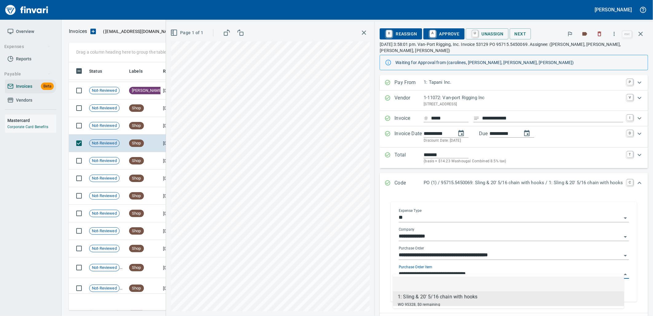
scroll to position [243, 567]
click at [121, 122] on td "Not-Reviewed" at bounding box center [107, 126] width 40 height 18
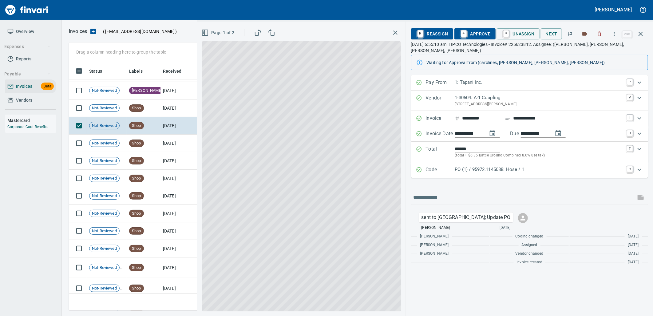
click at [503, 166] on p "PO (1) / 95972.1145088: Hose / 1" at bounding box center [539, 169] width 168 height 7
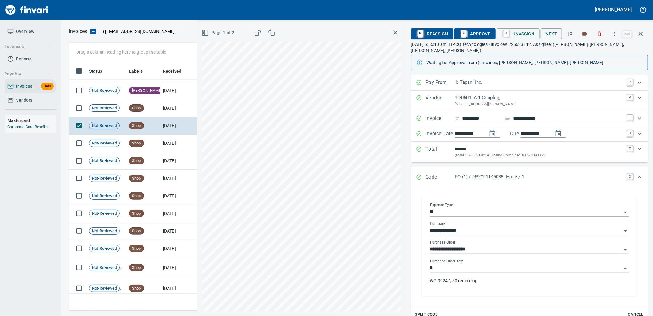
click at [496, 264] on input "*" at bounding box center [526, 268] width 192 height 9
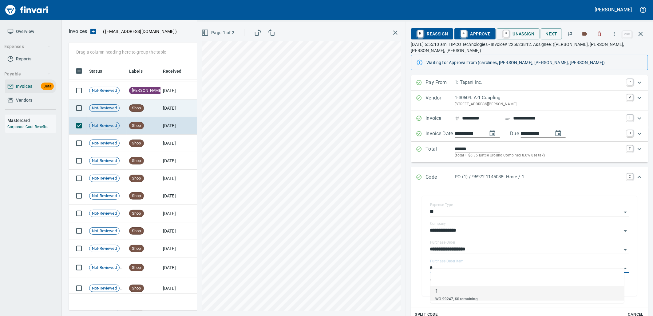
click at [133, 103] on td "Shop" at bounding box center [144, 108] width 34 height 18
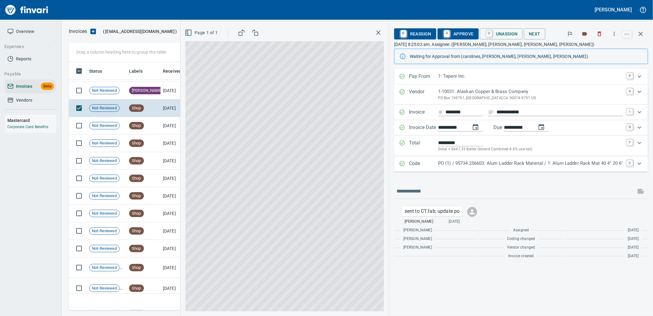
click at [539, 169] on div "Code PO (1) / 95734.256603: Alum Ladder Rack Material / 1: Alum Ladder Rack Mat…" at bounding box center [521, 163] width 254 height 15
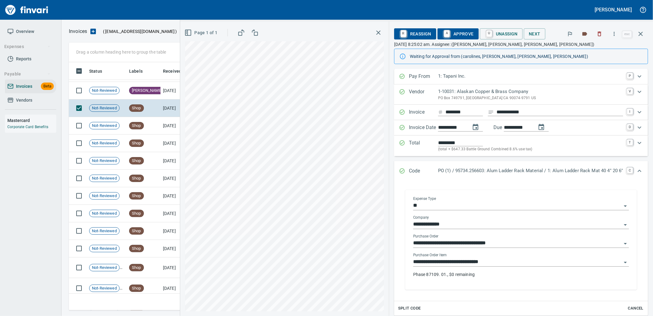
click at [487, 264] on input "**********" at bounding box center [517, 261] width 209 height 9
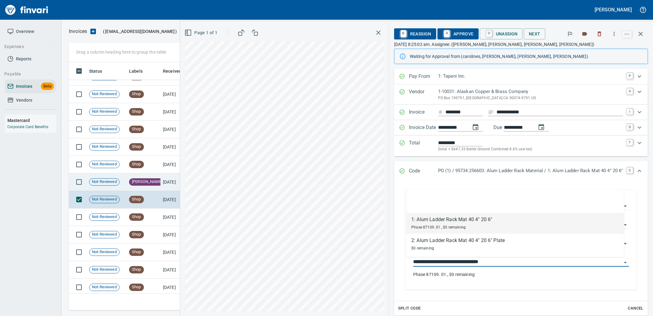
scroll to position [2053, 0]
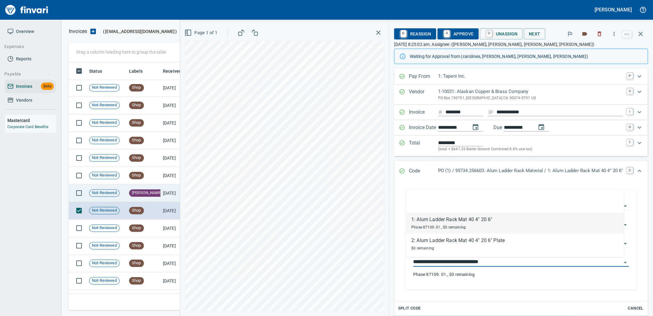
click at [127, 200] on td "[PERSON_NAME]" at bounding box center [144, 193] width 34 height 18
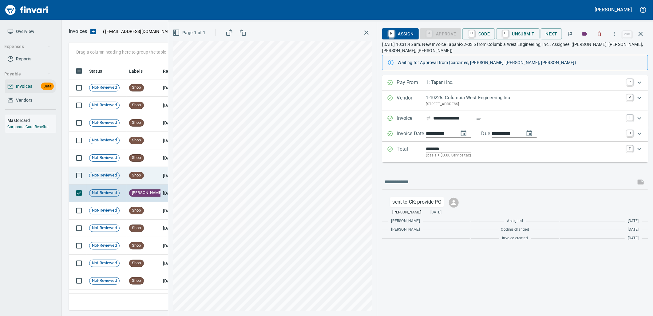
click at [125, 183] on td "Not-Reviewed" at bounding box center [107, 176] width 40 height 18
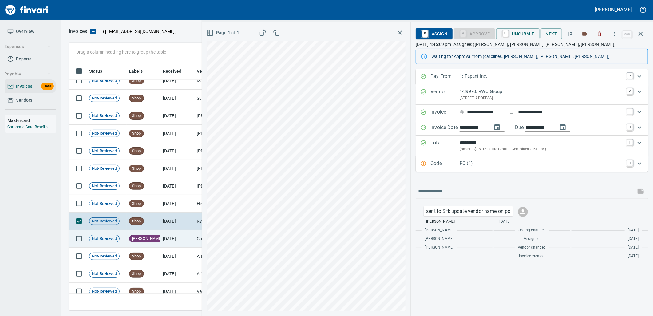
scroll to position [1985, 0]
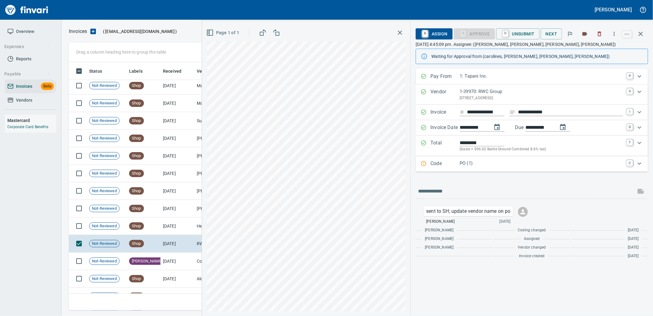
click at [504, 170] on div "Code PO (1) C" at bounding box center [532, 163] width 233 height 15
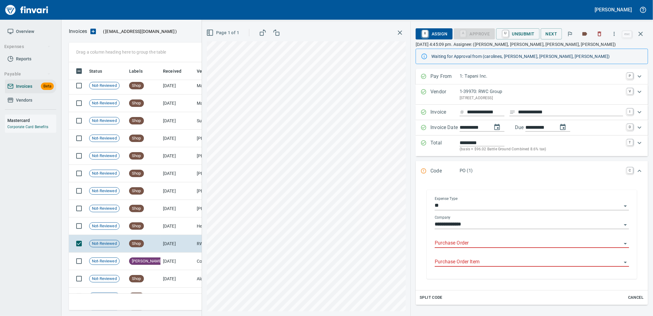
click at [491, 245] on input "Purchase Order" at bounding box center [528, 243] width 187 height 9
type input "**********"
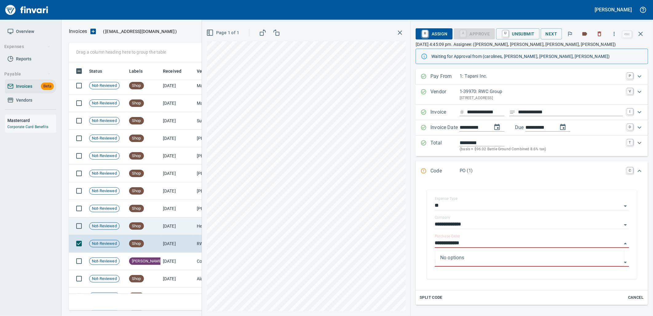
click at [176, 226] on td "8/15/2025" at bounding box center [178, 226] width 34 height 18
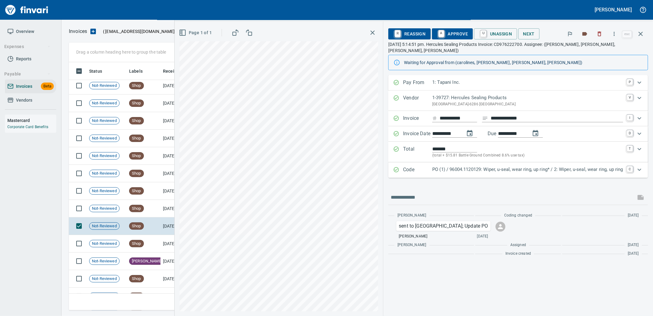
click at [510, 167] on p "PO (1) / 96004.1120129: Wiper, u-seal, wear ring, up ring* / 2: Wiper, u-seal, …" at bounding box center [527, 169] width 191 height 7
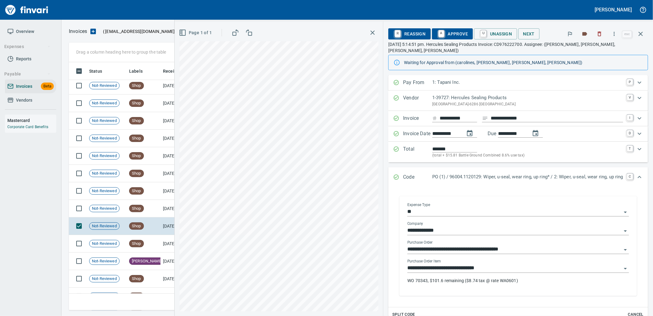
click at [488, 264] on input "**********" at bounding box center [515, 268] width 214 height 9
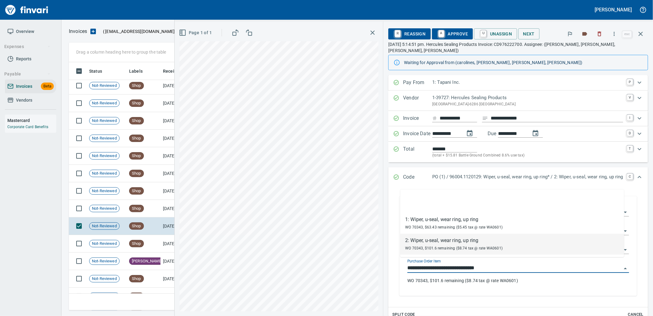
scroll to position [243, 567]
click at [499, 265] on input "**********" at bounding box center [515, 268] width 214 height 9
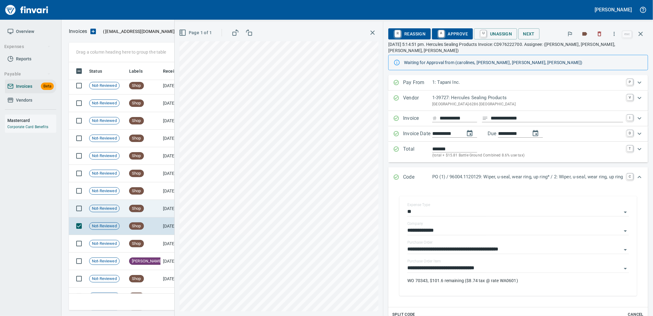
click at [140, 211] on span "Shop" at bounding box center [136, 208] width 14 height 6
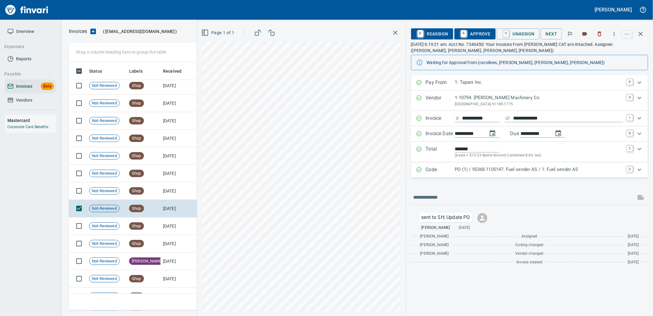
click at [517, 167] on p "PO (1) / 95368.1105147: Fuel sender AS / 1: Fuel sender AS" at bounding box center [539, 169] width 168 height 7
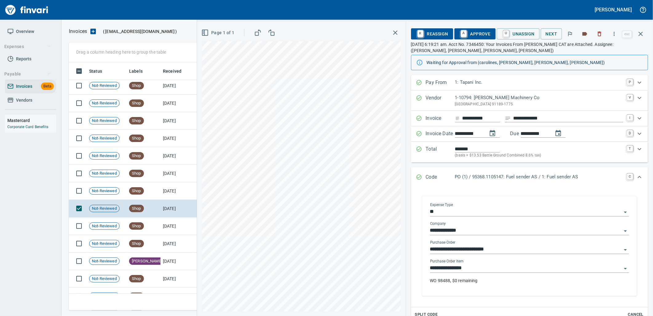
click at [477, 274] on div "**********" at bounding box center [529, 274] width 199 height 30
click at [479, 272] on input "**********" at bounding box center [526, 268] width 192 height 9
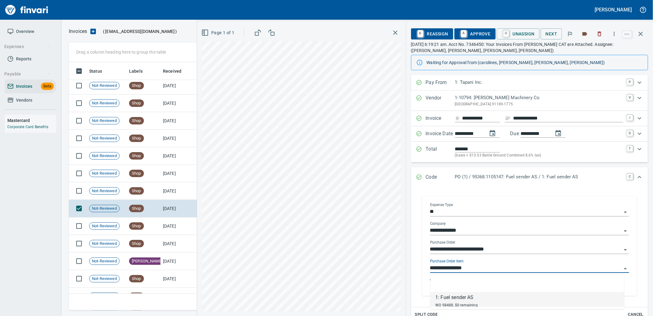
click at [478, 271] on input "**********" at bounding box center [526, 268] width 192 height 9
click at [161, 192] on td "8/16/2025" at bounding box center [178, 191] width 34 height 18
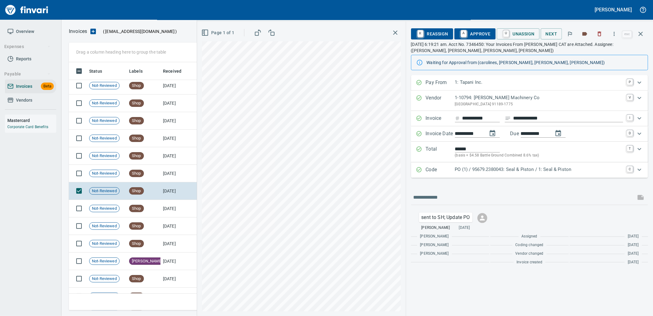
click at [518, 170] on p "PO (1) / 95679.2380043: Seal & Piston / 1: Seal & Piston" at bounding box center [539, 169] width 168 height 7
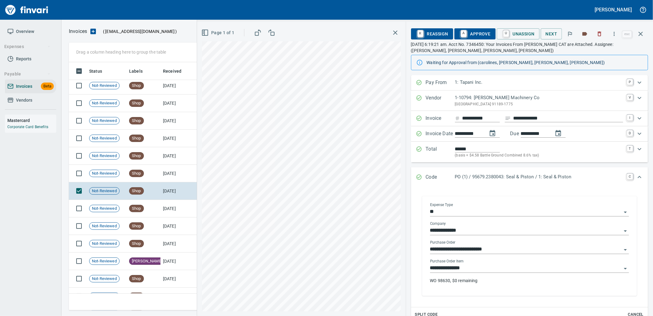
click at [481, 268] on input "**********" at bounding box center [526, 268] width 192 height 9
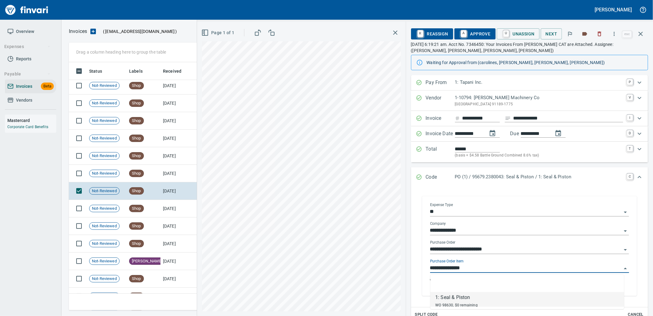
scroll to position [243, 567]
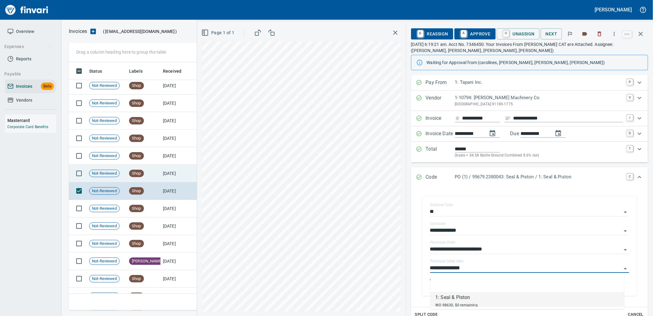
click at [154, 176] on td "Shop" at bounding box center [144, 174] width 34 height 18
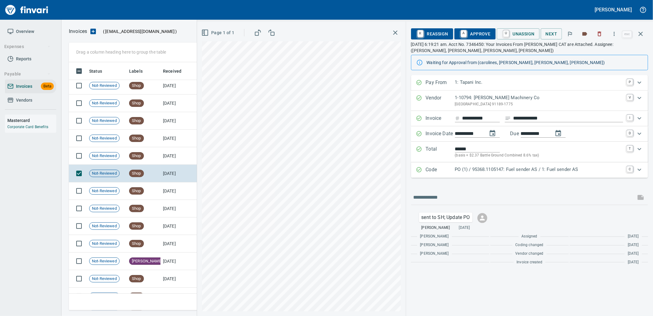
click at [500, 169] on p "PO (1) / 95368.1105147: Fuel sender AS / 1: Fuel sender AS" at bounding box center [539, 169] width 168 height 7
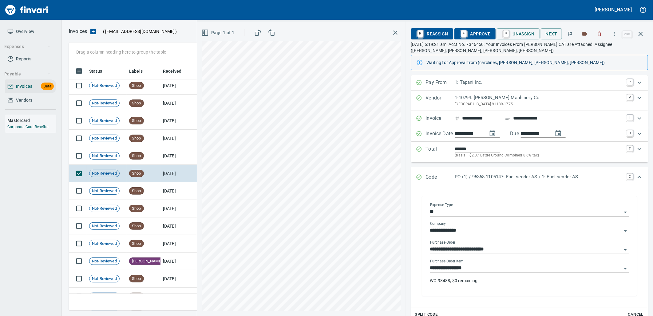
click at [468, 270] on input "**********" at bounding box center [526, 268] width 192 height 9
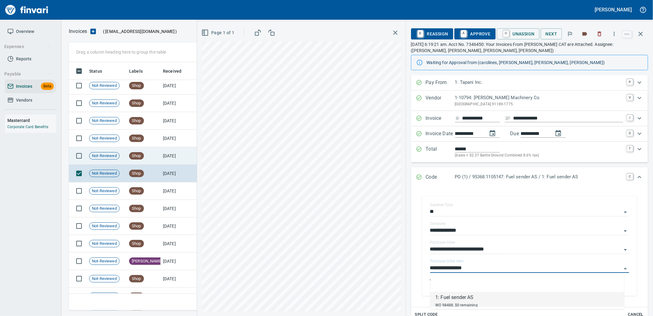
scroll to position [243, 567]
click at [159, 156] on td "Shop" at bounding box center [144, 156] width 34 height 18
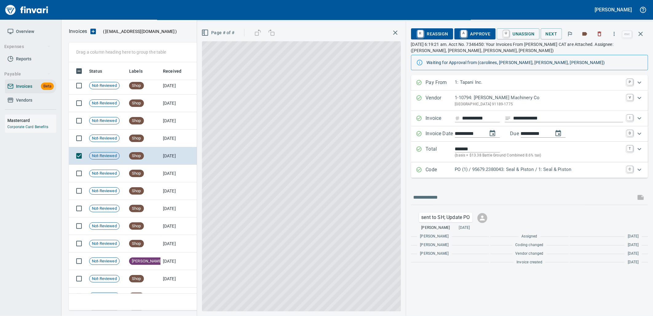
click at [539, 171] on p "PO (1) / 95679.2380043: Seal & Piston / 1: Seal & Piston" at bounding box center [539, 169] width 168 height 7
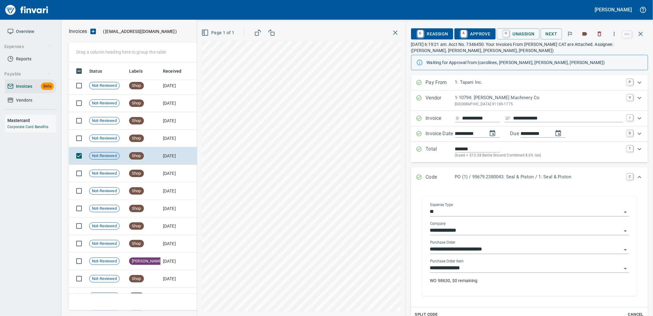
click at [485, 268] on input "**********" at bounding box center [526, 268] width 192 height 9
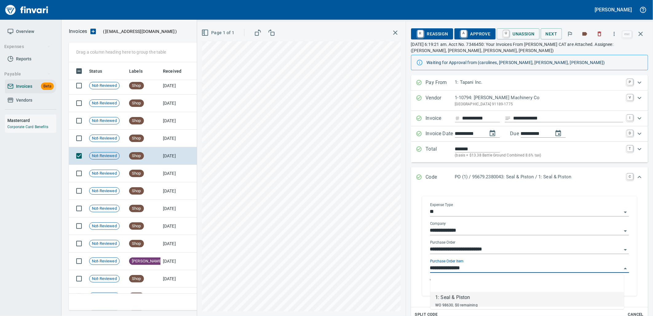
scroll to position [243, 567]
click at [151, 146] on td "Shop" at bounding box center [144, 138] width 34 height 18
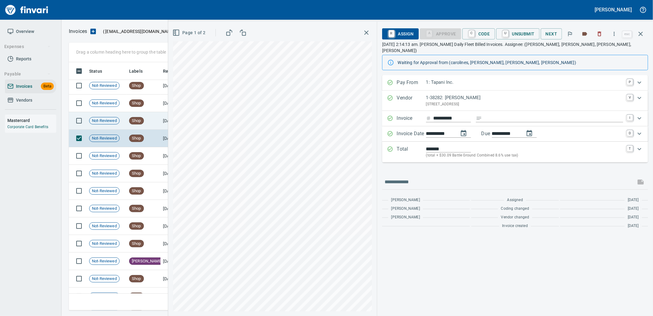
click at [139, 121] on span "Shop" at bounding box center [136, 121] width 14 height 6
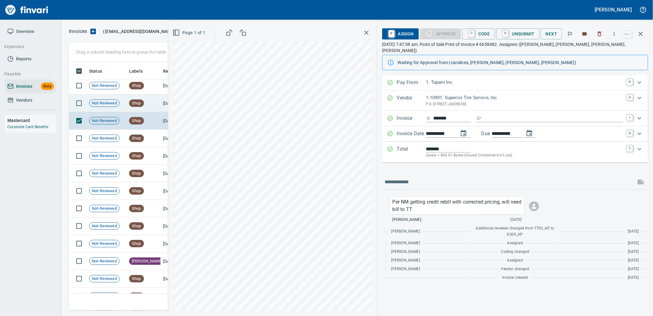
click at [159, 106] on td "Shop" at bounding box center [144, 103] width 34 height 18
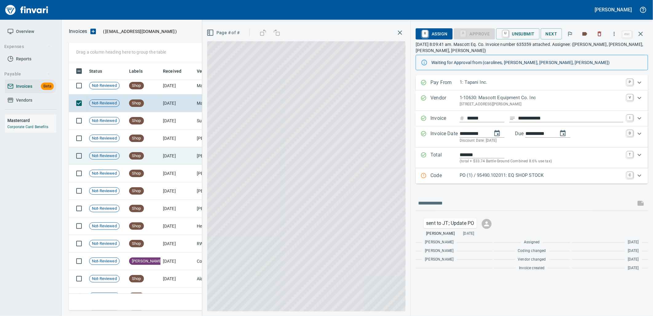
scroll to position [1848, 0]
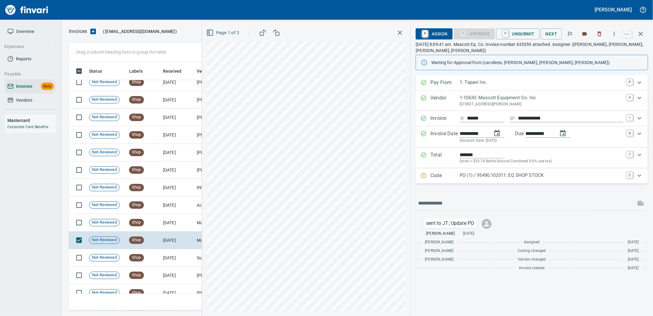
click at [531, 177] on p "PO (1) / 95490.102011: EQ SHOP STOCK" at bounding box center [542, 175] width 164 height 7
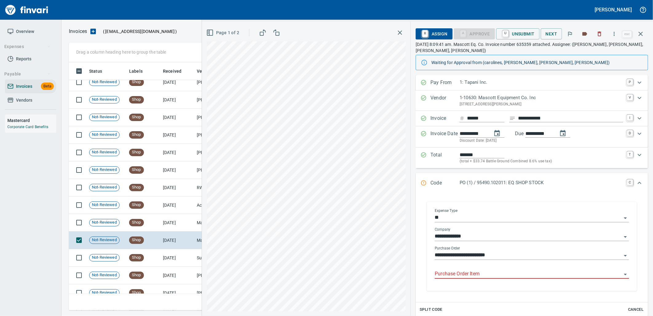
click at [481, 275] on input "Purchase Order Item" at bounding box center [528, 273] width 187 height 9
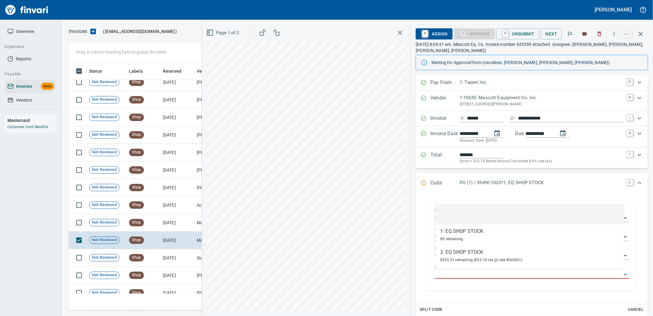
scroll to position [243, 567]
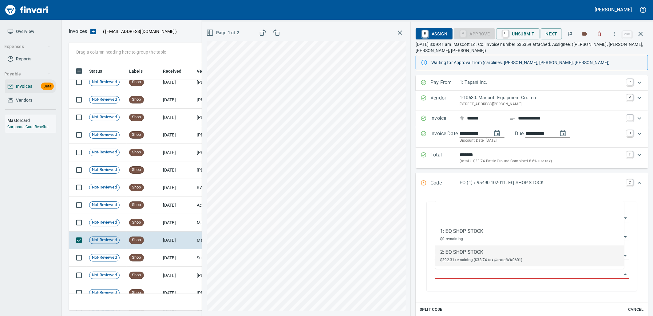
click at [457, 262] on span "$392.31 remaining ($33.74 tax @ rate WA0601)" at bounding box center [481, 259] width 82 height 4
type input "**********"
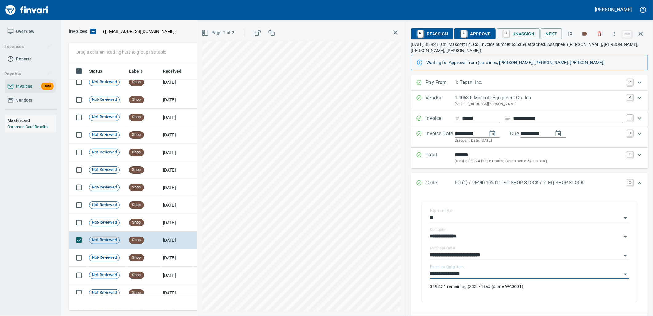
click at [471, 32] on span "A Approve" at bounding box center [475, 34] width 31 height 10
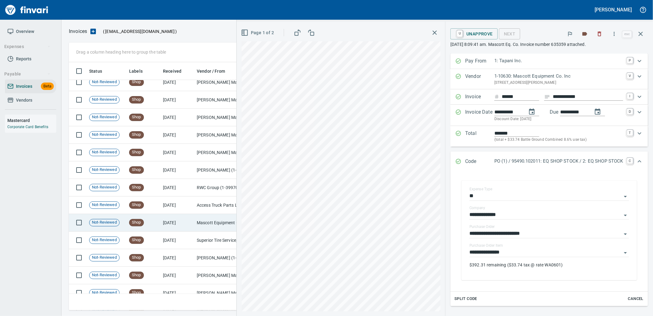
click at [175, 226] on td "8/18/2025" at bounding box center [178, 223] width 34 height 18
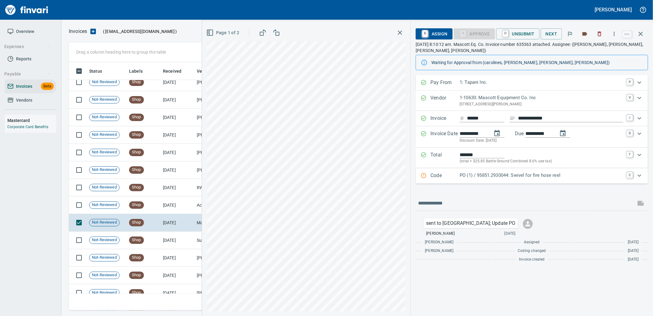
click at [502, 175] on p "PO (1) / 95851.2930044: Swivel for fire hose reel" at bounding box center [542, 175] width 164 height 7
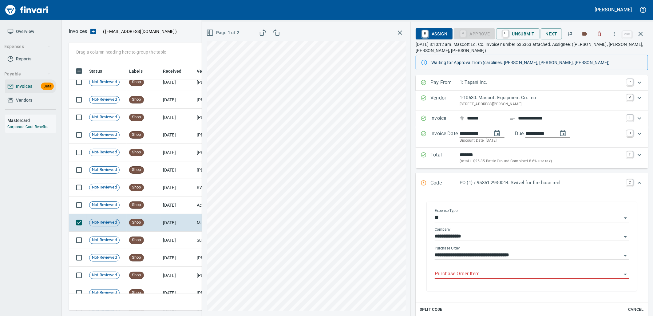
click at [492, 278] on input "Purchase Order Item" at bounding box center [528, 273] width 187 height 9
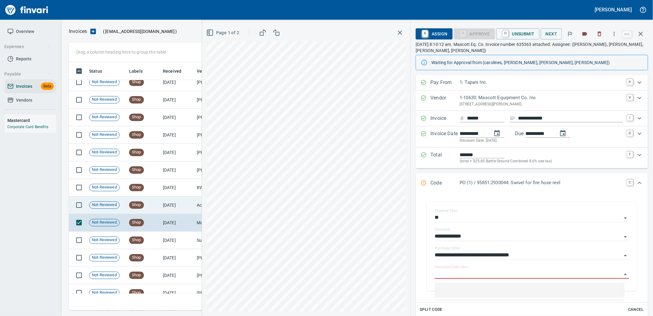
click at [148, 198] on td "Shop" at bounding box center [144, 205] width 34 height 18
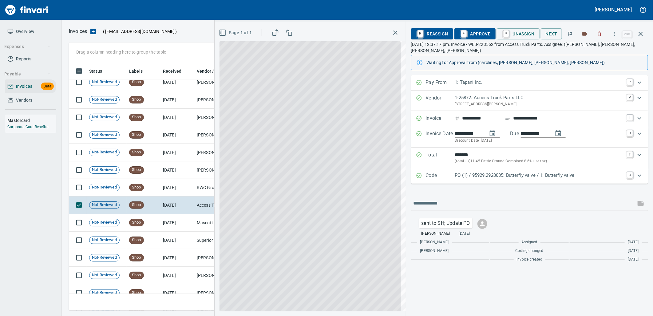
click at [539, 182] on div "Code PO (1) / 95929.2920035: Butterfly valve / 1: Butterfly valve C" at bounding box center [529, 175] width 237 height 15
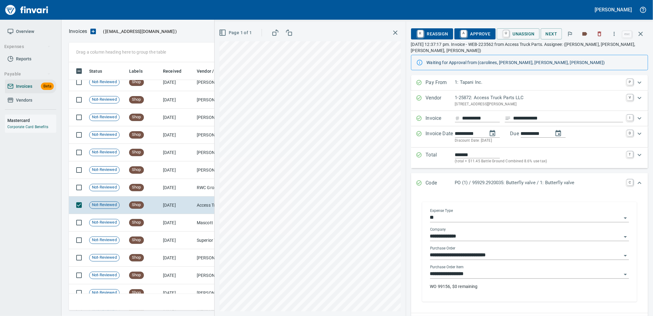
click at [501, 278] on input "**********" at bounding box center [526, 273] width 192 height 9
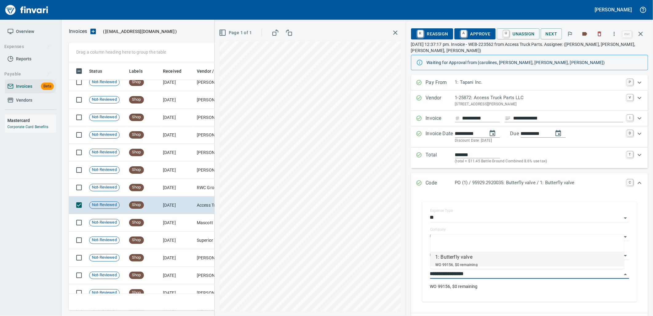
scroll to position [243, 567]
click at [205, 188] on td "RWC Group (1-39970)" at bounding box center [225, 188] width 62 height 18
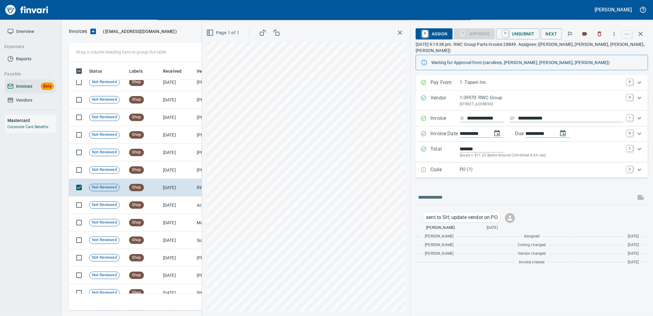
drag, startPoint x: 495, startPoint y: 169, endPoint x: 534, endPoint y: 189, distance: 43.7
click at [495, 169] on div "Code PO (1) C" at bounding box center [532, 169] width 233 height 15
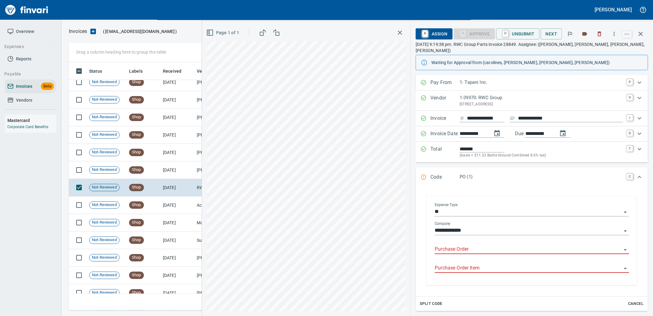
drag, startPoint x: 485, startPoint y: 247, endPoint x: 431, endPoint y: 153, distance: 108.5
click at [485, 247] on input "Purchase Order" at bounding box center [528, 249] width 187 height 9
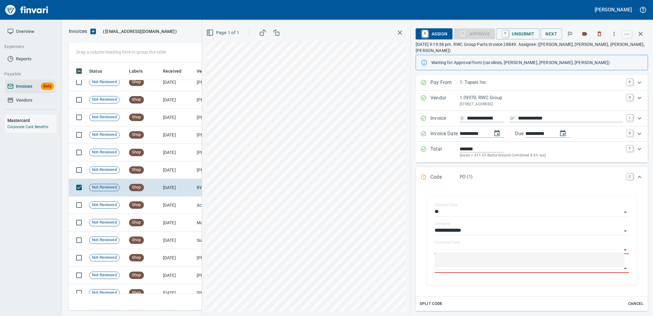
scroll to position [243, 567]
type input "**********"
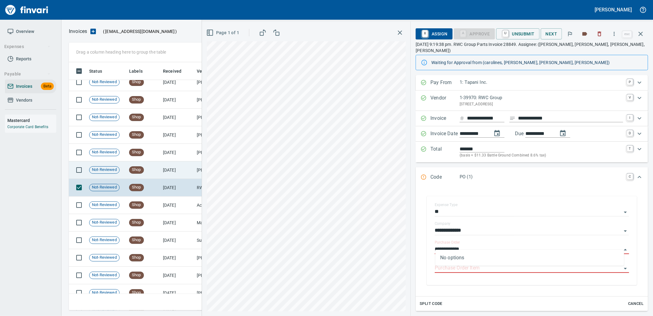
click at [157, 168] on td "Shop" at bounding box center [144, 170] width 34 height 18
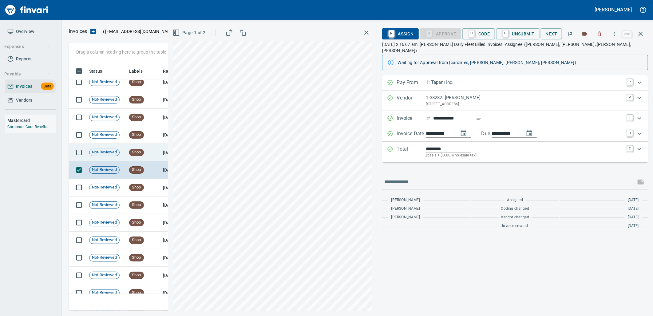
click at [136, 158] on td "Shop" at bounding box center [144, 153] width 34 height 18
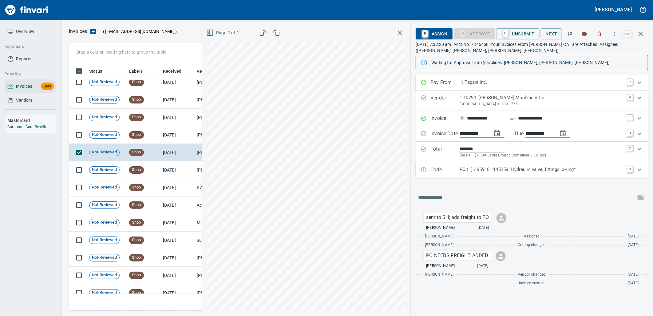
click at [529, 172] on p "PO (1) / 95918.1145159: Hydraulic valve, fittings, o-ring*" at bounding box center [542, 169] width 164 height 7
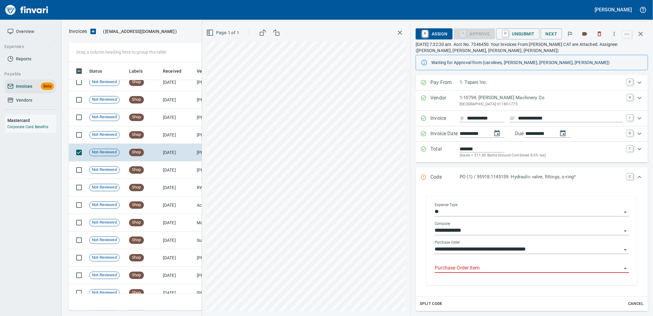
click at [475, 268] on input "Purchase Order Item" at bounding box center [528, 268] width 187 height 9
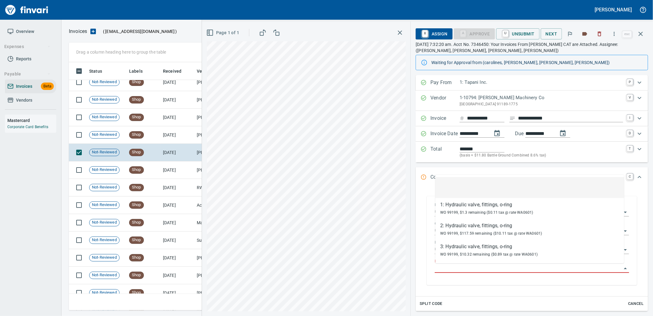
scroll to position [243, 567]
click at [146, 133] on td "Shop" at bounding box center [144, 135] width 34 height 18
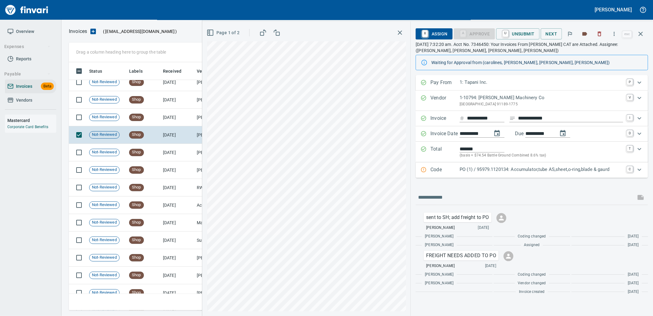
click at [510, 165] on div "Code PO (1) / 95979.1120134: Accumulator,tube AS,sheet,o-ring,blade & gaurd C" at bounding box center [532, 169] width 233 height 15
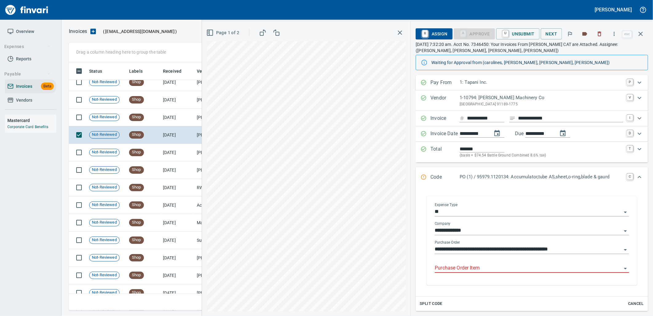
click at [485, 276] on div "Purchase Order Item" at bounding box center [532, 268] width 194 height 19
click at [488, 267] on input "Purchase Order Item" at bounding box center [528, 268] width 187 height 9
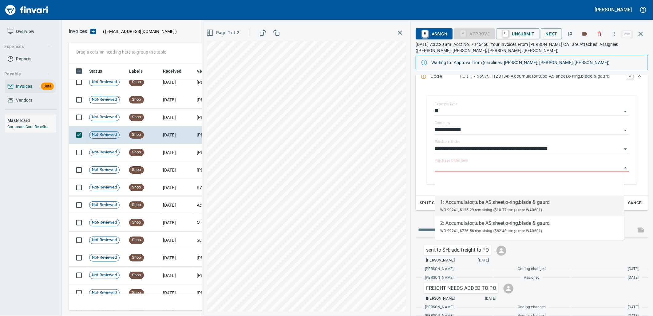
scroll to position [102, 0]
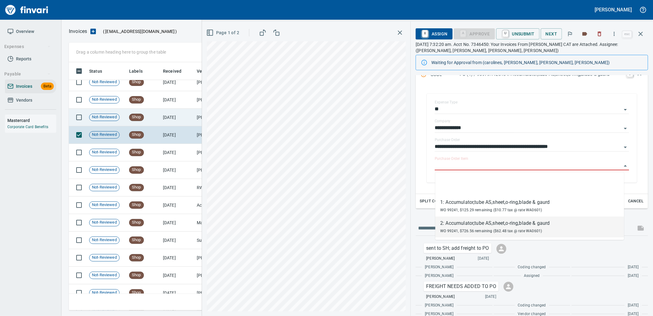
click at [172, 121] on td "8/19/2025" at bounding box center [178, 118] width 34 height 18
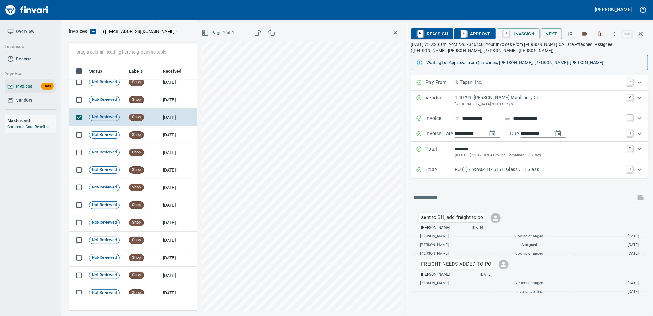
drag, startPoint x: 522, startPoint y: 169, endPoint x: 549, endPoint y: 209, distance: 48.1
click at [522, 169] on p "PO (1) / 95902.1145151: Glass / 1: Glass" at bounding box center [539, 169] width 168 height 7
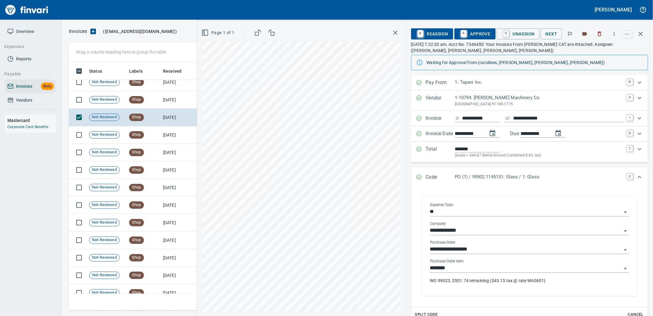
click at [490, 271] on input "********" at bounding box center [526, 268] width 192 height 9
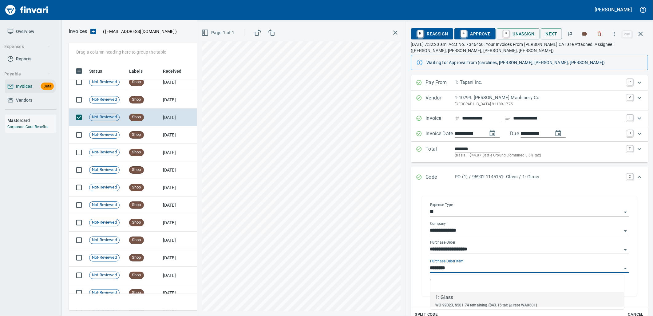
scroll to position [243, 567]
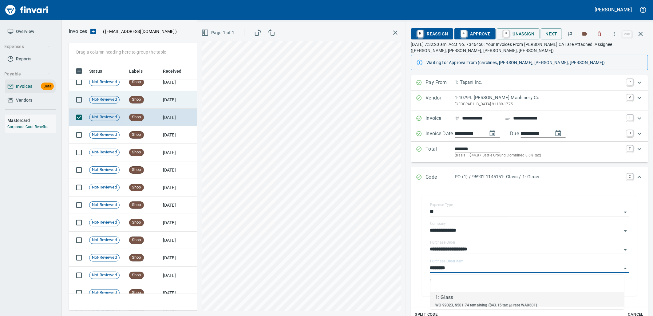
click at [169, 94] on td "8/19/2025" at bounding box center [178, 100] width 34 height 18
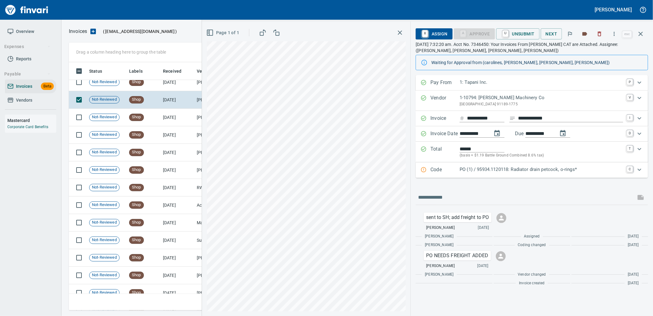
click at [508, 168] on p "PO (1) / 95934.1120118: Radiator drain petcock, o-rings*" at bounding box center [542, 169] width 164 height 7
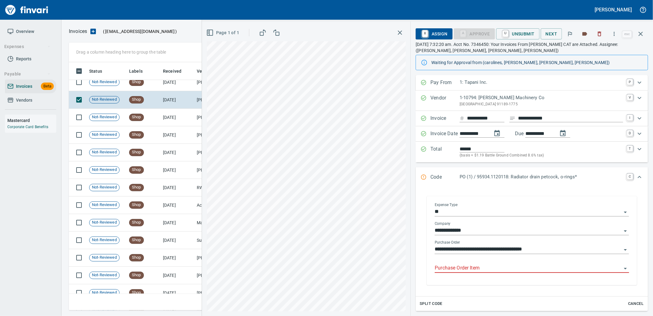
click at [491, 269] on input "Purchase Order Item" at bounding box center [528, 268] width 187 height 9
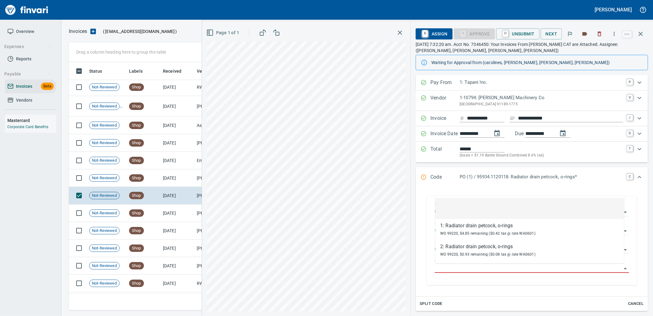
scroll to position [1745, 0]
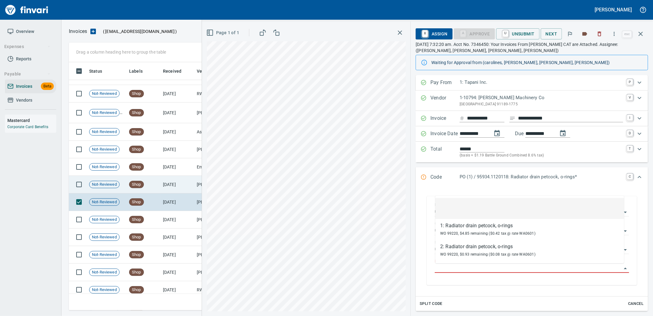
click at [183, 187] on td "8/19/2025" at bounding box center [178, 185] width 34 height 18
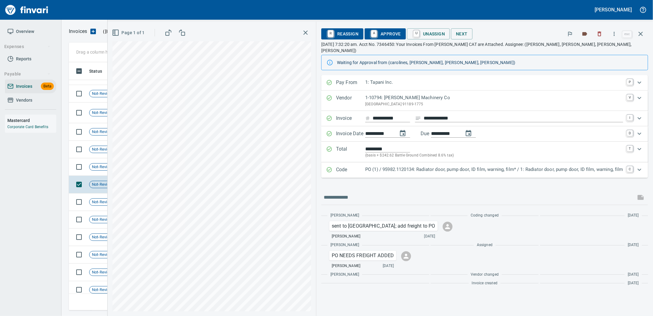
click at [531, 162] on div "Code PO (1) / 95982.1120134: Radiator door, pump door, ID film, warning, film* …" at bounding box center [484, 169] width 327 height 15
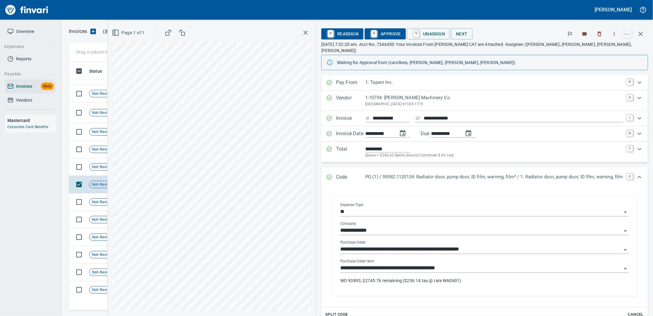
click at [457, 264] on input "**********" at bounding box center [480, 268] width 281 height 9
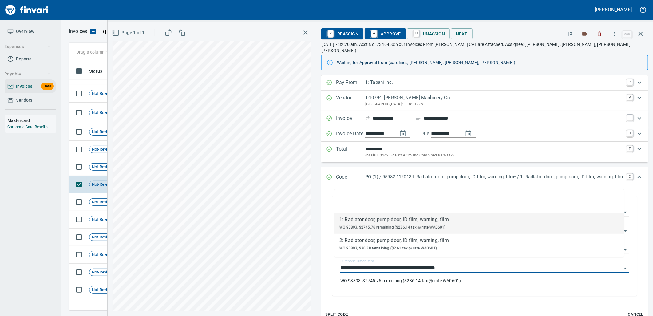
scroll to position [243, 567]
click at [97, 162] on td "Not-Reviewed" at bounding box center [107, 167] width 40 height 18
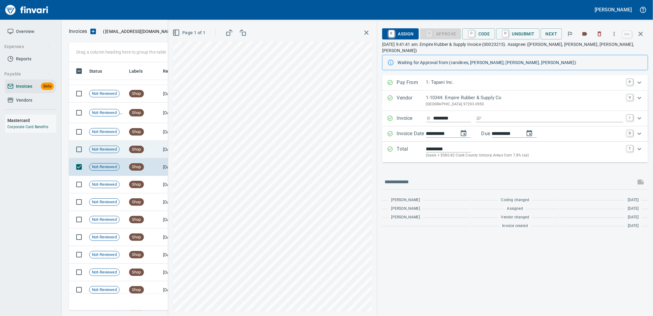
click at [156, 154] on td "Shop" at bounding box center [144, 150] width 34 height 18
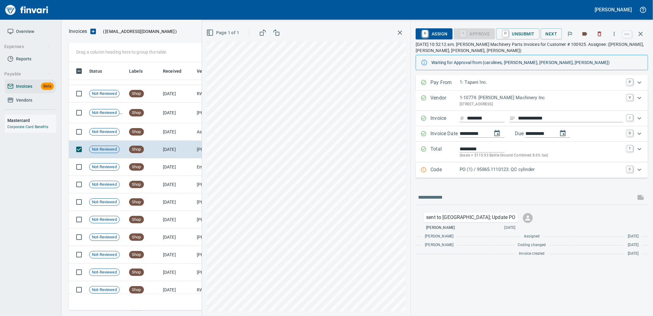
click at [529, 171] on p "PO (1) / 95865.1110123: QC cylinder" at bounding box center [542, 169] width 164 height 7
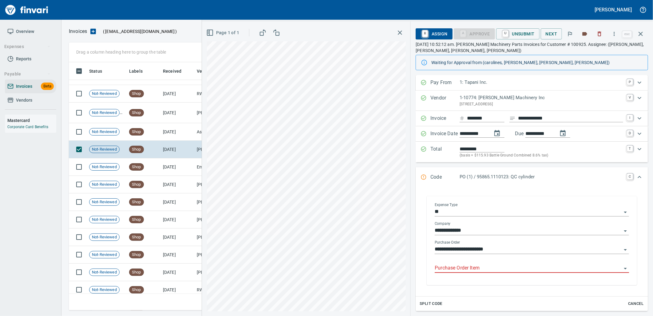
click at [471, 271] on input "Purchase Order Item" at bounding box center [528, 268] width 187 height 9
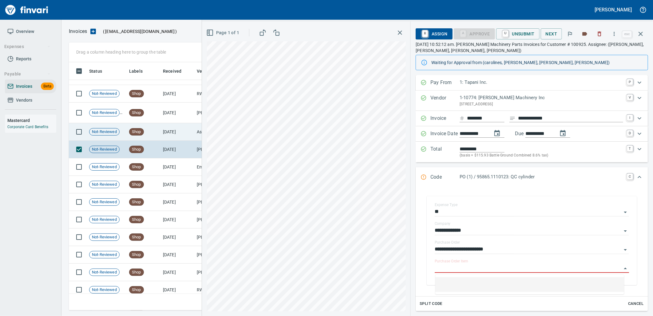
click at [165, 137] on td "8/19/2025" at bounding box center [178, 132] width 34 height 18
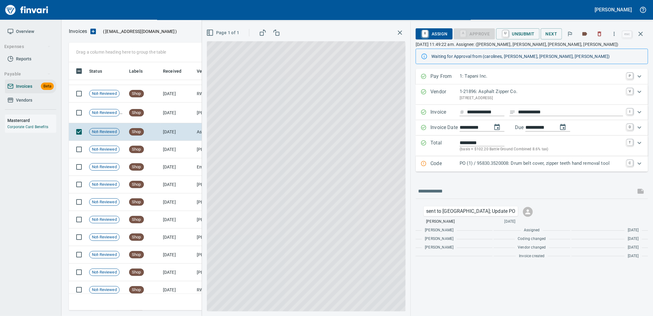
click at [563, 160] on p "PO (1) / 95830.3520008: Drum belt cover, zipper teeth hand removal tool" at bounding box center [542, 163] width 164 height 7
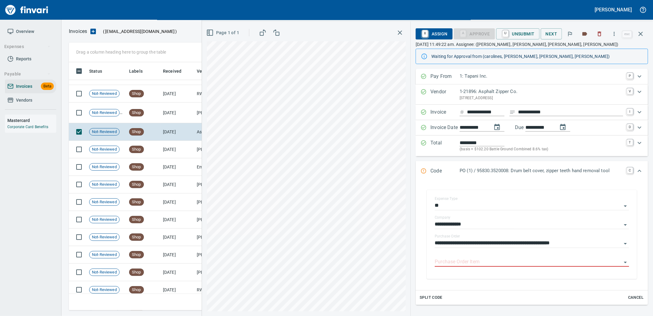
click at [503, 260] on input "Purchase Order Item" at bounding box center [528, 261] width 187 height 9
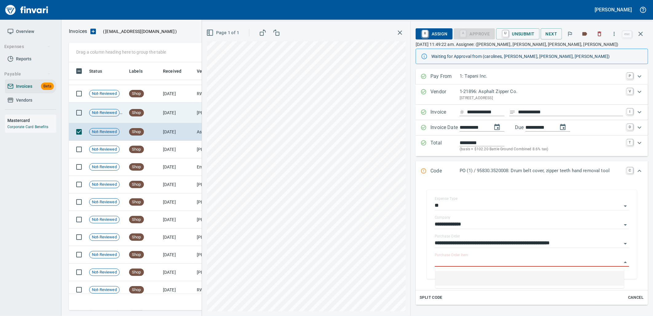
click at [165, 114] on td "8/19/2025" at bounding box center [178, 112] width 34 height 21
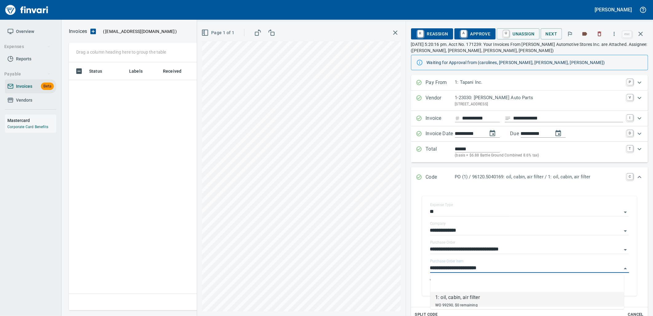
scroll to position [243, 567]
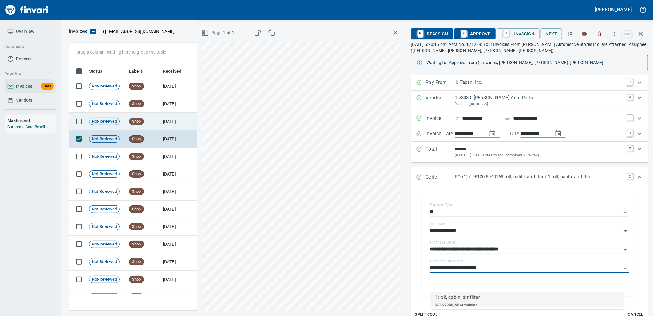
click at [173, 122] on td "[DATE]" at bounding box center [178, 122] width 34 height 18
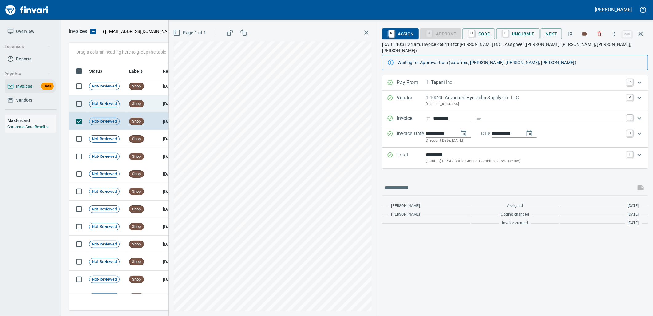
click at [163, 107] on td "[DATE]" at bounding box center [178, 104] width 34 height 18
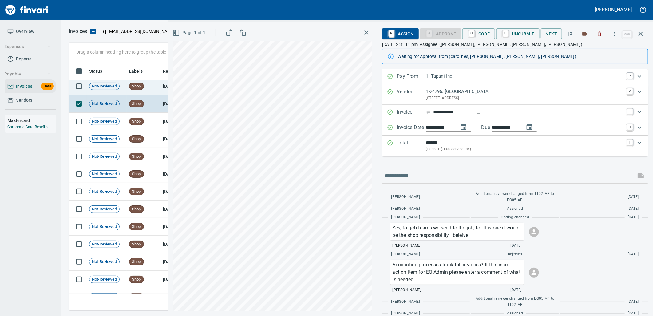
click at [149, 87] on td "Shop" at bounding box center [144, 87] width 34 height 18
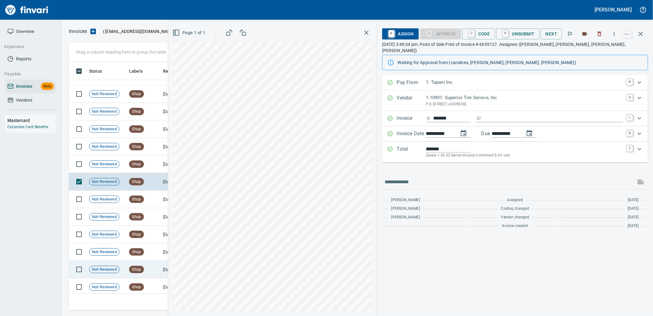
scroll to position [1370, 0]
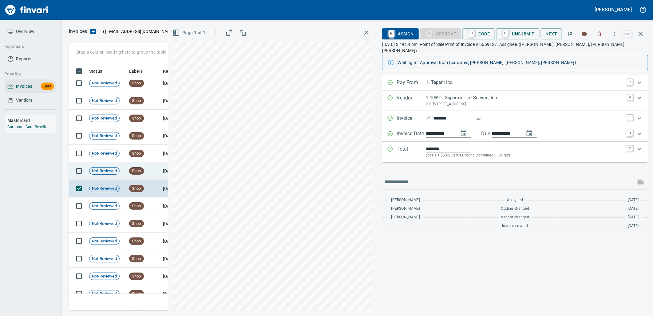
click at [154, 168] on td "Shop" at bounding box center [144, 171] width 34 height 18
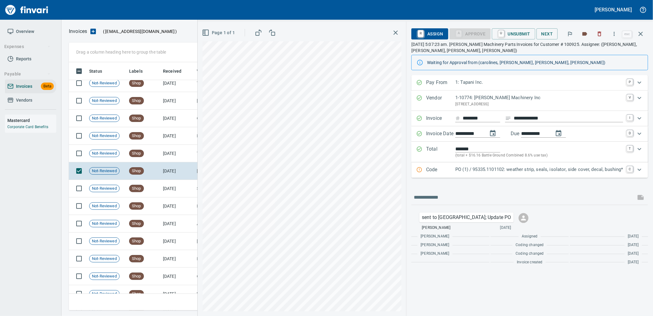
click at [540, 169] on p "PO (1) / 95335.1101102: weather strip, seals, isolator, side cover, decal, bush…" at bounding box center [540, 169] width 168 height 7
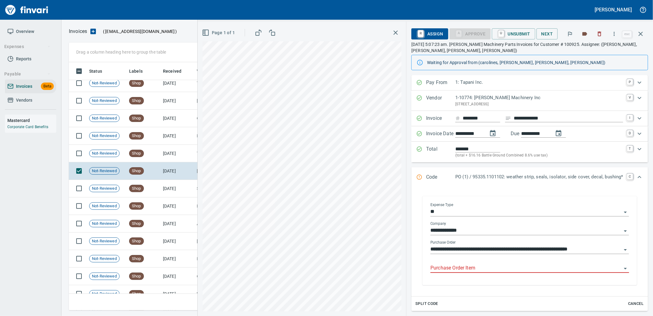
click at [487, 266] on input "Purchase Order Item" at bounding box center [526, 268] width 191 height 9
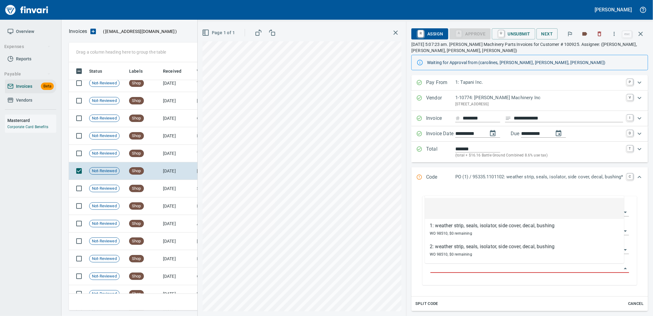
scroll to position [243, 567]
click at [134, 151] on span "Shop" at bounding box center [136, 153] width 14 height 6
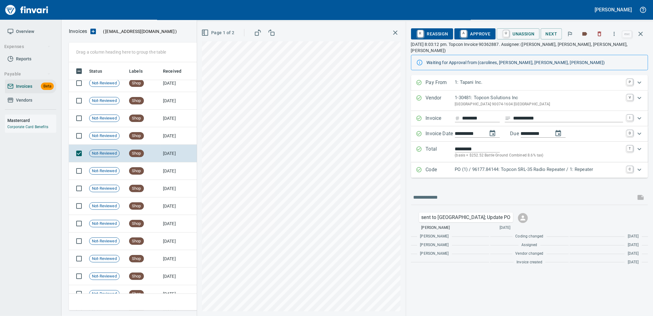
click at [494, 166] on p "PO (1) / 96177.84144: Topcon SRL-35 Radio Repeater / 1: Repeater" at bounding box center [539, 169] width 168 height 7
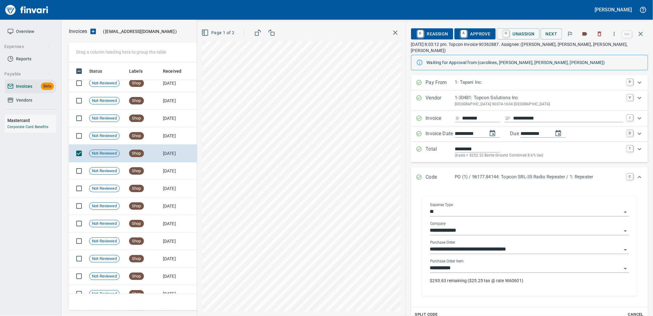
click at [462, 264] on input "**********" at bounding box center [526, 268] width 192 height 9
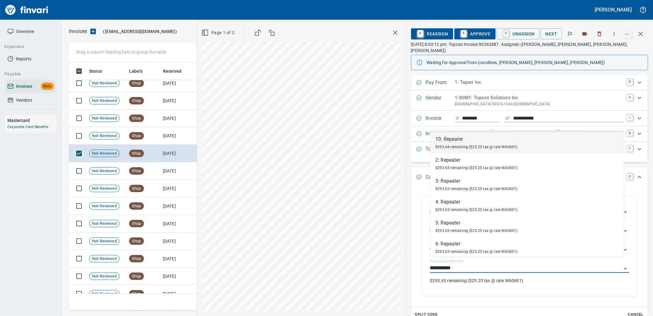
scroll to position [109, 0]
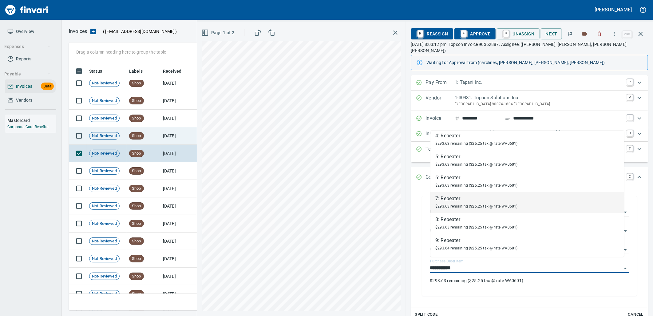
click at [141, 137] on span "Shop" at bounding box center [136, 136] width 14 height 6
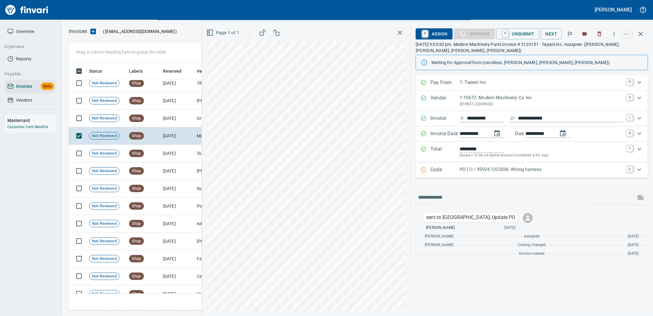
click at [493, 173] on p "PO (1) / 95924.1332036: Wiring harness" at bounding box center [542, 169] width 164 height 7
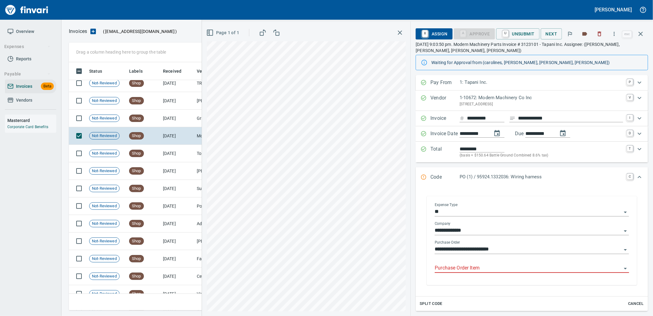
click at [481, 270] on input "Purchase Order Item" at bounding box center [528, 268] width 187 height 9
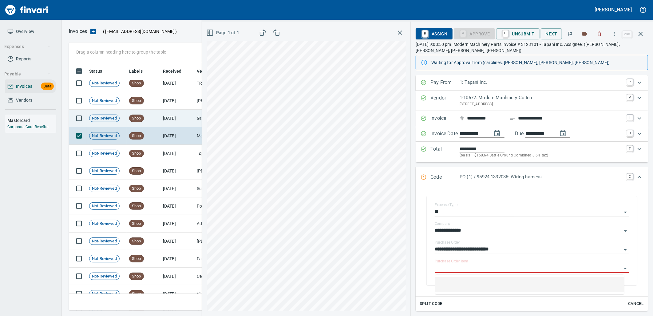
click at [146, 121] on td "Shop" at bounding box center [144, 118] width 34 height 18
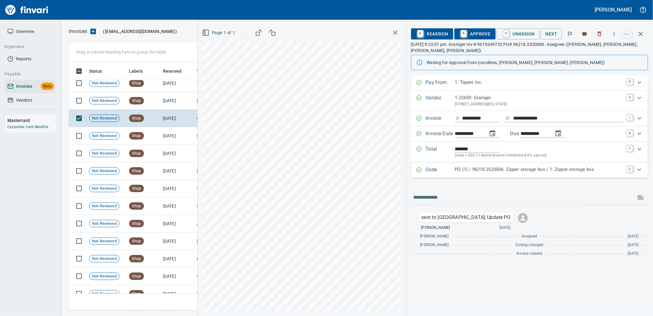
click at [523, 174] on div "PO (1) / 96218.3520006: Zipper storage box / 1: Zipper storage box" at bounding box center [539, 170] width 168 height 8
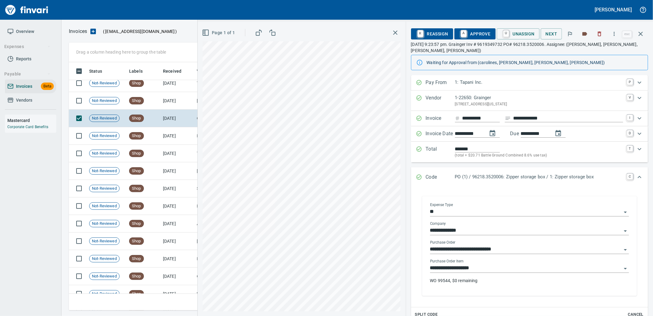
click at [485, 269] on input "**********" at bounding box center [526, 268] width 192 height 9
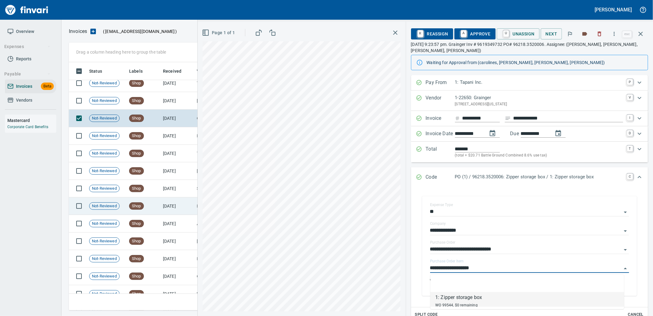
scroll to position [1233, 0]
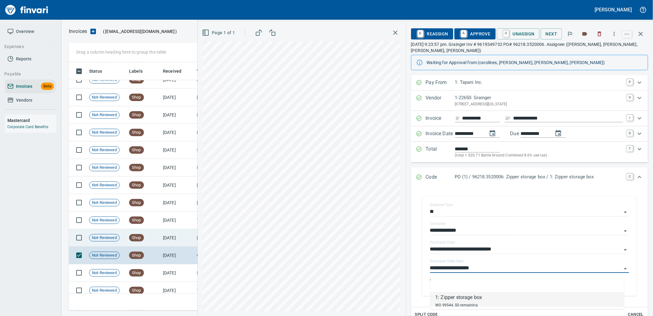
click at [166, 235] on td "[DATE]" at bounding box center [178, 238] width 34 height 18
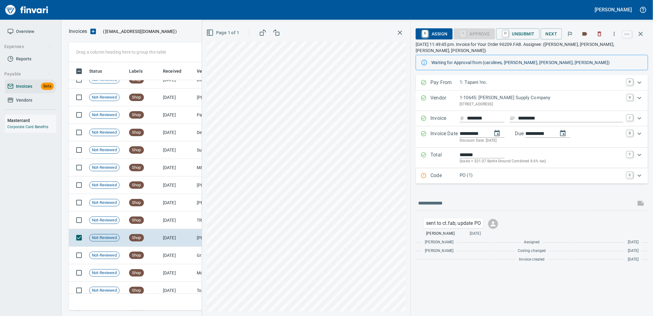
click at [489, 172] on p "PO (1)" at bounding box center [542, 175] width 164 height 7
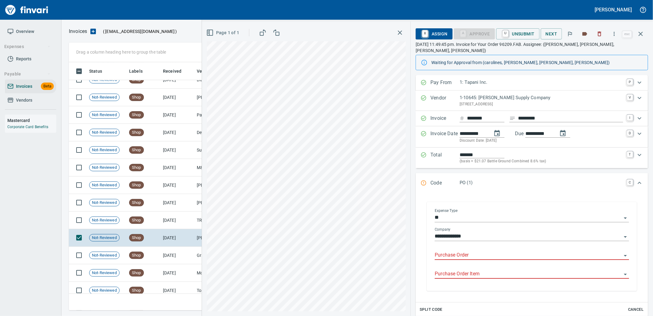
click at [480, 251] on input "Purchase Order" at bounding box center [528, 255] width 187 height 9
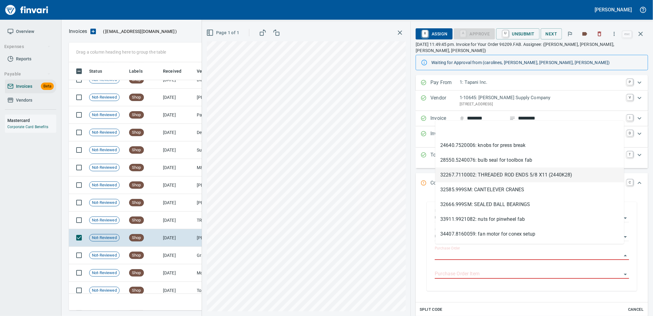
scroll to position [243, 567]
type input "*********"
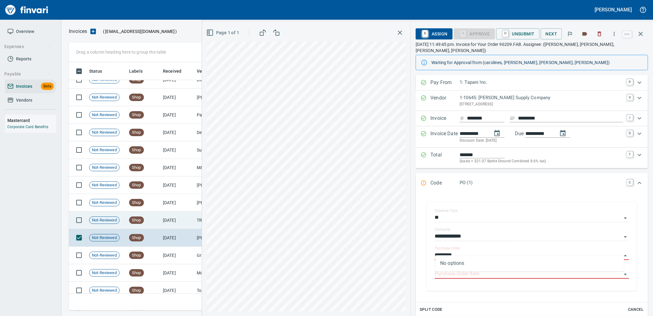
click at [166, 221] on td "[DATE]" at bounding box center [178, 220] width 34 height 18
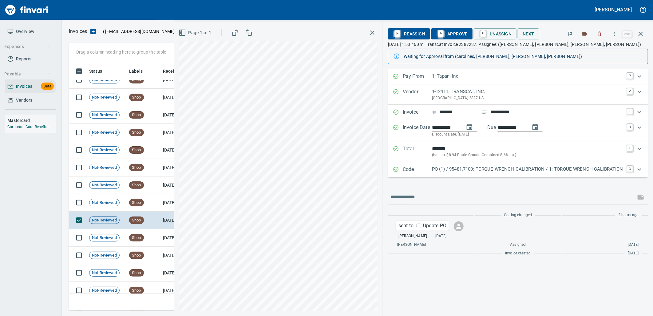
click at [490, 173] on div "PO (1) / 95481.7100: TORQUE WRENCH CALIBRATION / 1: TORQUE WRENCH CALIBRATION" at bounding box center [527, 169] width 191 height 8
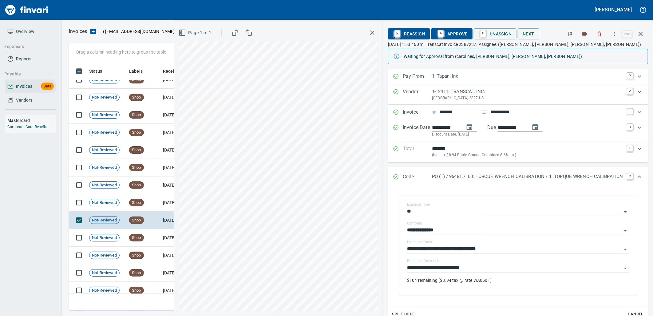
click at [448, 34] on span "A Approve" at bounding box center [451, 34] width 31 height 10
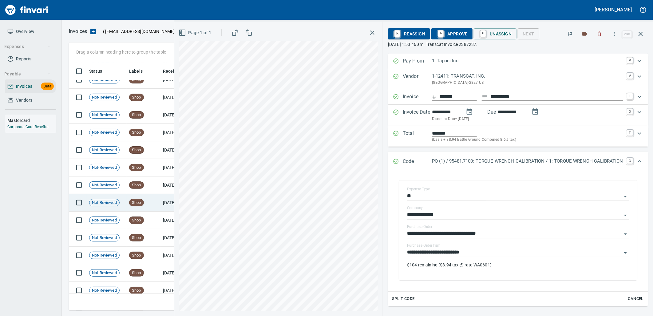
click at [133, 201] on span "Shop" at bounding box center [136, 203] width 14 height 6
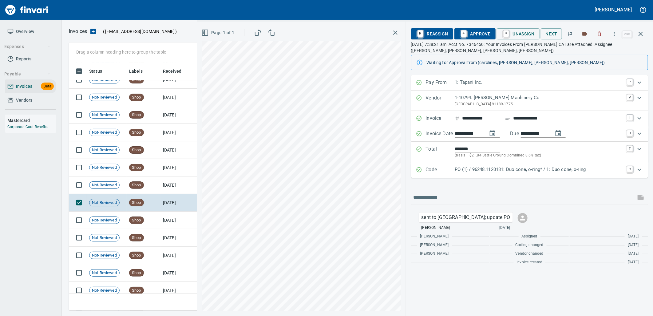
click at [500, 170] on p "PO (1) / 96248.1120131: Duo cone, o-ring* / 1: Duo cone, o-ring" at bounding box center [539, 169] width 168 height 7
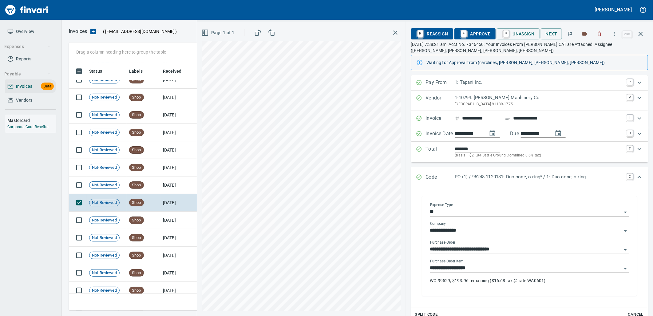
click at [489, 270] on input "**********" at bounding box center [526, 268] width 192 height 9
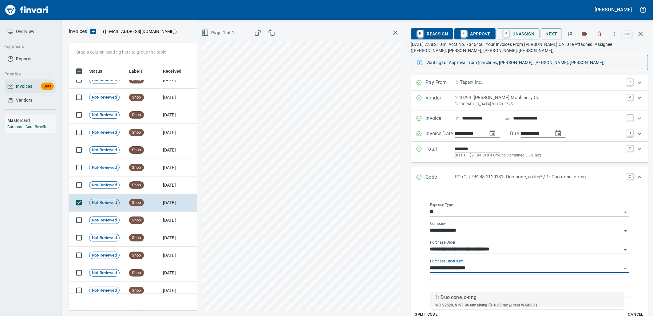
scroll to position [243, 567]
click at [167, 180] on td "[DATE]" at bounding box center [178, 185] width 34 height 18
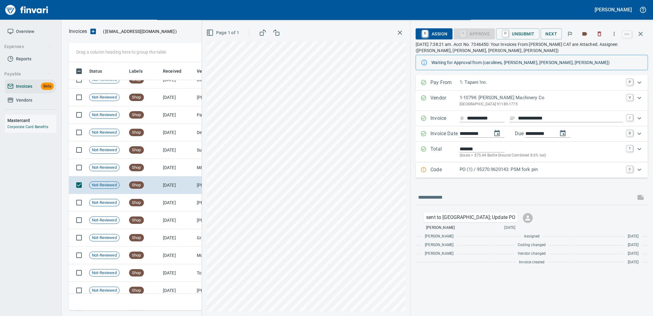
click at [510, 172] on p "PO (1) / 95270.9620143: PSM fork pin" at bounding box center [542, 169] width 164 height 7
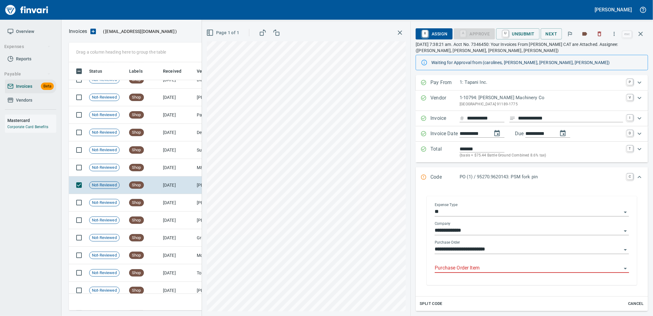
click at [481, 271] on input "Purchase Order Item" at bounding box center [528, 268] width 187 height 9
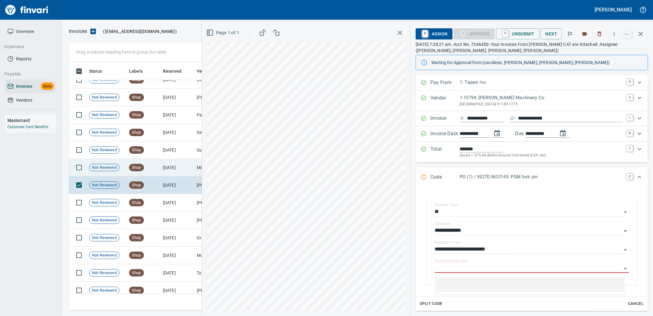
click at [180, 166] on td "8/26/2025" at bounding box center [178, 168] width 34 height 18
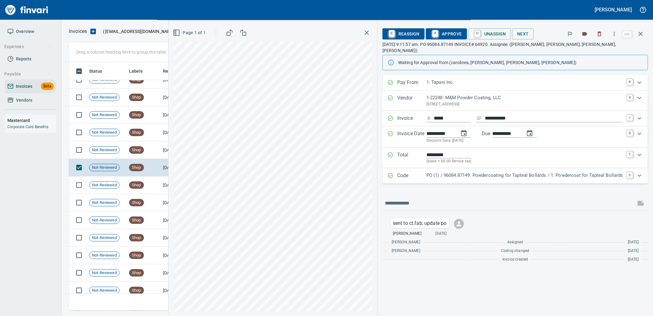
click at [506, 172] on p "PO (1) / 96084.87149: Powdercoating for Tapteal Bollards / 1: Powdercoat for Ta…" at bounding box center [525, 175] width 197 height 7
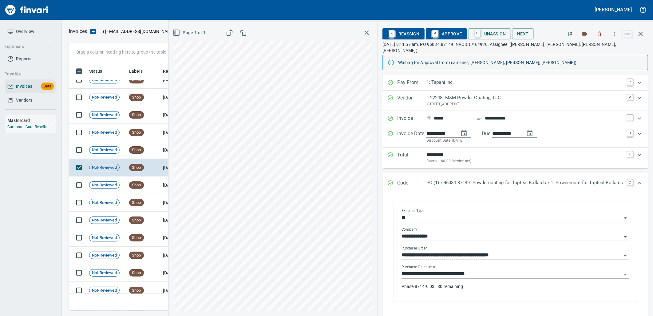
click at [486, 269] on input "**********" at bounding box center [512, 273] width 220 height 9
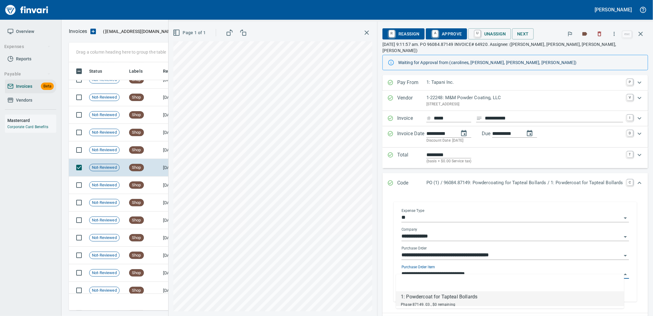
scroll to position [243, 567]
click at [142, 148] on span "Shop" at bounding box center [136, 150] width 14 height 6
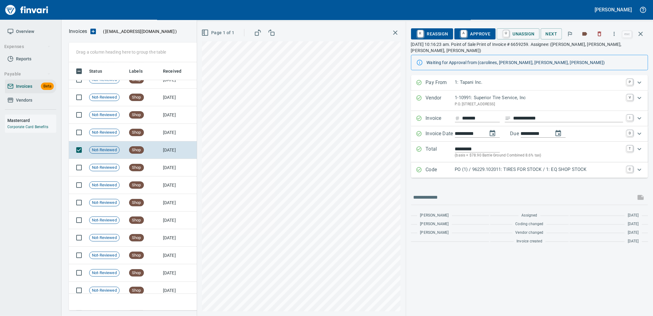
click at [495, 166] on p "PO (1) / 96229.102011: TIRES FOR STOCK / 1: EQ SHOP STOCK" at bounding box center [539, 169] width 168 height 7
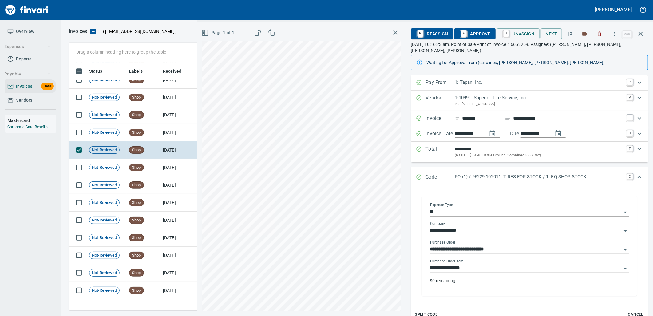
click at [485, 264] on input "**********" at bounding box center [526, 268] width 192 height 9
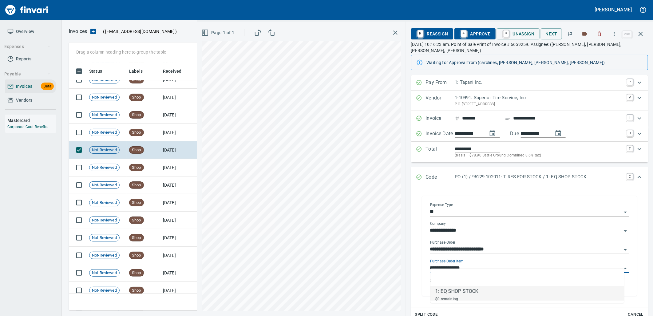
scroll to position [243, 567]
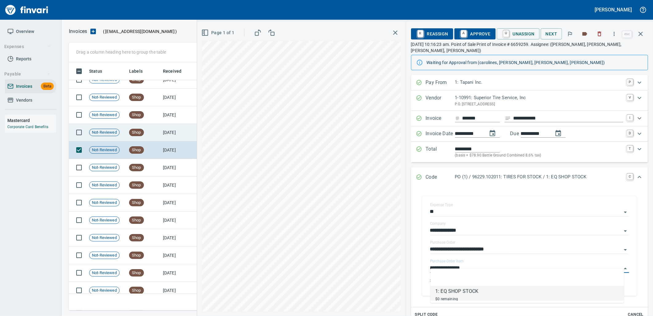
click at [180, 128] on td "[DATE]" at bounding box center [178, 133] width 34 height 18
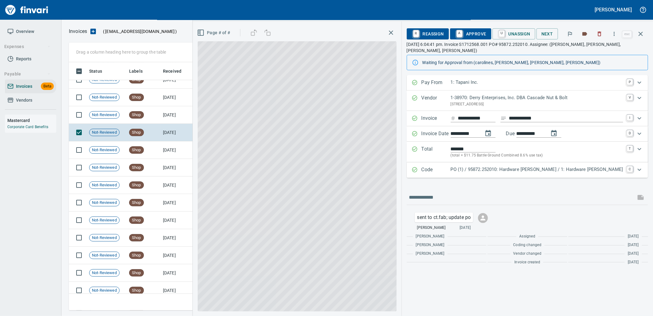
click at [499, 166] on p "PO (1) / 95872.252010: Hardware Sargent RD / 1: Hardware Sargent RD" at bounding box center [537, 169] width 173 height 7
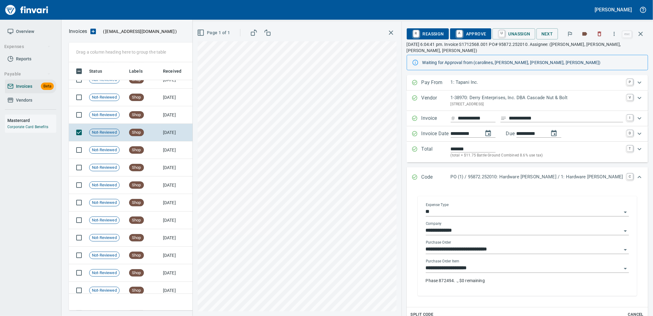
click at [503, 264] on input "**********" at bounding box center [524, 268] width 196 height 9
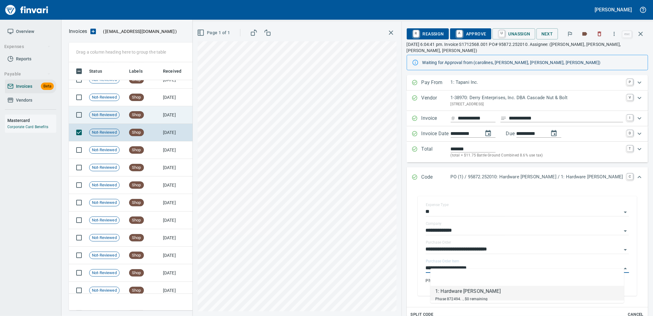
click at [129, 121] on td "Shop" at bounding box center [144, 115] width 34 height 18
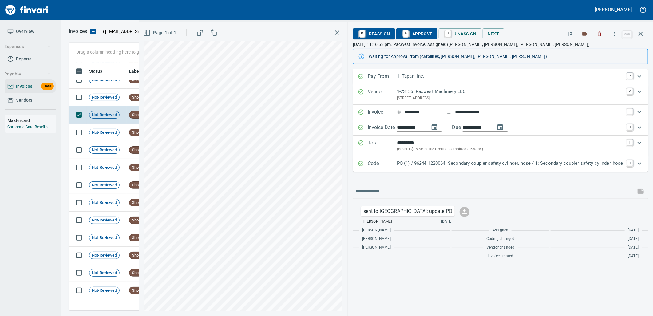
click at [467, 166] on p "PO (1) / 96244.1220064: Secondary coupler safety cylinder, hose / 1: Secondary …" at bounding box center [510, 163] width 226 height 7
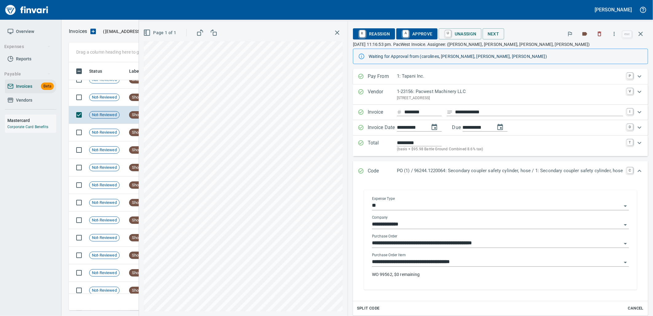
click at [468, 262] on input "**********" at bounding box center [497, 261] width 250 height 9
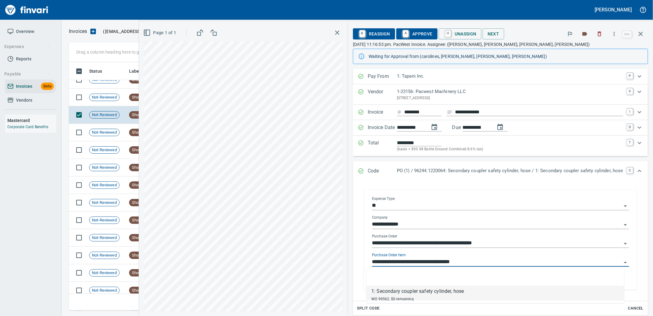
scroll to position [243, 567]
click at [111, 95] on span "Not-Reviewed" at bounding box center [105, 97] width 30 height 6
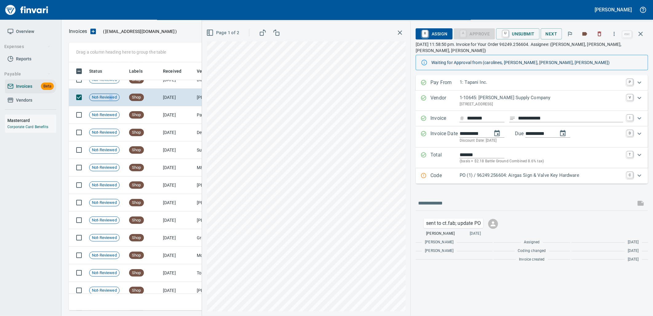
click at [477, 172] on p "PO (1) / 96249.256604: Airgas Sign & Valve Key Hardware" at bounding box center [542, 175] width 164 height 7
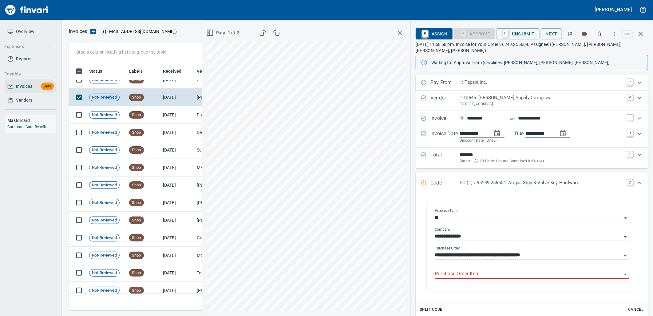
click at [483, 269] on input "Purchase Order Item" at bounding box center [528, 273] width 187 height 9
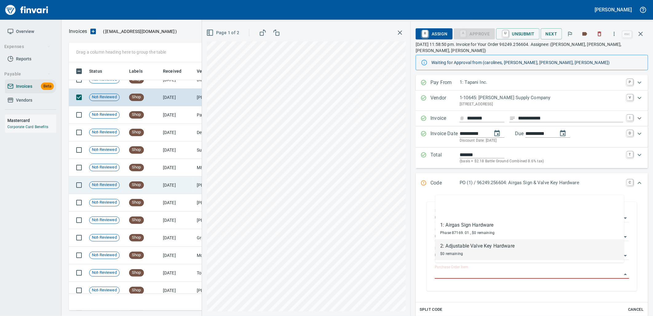
scroll to position [1164, 0]
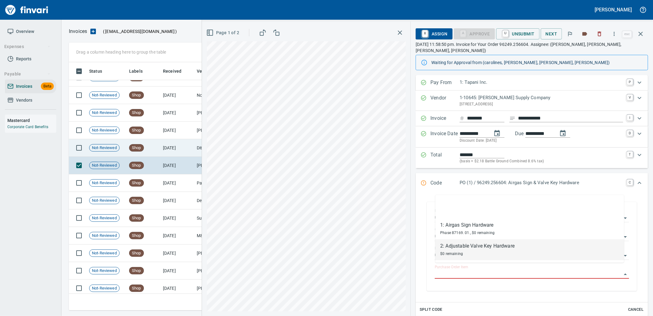
click at [162, 141] on td "[DATE]" at bounding box center [178, 148] width 34 height 18
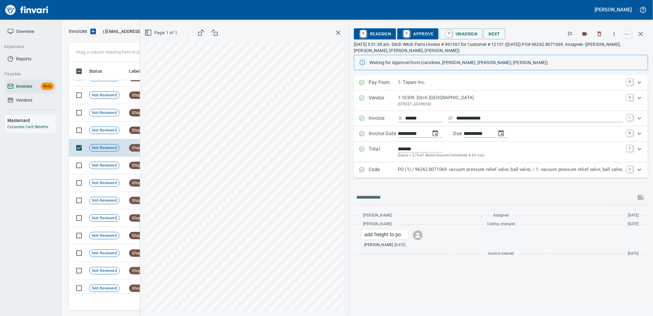
click at [528, 173] on p "PO (1) / 96262.8071069: vacuum pressure relief valve, ball valve, / 1: vacuum p…" at bounding box center [510, 169] width 225 height 7
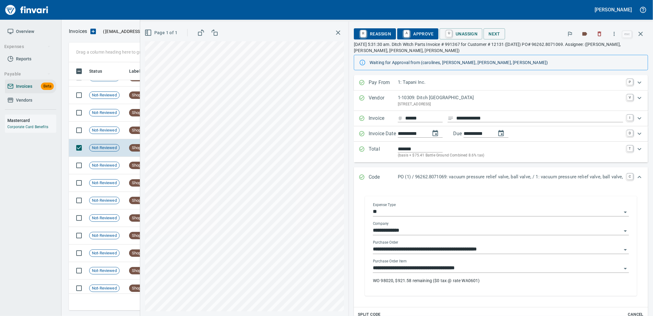
click at [475, 268] on input "**********" at bounding box center [497, 268] width 249 height 9
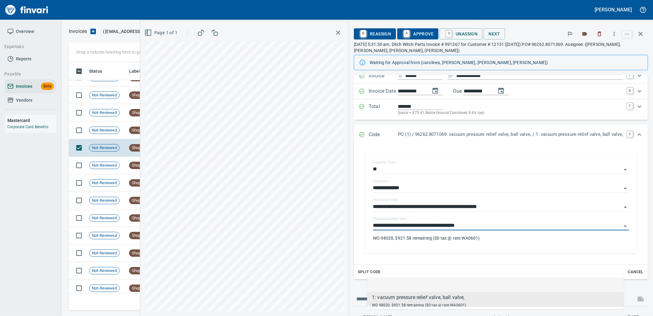
scroll to position [93, 0]
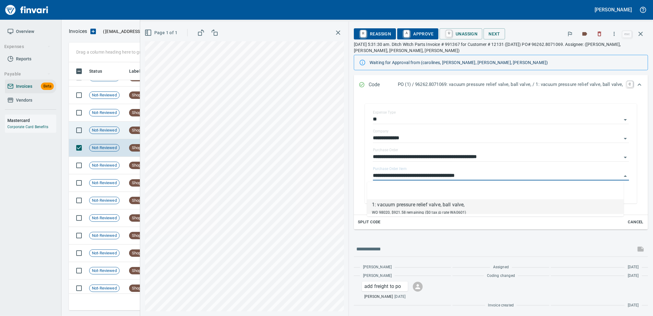
click at [107, 122] on td "Not-Reviewed" at bounding box center [107, 130] width 40 height 18
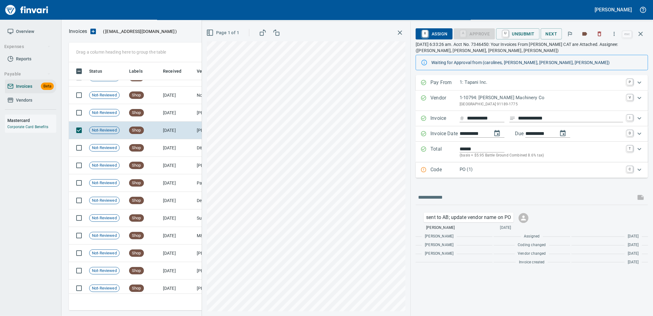
click at [475, 174] on div "PO (1)" at bounding box center [542, 170] width 164 height 8
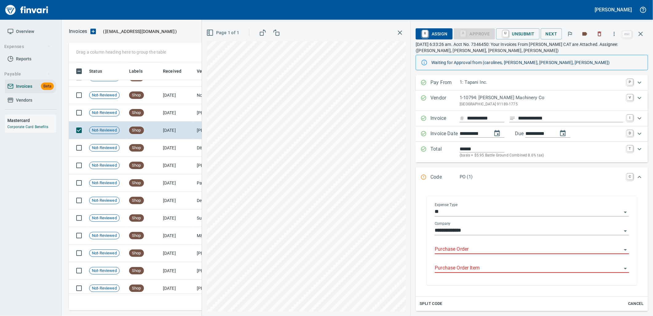
click at [472, 248] on input "Purchase Order" at bounding box center [528, 249] width 187 height 9
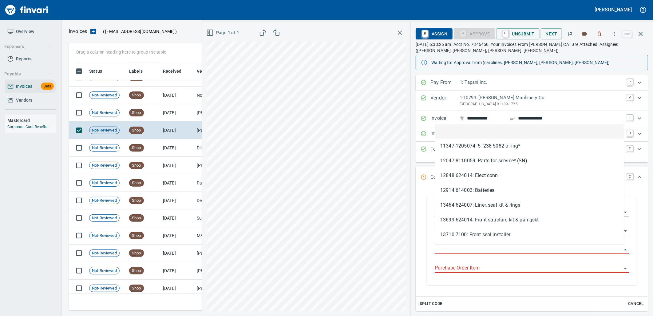
type input "**********"
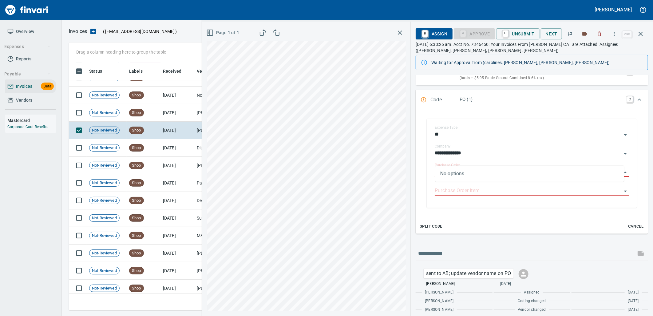
scroll to position [90, 0]
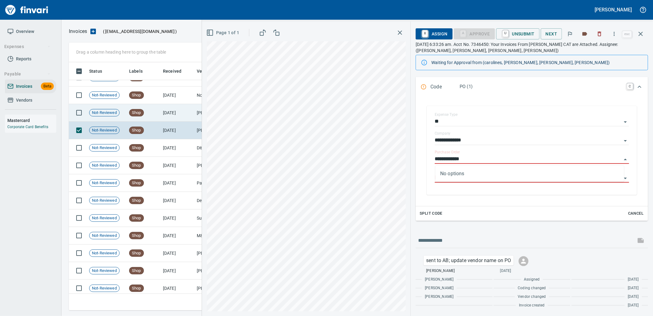
click at [151, 106] on td "Shop" at bounding box center [144, 113] width 34 height 18
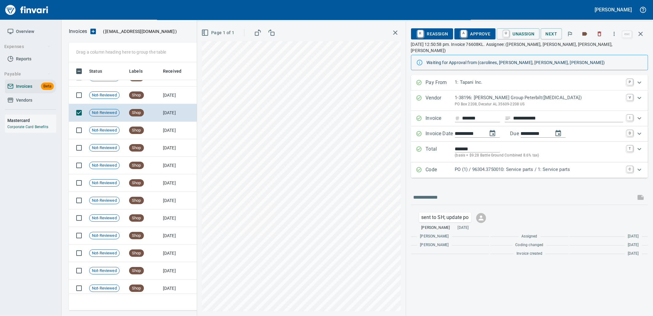
click at [489, 166] on p "PO (1) / 96304.3750010: Service parts / 1: Service parts" at bounding box center [539, 169] width 168 height 7
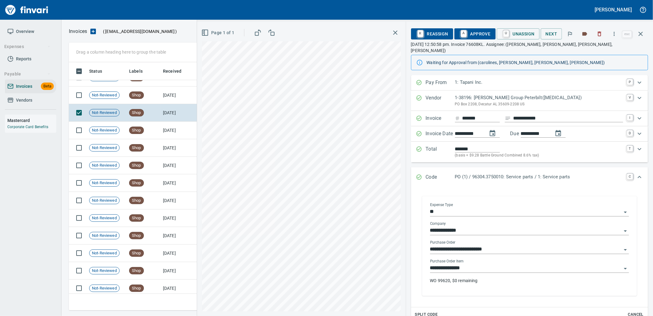
click at [468, 264] on input "**********" at bounding box center [526, 268] width 192 height 9
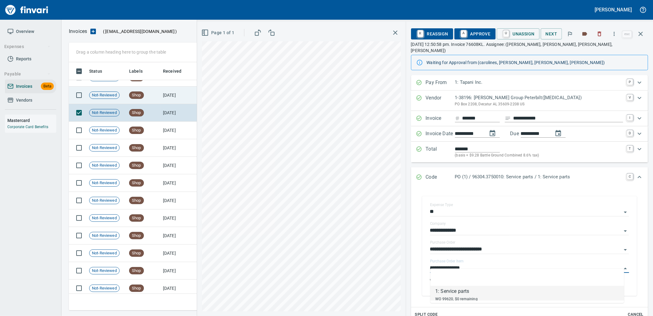
click at [160, 100] on td "Shop" at bounding box center [144, 95] width 34 height 18
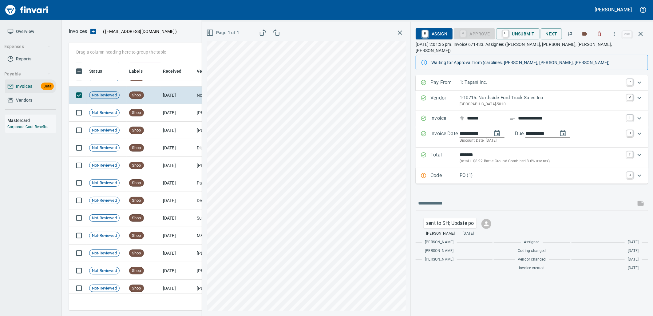
click at [487, 175] on div "Code PO (1) C" at bounding box center [532, 175] width 233 height 15
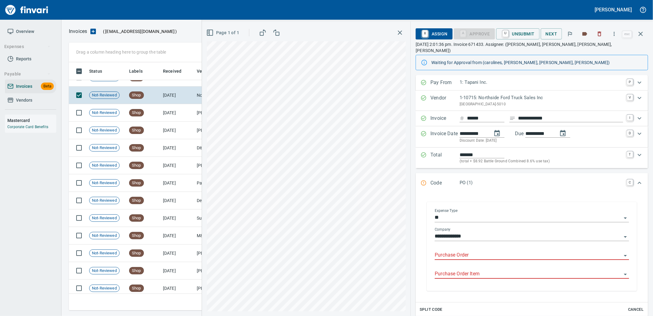
click at [480, 251] on input "Purchase Order" at bounding box center [528, 255] width 187 height 9
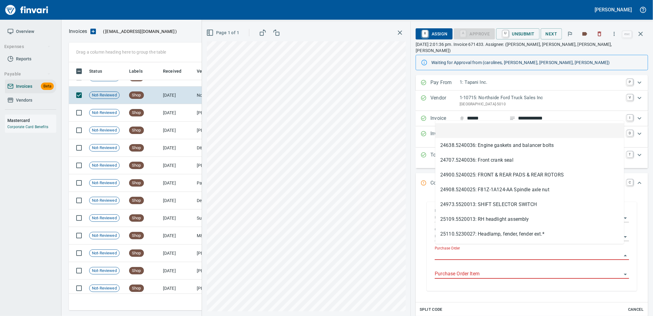
scroll to position [243, 567]
type input "**********"
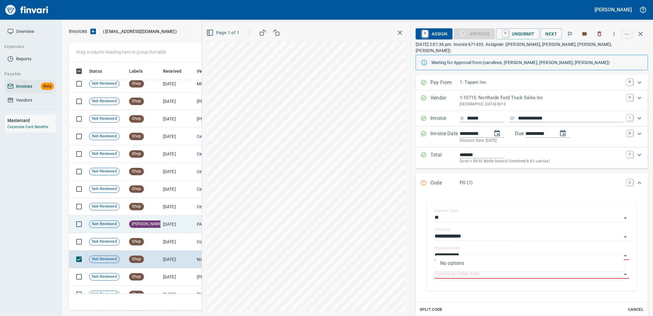
scroll to position [994, 0]
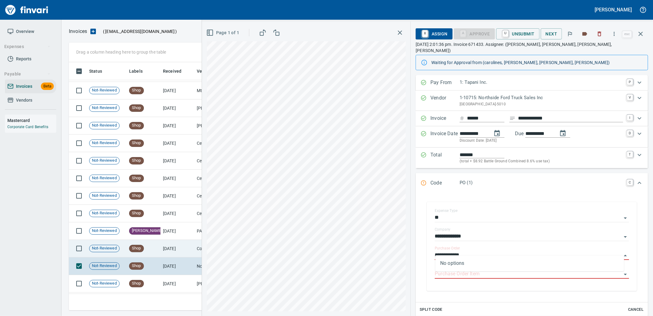
click at [173, 248] on td "[DATE]" at bounding box center [178, 249] width 34 height 18
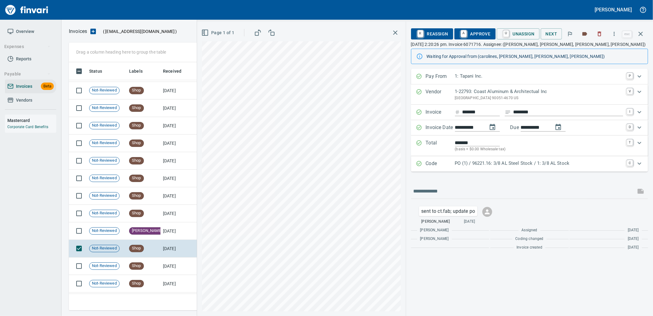
click at [533, 158] on div "Code PO (1) / 96221.16: 3/8 AL Steel Stock / 1: 3/8 AL Stock C" at bounding box center [529, 163] width 237 height 15
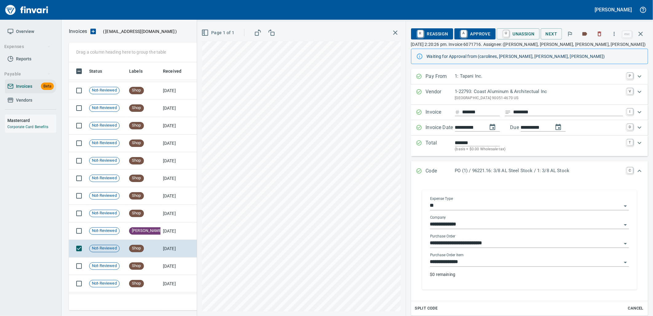
click at [507, 263] on input "**********" at bounding box center [526, 261] width 192 height 9
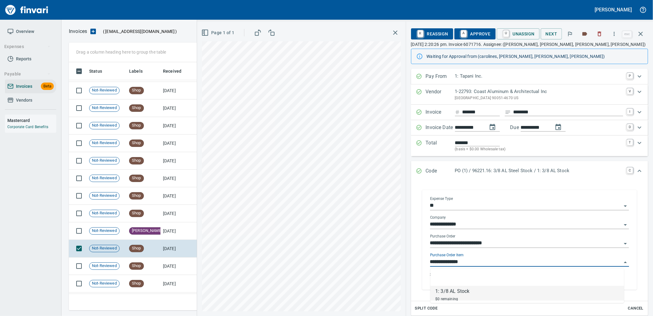
scroll to position [243, 567]
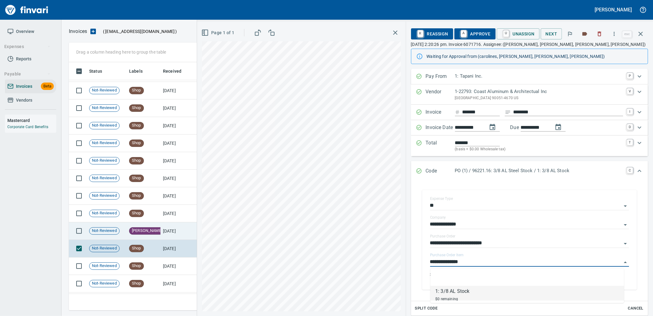
click at [161, 229] on td "[DATE]" at bounding box center [178, 231] width 34 height 18
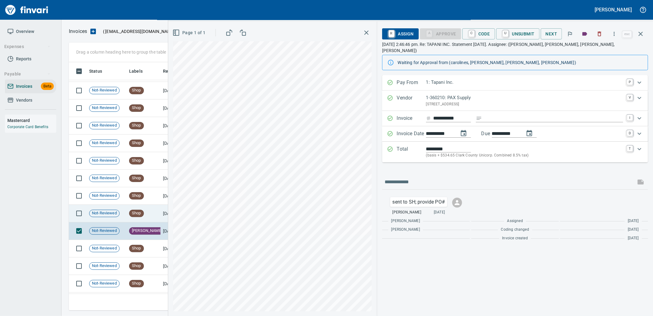
click at [155, 214] on td "Shop" at bounding box center [144, 214] width 34 height 18
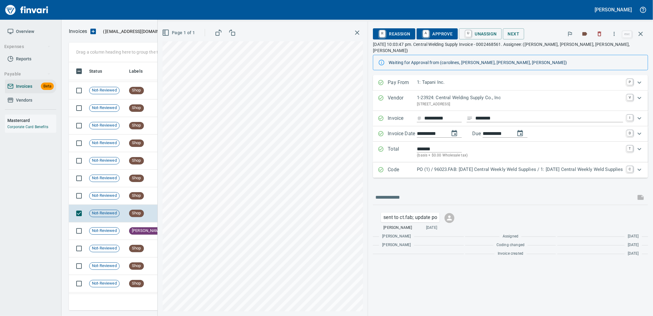
click at [452, 166] on p "PO (1) / 96023.FAB: [DATE] Central Weekly Weld Supplies / 1: [DATE] Central Wee…" at bounding box center [520, 169] width 206 height 7
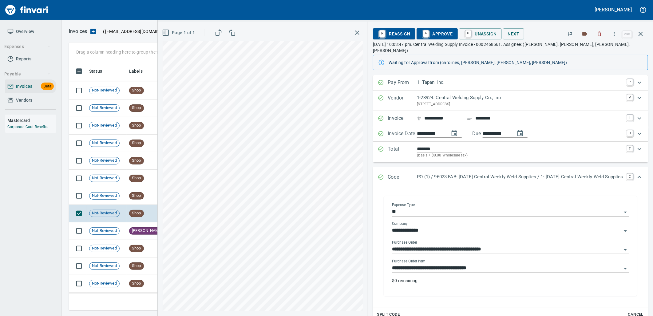
click at [479, 264] on input "**********" at bounding box center [507, 268] width 230 height 9
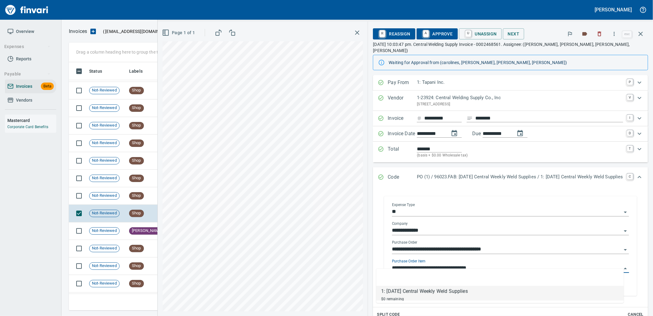
scroll to position [243, 567]
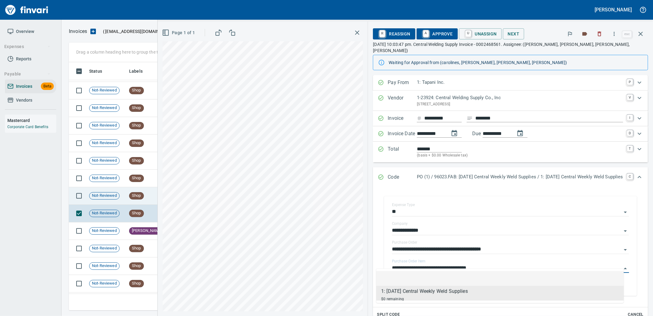
click at [121, 197] on td "Not-Reviewed" at bounding box center [107, 196] width 40 height 18
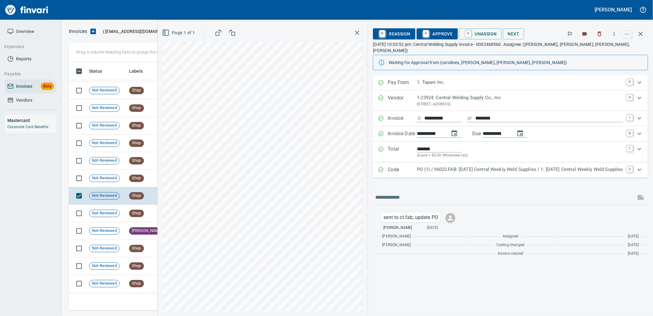
drag, startPoint x: 482, startPoint y: 166, endPoint x: 539, endPoint y: 209, distance: 71.0
click at [483, 166] on p "PO (1) / 96023.FAB: [DATE] Central Weekly Weld Supplies / 1: [DATE] Central Wee…" at bounding box center [520, 169] width 206 height 7
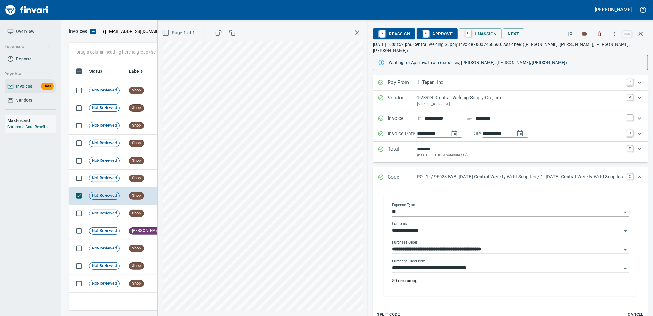
click at [479, 264] on input "**********" at bounding box center [507, 268] width 230 height 9
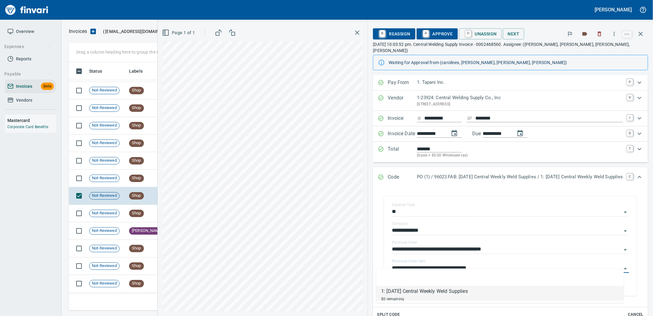
scroll to position [243, 567]
click at [128, 181] on td "Shop" at bounding box center [144, 178] width 34 height 18
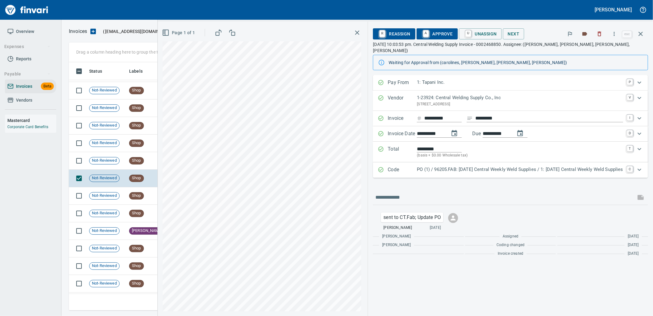
drag, startPoint x: 487, startPoint y: 165, endPoint x: 524, endPoint y: 204, distance: 53.3
click at [487, 166] on p "PO (1) / 96205.FAB: 08/25/25 Central Weekly Weld Supplies / 1: 08/25/25 Central…" at bounding box center [520, 169] width 206 height 7
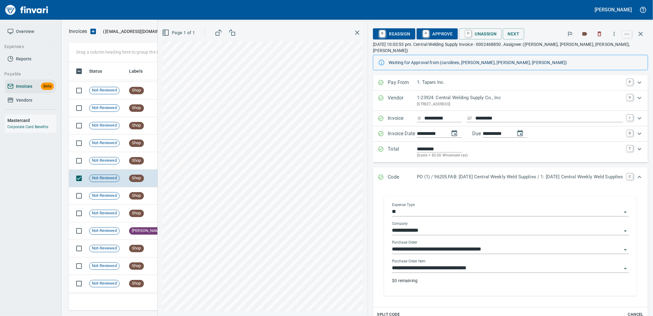
click at [477, 264] on input "**********" at bounding box center [507, 268] width 230 height 9
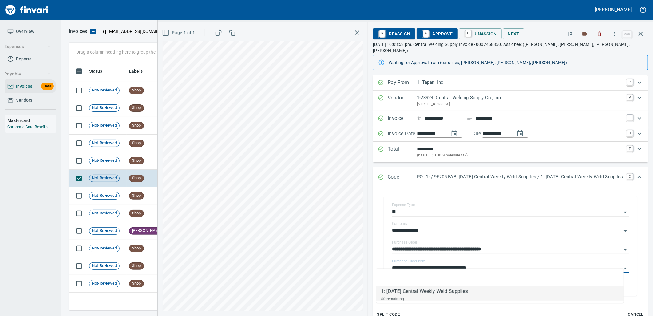
scroll to position [243, 567]
click at [133, 163] on span "Shop" at bounding box center [136, 160] width 14 height 6
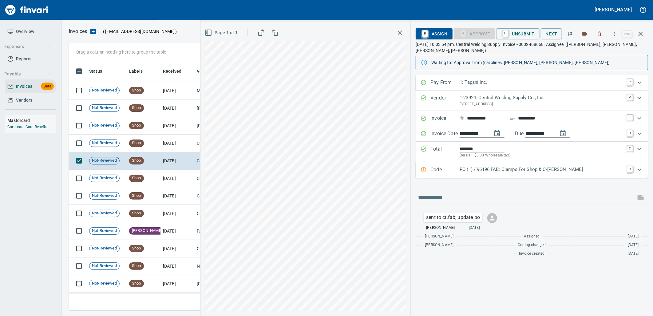
click at [483, 171] on p "PO (1) / 96196.FAB: Clamps For Shop & C-Tran" at bounding box center [542, 169] width 164 height 7
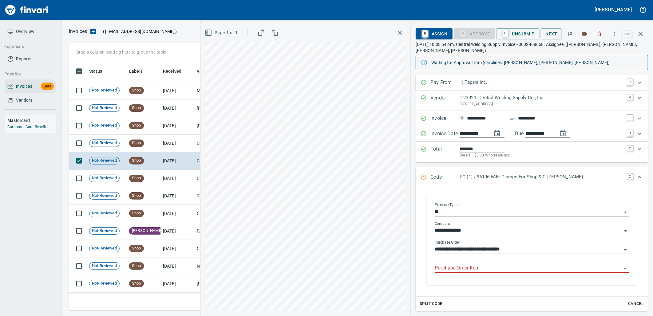
click at [490, 269] on input "Purchase Order Item" at bounding box center [528, 268] width 187 height 9
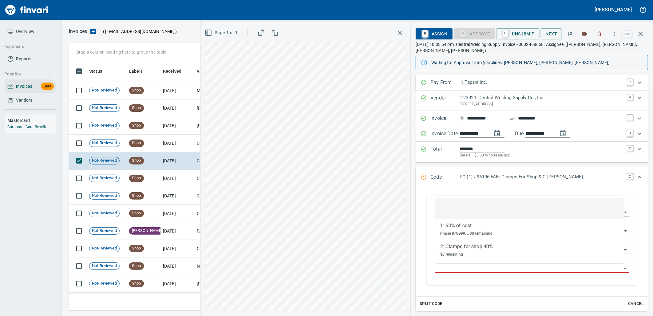
scroll to position [243, 567]
click at [155, 148] on td "Shop" at bounding box center [144, 143] width 34 height 18
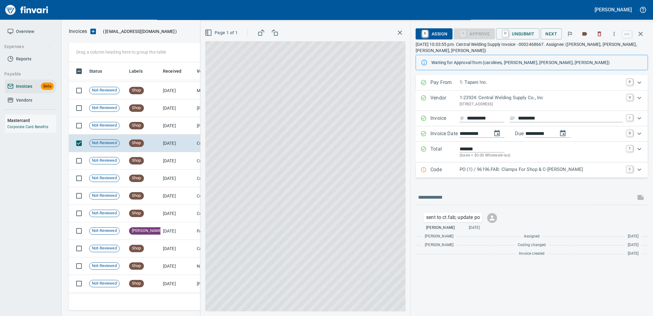
click at [489, 170] on p "PO (1) / 96196.FAB: Clamps For Shop & C-Tran" at bounding box center [542, 169] width 164 height 7
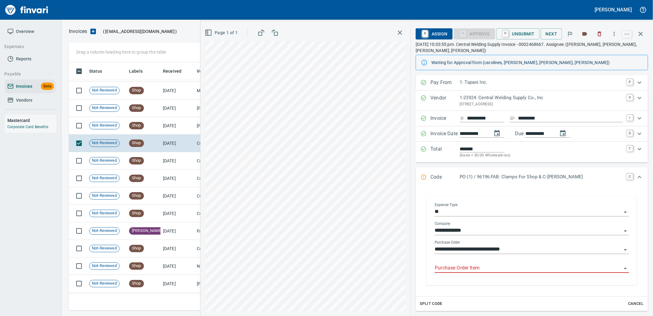
click at [498, 263] on body "Leah Wilson Overview Expenses Reports Payable Invoices Beta Vendors Mastercard …" at bounding box center [326, 158] width 653 height 316
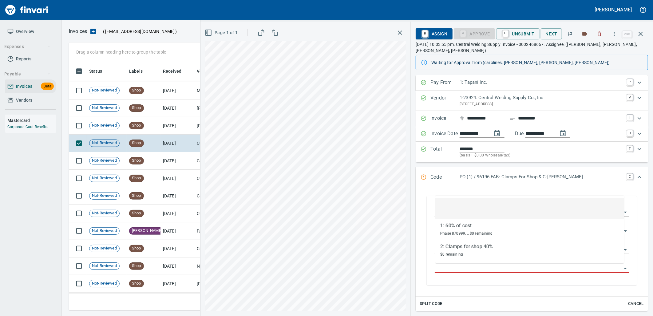
scroll to position [243, 567]
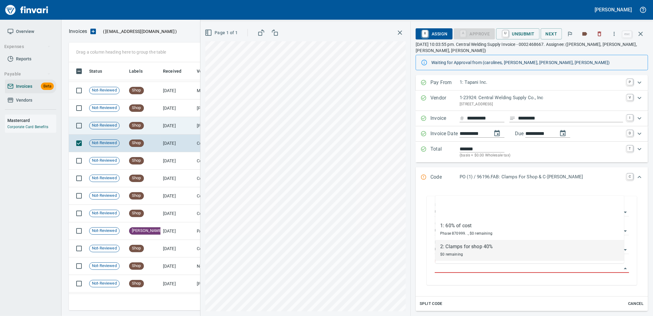
click at [181, 130] on td "[DATE]" at bounding box center [178, 126] width 34 height 18
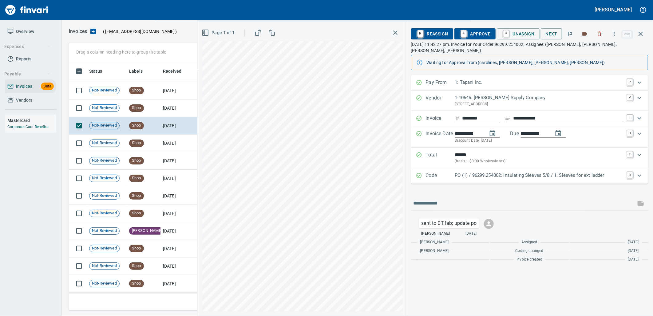
drag, startPoint x: 511, startPoint y: 165, endPoint x: 452, endPoint y: 263, distance: 114.1
click at [511, 172] on p "PO (1) / 96299.254002: Insulating Sleeves 5/8 / 1: Sleeves for ext ladder" at bounding box center [539, 175] width 168 height 7
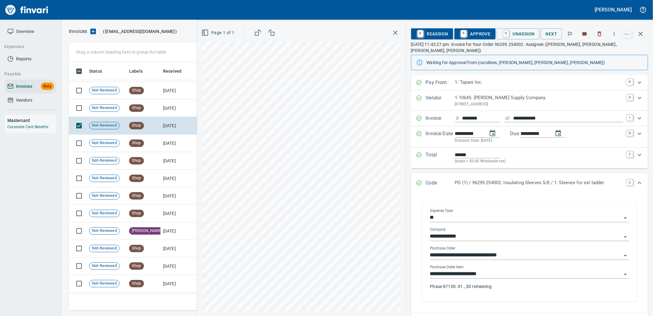
click at [484, 269] on input "**********" at bounding box center [526, 273] width 192 height 9
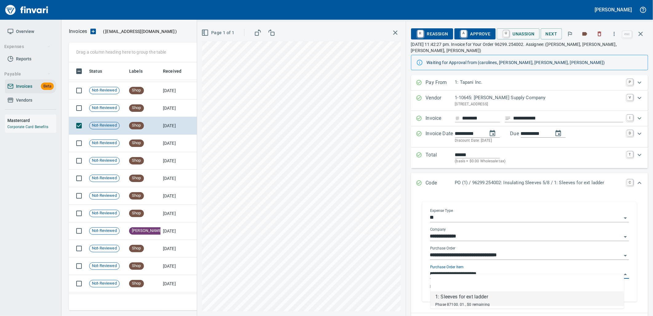
scroll to position [243, 567]
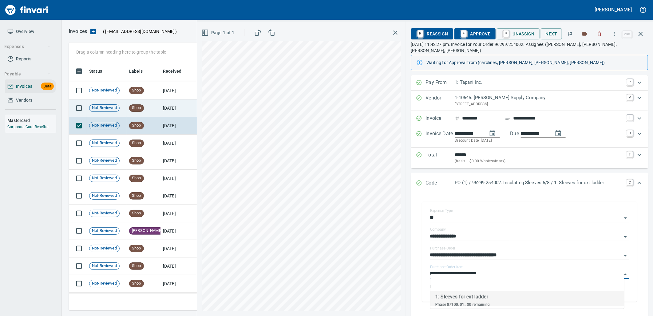
click at [147, 110] on td "Shop" at bounding box center [144, 108] width 34 height 18
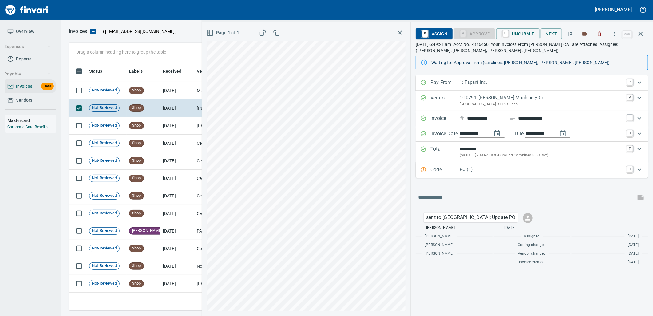
click at [499, 175] on div "Code PO (1) C" at bounding box center [532, 169] width 233 height 15
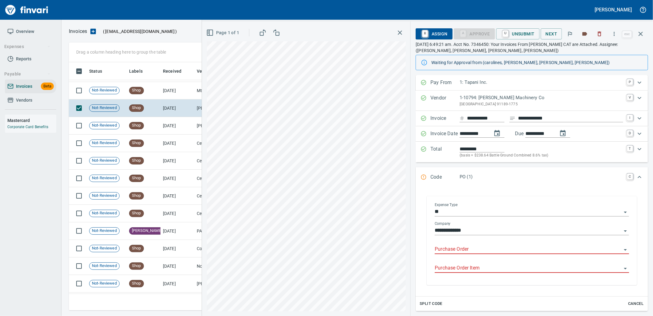
drag, startPoint x: 482, startPoint y: 253, endPoint x: 415, endPoint y: 232, distance: 70.7
click at [482, 253] on input "Purchase Order" at bounding box center [528, 249] width 187 height 9
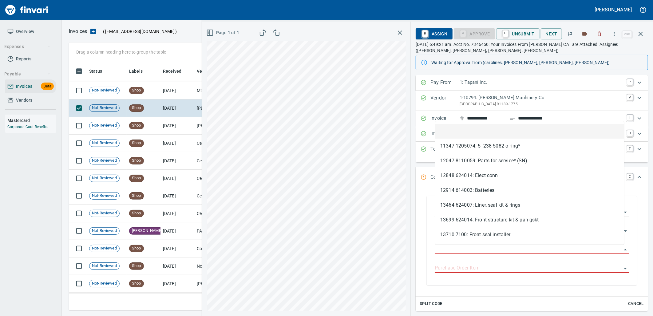
scroll to position [243, 567]
type input "**********"
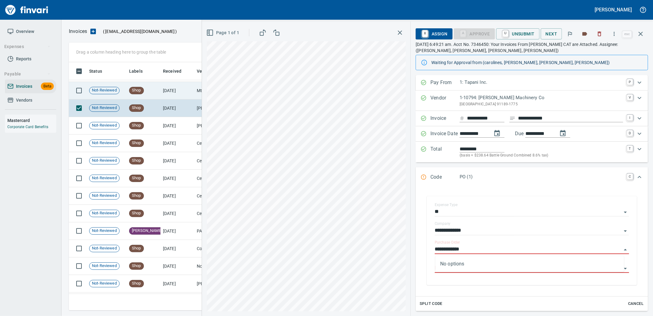
click at [169, 90] on td "[DATE]" at bounding box center [178, 91] width 34 height 18
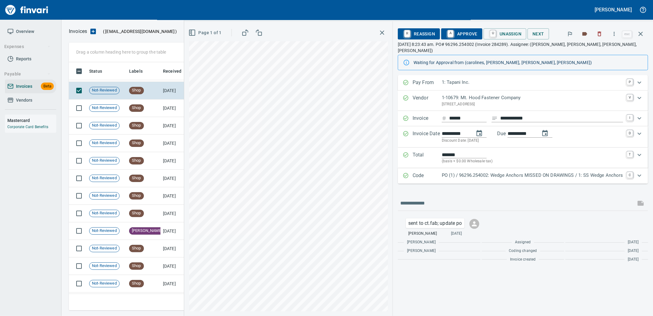
click at [498, 174] on div "PO (1) / 96296.254002: Wedge Anchors MISSED ON DRAWINGS / 1: SS Wedge Anchors" at bounding box center [532, 176] width 181 height 8
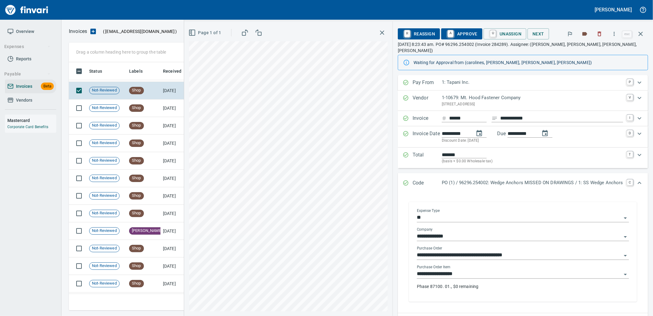
click at [495, 269] on input "**********" at bounding box center [519, 273] width 205 height 9
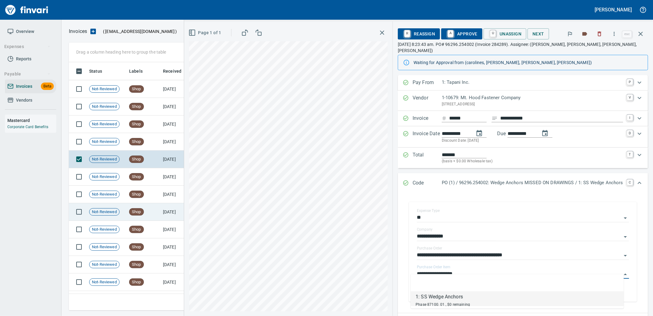
scroll to position [891, 0]
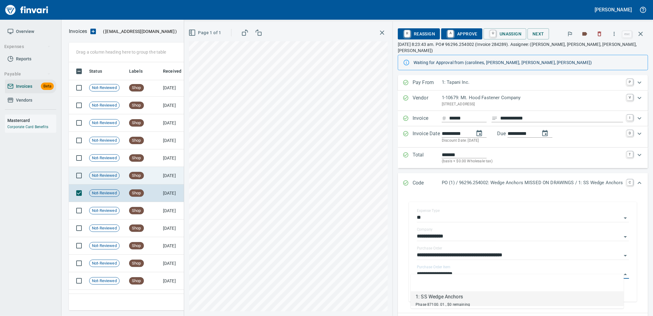
click at [148, 177] on td "Shop" at bounding box center [144, 176] width 34 height 18
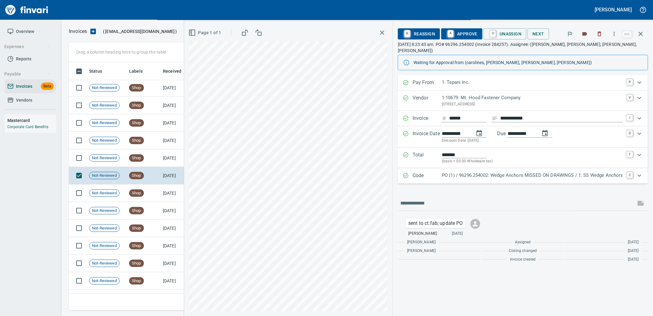
click at [524, 172] on p "PO (1) / 96296.254002: Wedge Anchors MISSED ON DRAWINGS / 1: SS Wedge Anchors" at bounding box center [532, 175] width 181 height 7
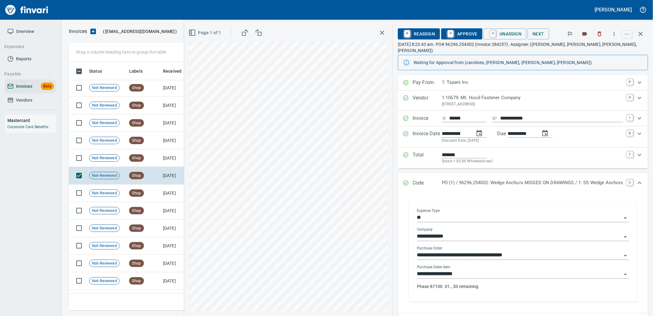
click at [472, 269] on input "**********" at bounding box center [519, 273] width 205 height 9
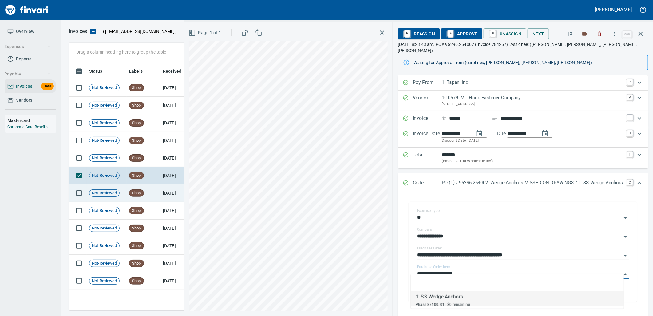
scroll to position [243, 567]
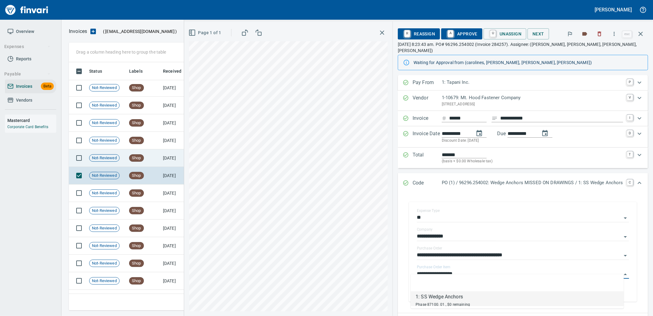
click at [152, 159] on td "Shop" at bounding box center [144, 158] width 34 height 18
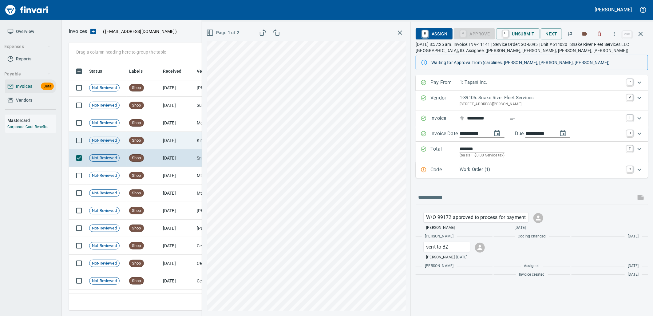
click at [175, 135] on td "[DATE]" at bounding box center [178, 141] width 34 height 18
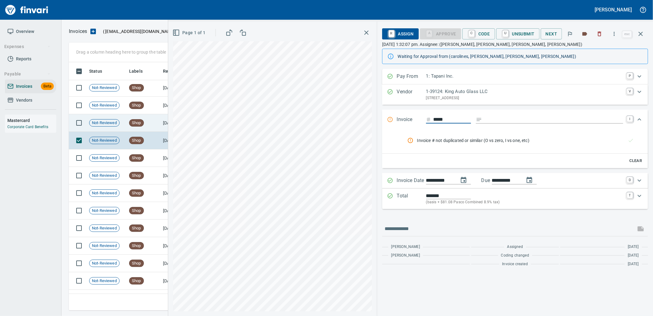
click at [146, 120] on td "Shop" at bounding box center [144, 123] width 34 height 18
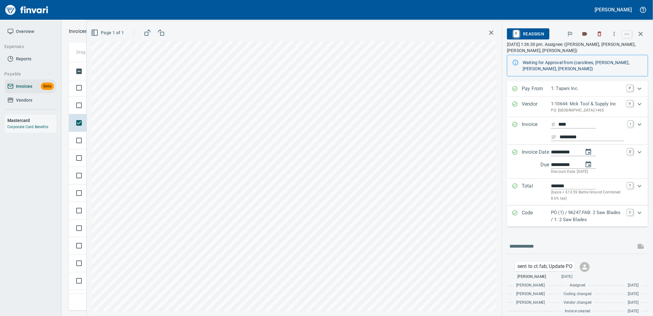
click at [559, 217] on p "PO (1) / 96247.FAB: 2 Saw Blades / 1: 2 Saw Blades" at bounding box center [587, 216] width 73 height 14
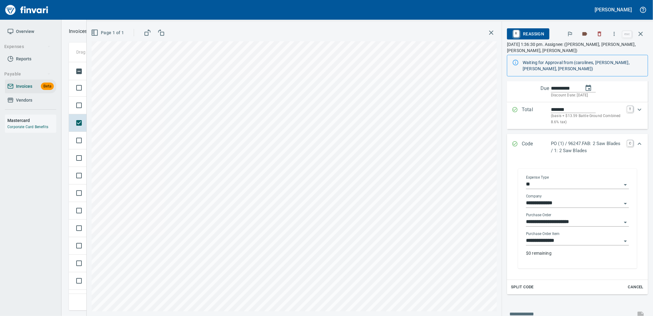
scroll to position [102, 0]
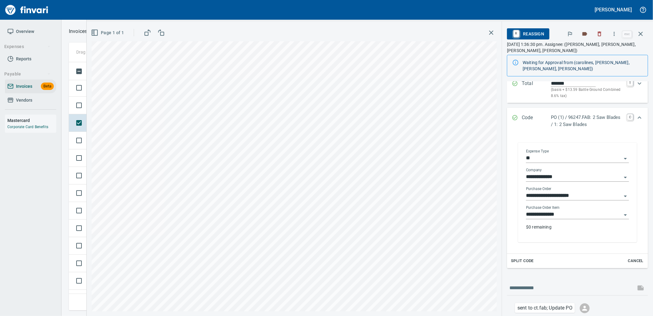
click at [565, 216] on input "**********" at bounding box center [574, 214] width 96 height 9
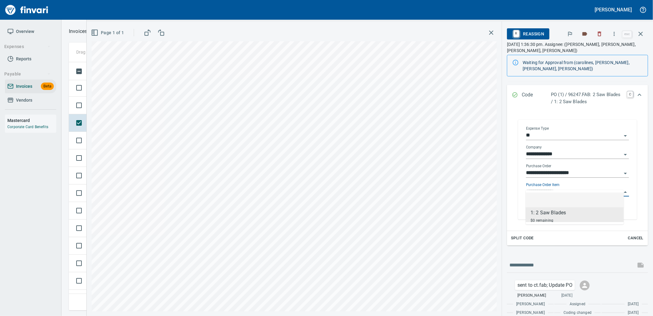
scroll to position [137, 0]
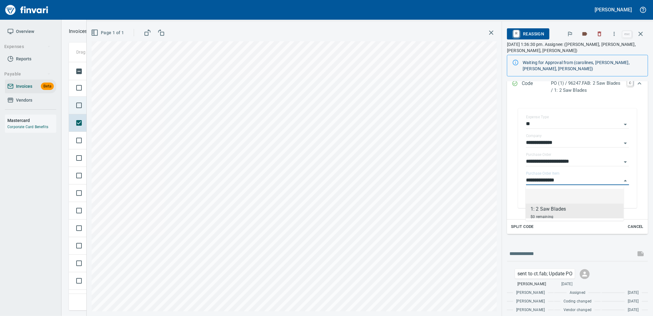
click at [85, 112] on td at bounding box center [78, 106] width 18 height 18
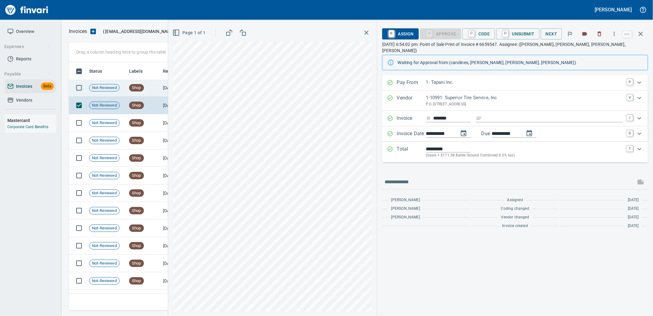
click at [151, 94] on td "Shop" at bounding box center [144, 88] width 34 height 18
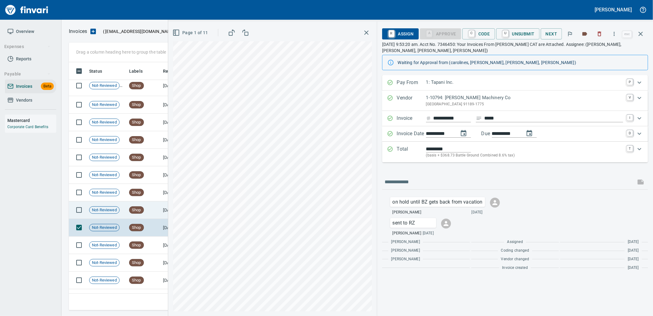
scroll to position [515, 0]
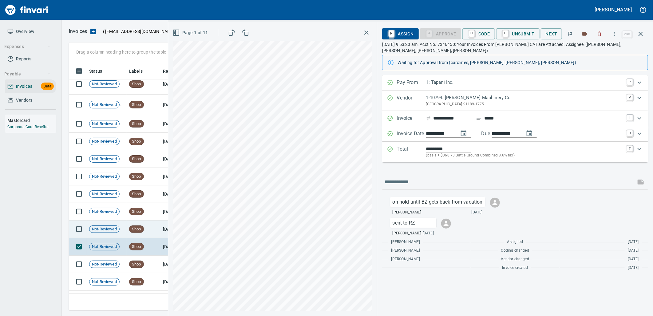
click at [137, 232] on div "Shop" at bounding box center [136, 228] width 15 height 7
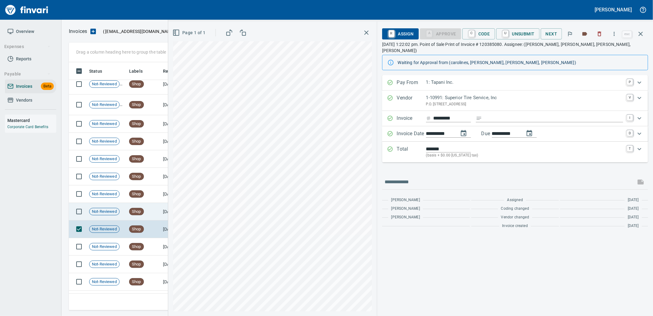
click at [161, 214] on td "[DATE]" at bounding box center [178, 212] width 34 height 18
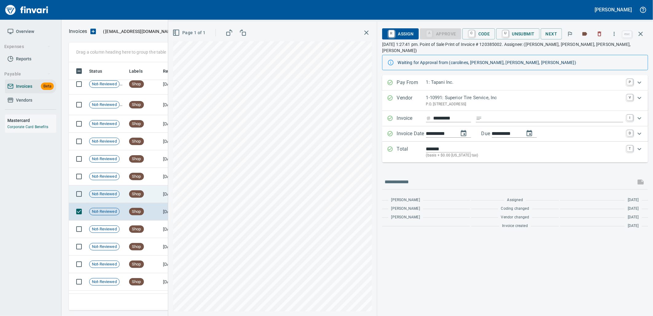
click at [135, 195] on span "Shop" at bounding box center [136, 194] width 14 height 6
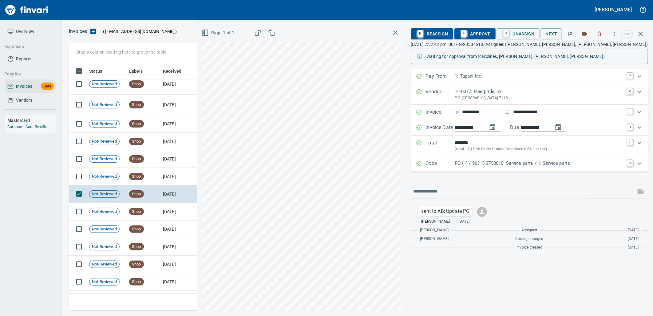
click at [472, 166] on p "PO (1) / 96315.3750010: Service parts / 1: Service parts" at bounding box center [539, 163] width 168 height 7
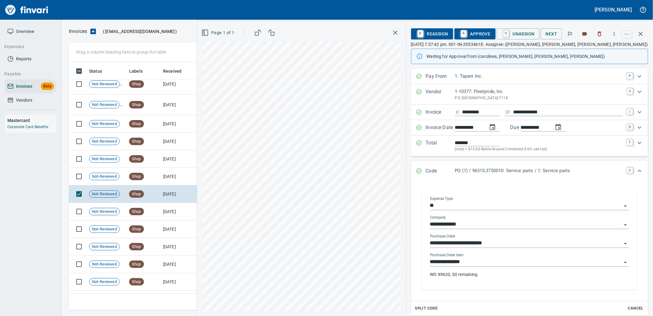
click at [478, 263] on input "**********" at bounding box center [526, 261] width 192 height 9
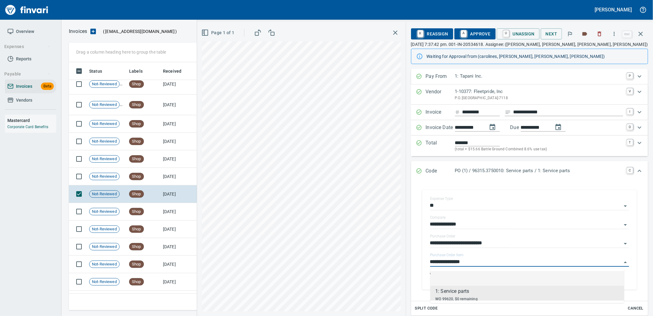
scroll to position [243, 567]
click at [179, 179] on td "[DATE]" at bounding box center [178, 177] width 34 height 18
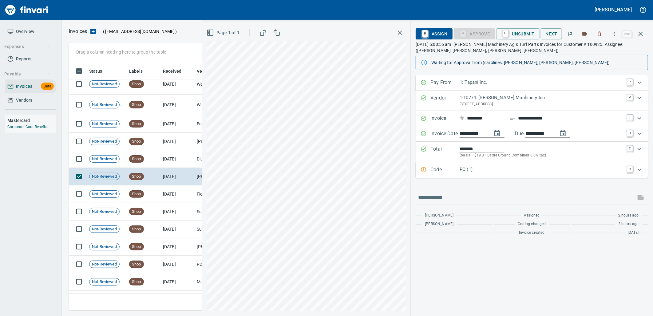
drag, startPoint x: 493, startPoint y: 171, endPoint x: 502, endPoint y: 197, distance: 28.0
click at [493, 171] on p "PO (1)" at bounding box center [542, 169] width 164 height 7
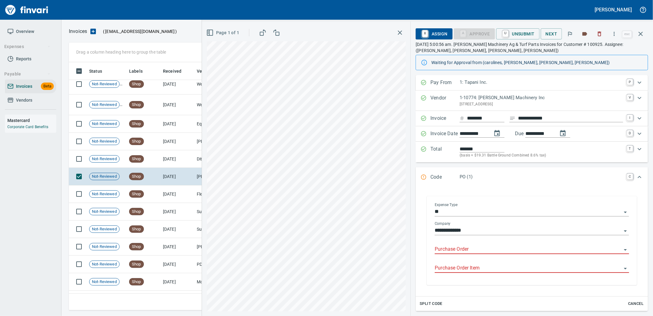
click at [488, 248] on input "Purchase Order" at bounding box center [528, 249] width 187 height 9
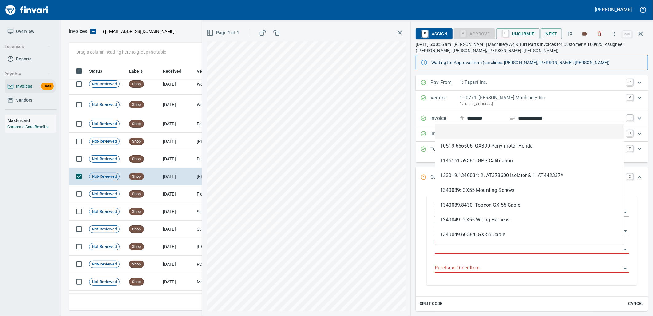
scroll to position [243, 567]
type input "**********"
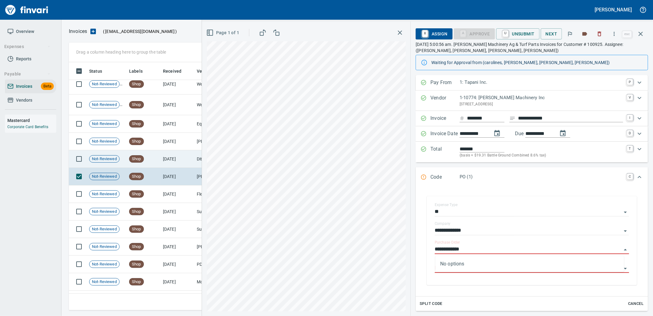
click at [172, 156] on td "[DATE]" at bounding box center [178, 159] width 34 height 18
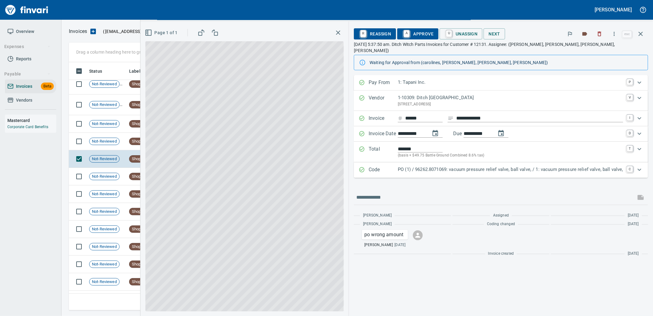
click at [486, 166] on p "PO (1) / 96262.8071069: vacuum pressure relief valve, ball valve, / 1: vacuum p…" at bounding box center [510, 169] width 225 height 7
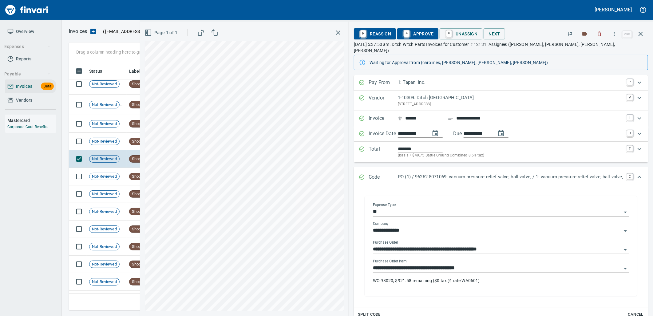
click at [483, 264] on input "**********" at bounding box center [497, 268] width 249 height 9
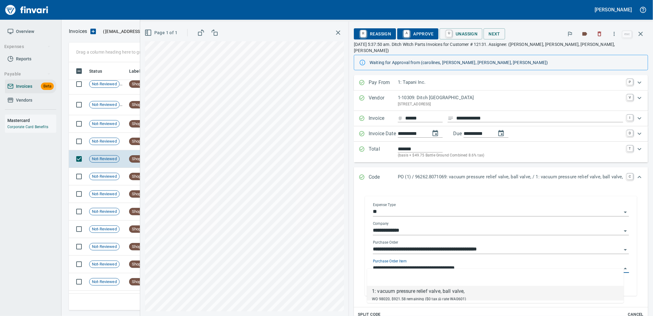
scroll to position [243, 567]
click at [118, 148] on td "Not-Reviewed" at bounding box center [107, 142] width 40 height 18
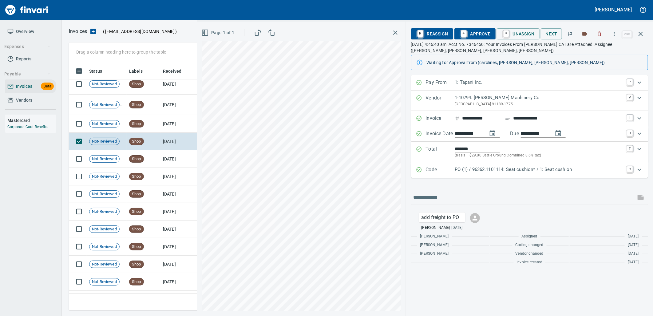
click at [511, 170] on p "PO (1) / 96362.1101114: Seat cushion* / 1: Seat cushion" at bounding box center [539, 169] width 168 height 7
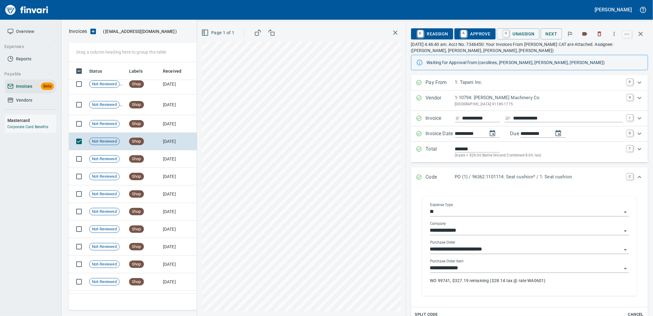
click at [475, 271] on input "**********" at bounding box center [526, 268] width 192 height 9
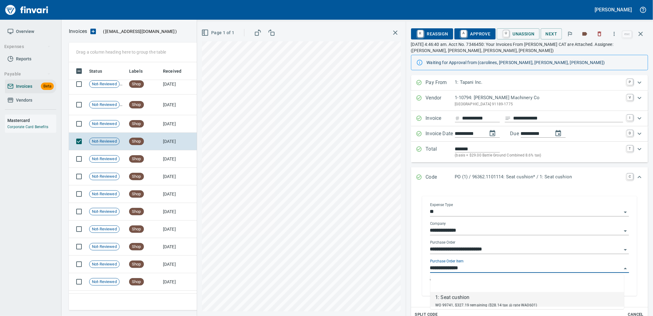
scroll to position [243, 567]
click at [167, 127] on td "[DATE]" at bounding box center [178, 124] width 34 height 18
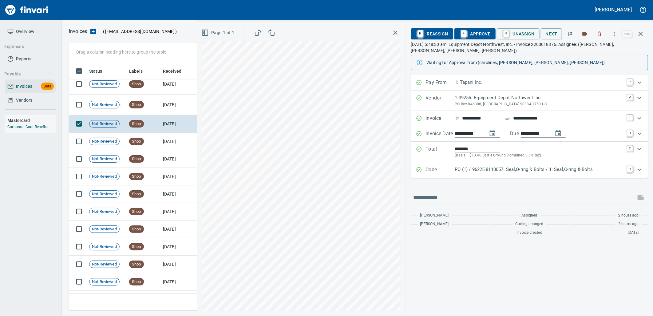
click at [478, 167] on p "PO (1) / 96225.8110057: Seal,O-ring & Bolts / 1: Seal,O-ring & Bolts" at bounding box center [539, 169] width 168 height 7
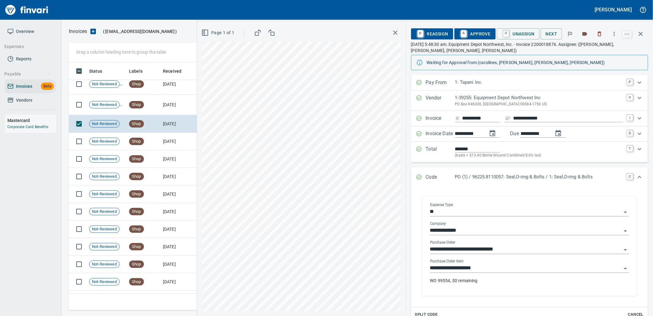
click at [485, 272] on input "**********" at bounding box center [526, 268] width 192 height 9
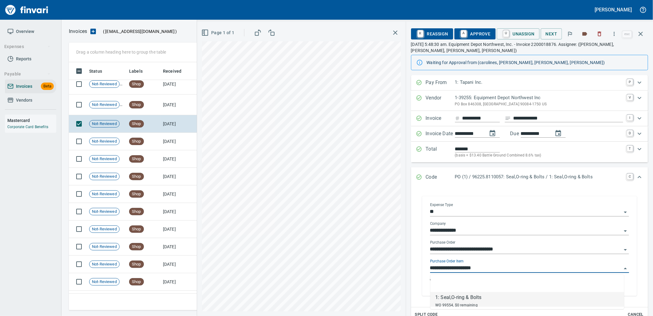
scroll to position [243, 567]
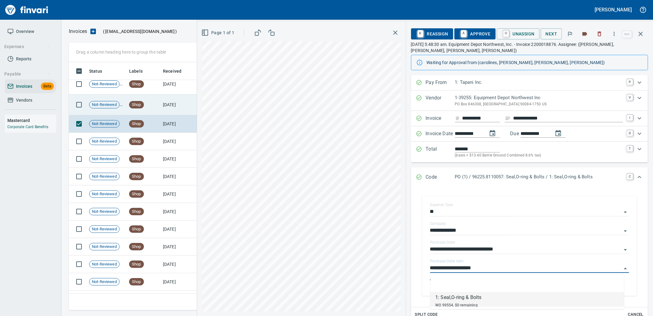
click at [175, 109] on td "[DATE]" at bounding box center [178, 104] width 34 height 21
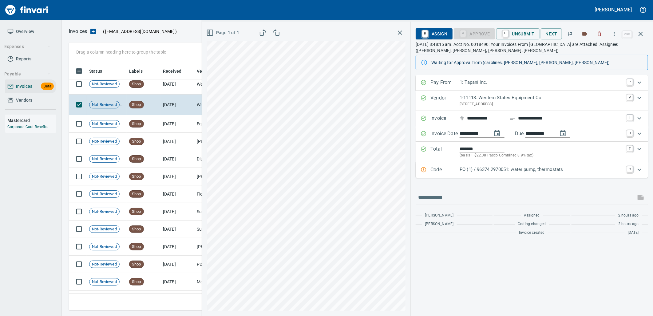
click at [563, 176] on div "Code PO (1) / 96374.2970051: water pump, thermostats C" at bounding box center [532, 169] width 233 height 15
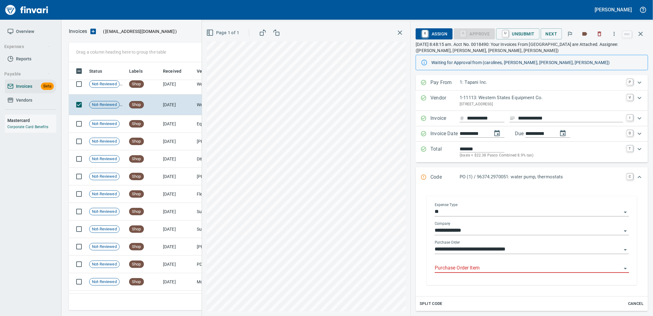
click at [499, 271] on input "Purchase Order Item" at bounding box center [528, 268] width 187 height 9
click at [176, 88] on td "[DATE]" at bounding box center [178, 84] width 34 height 21
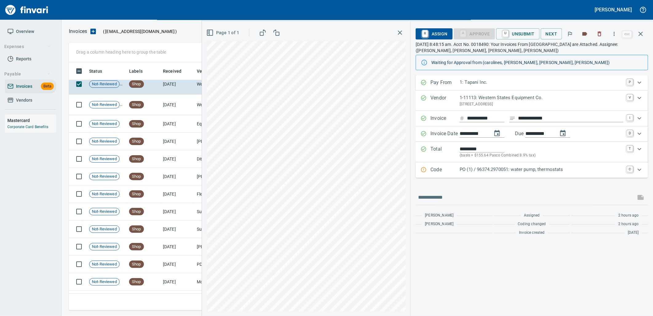
click at [521, 170] on p "PO (1) / 96374.2970051: water pump, thermostats" at bounding box center [542, 169] width 164 height 7
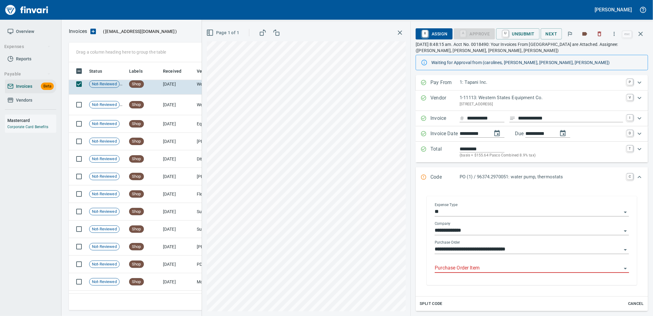
click at [485, 269] on input "Purchase Order Item" at bounding box center [528, 268] width 187 height 9
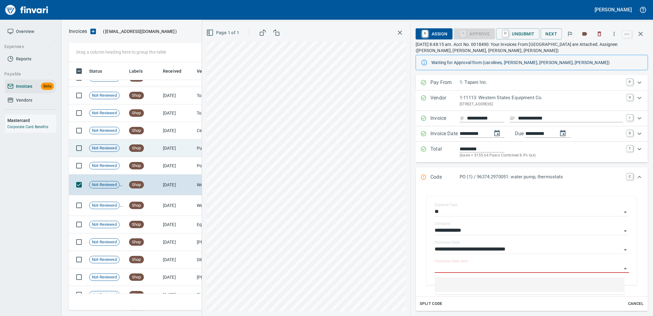
scroll to position [413, 0]
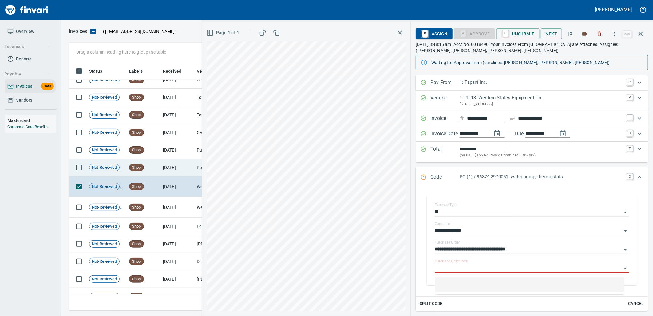
click at [159, 169] on td "Shop" at bounding box center [144, 168] width 34 height 18
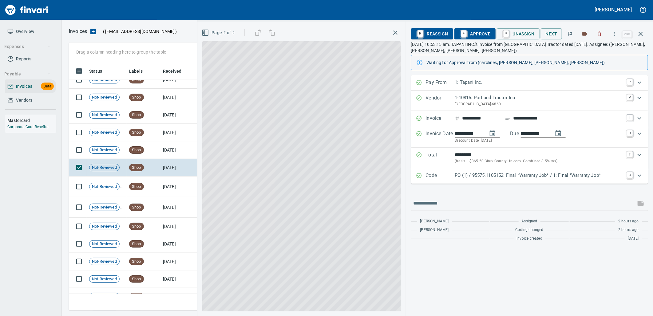
click at [463, 175] on p "PO (1) / 95575.1105152: Final *Warranty Job* / 1: Final *Warranty Job*" at bounding box center [539, 175] width 168 height 7
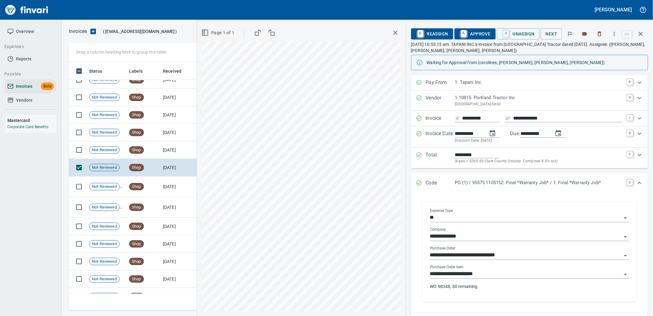
click at [499, 272] on input "**********" at bounding box center [526, 273] width 192 height 9
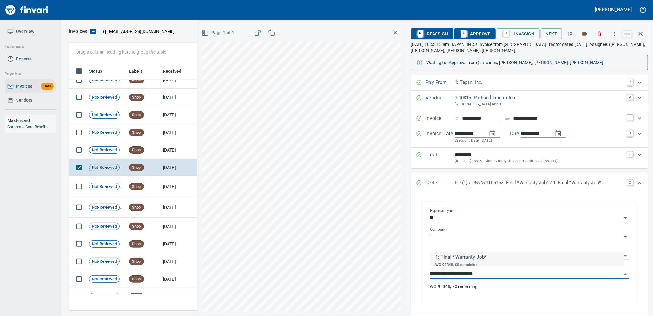
scroll to position [243, 567]
click at [168, 149] on td "[DATE]" at bounding box center [178, 150] width 34 height 18
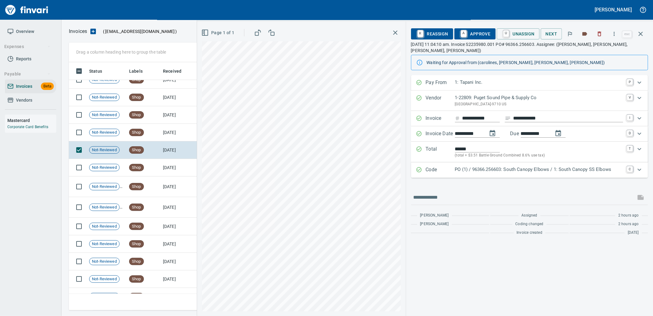
click at [560, 170] on p "PO (1) / 96366.256603: South Canopy Elbows / 1: South Canopy SS Elbows" at bounding box center [539, 169] width 168 height 7
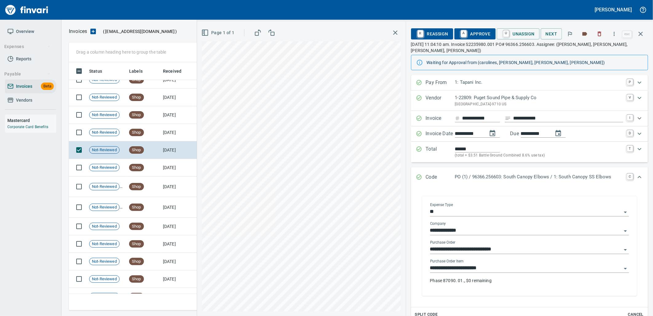
click at [503, 272] on input "**********" at bounding box center [526, 268] width 192 height 9
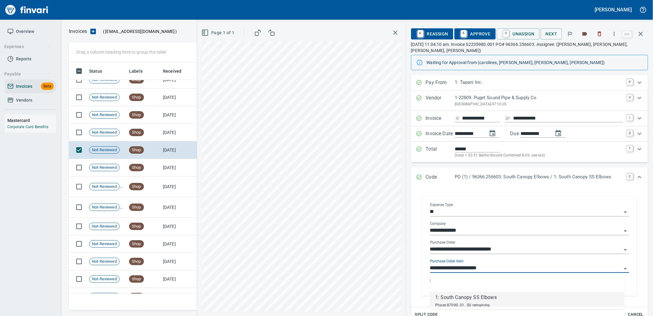
scroll to position [243, 567]
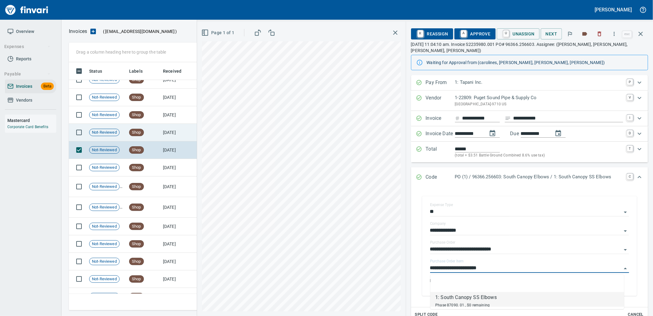
click at [142, 130] on span "Shop" at bounding box center [136, 132] width 14 height 6
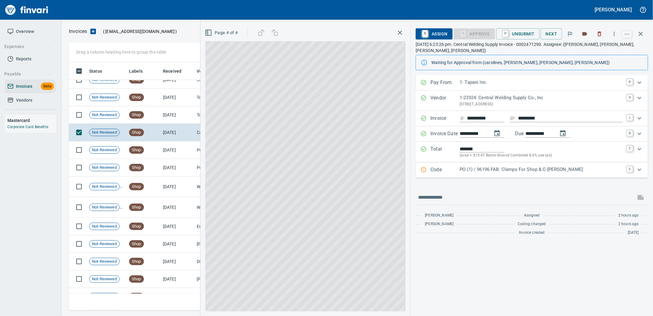
click at [525, 171] on p "PO (1) / 96196.FAB: Clamps For Shop & C-Tran" at bounding box center [542, 169] width 164 height 7
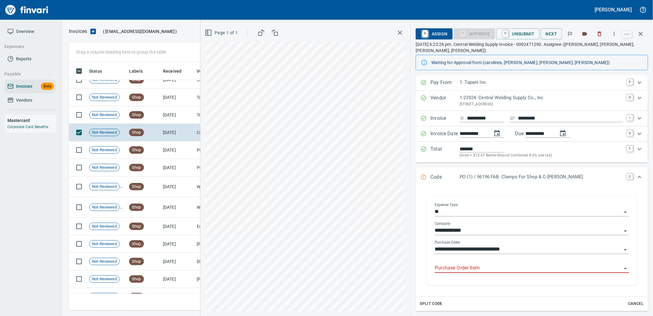
click at [485, 268] on input "Purchase Order Item" at bounding box center [528, 268] width 187 height 9
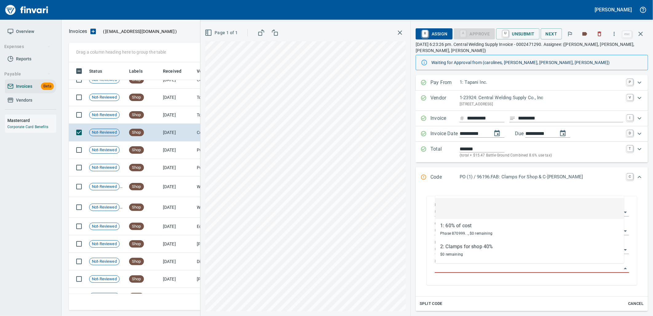
scroll to position [243, 567]
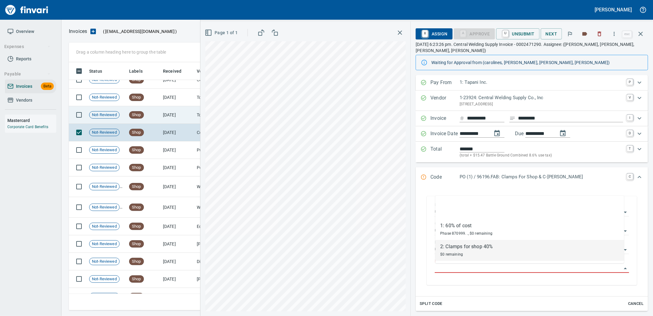
click at [157, 117] on td "Shop" at bounding box center [144, 115] width 34 height 18
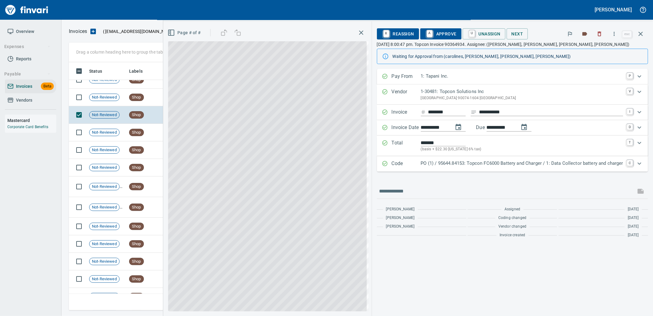
click at [510, 164] on p "PO (1) / 95644.84153: Topcon FC6000 Battery and Charger / 1: Data Collector bat…" at bounding box center [522, 163] width 202 height 7
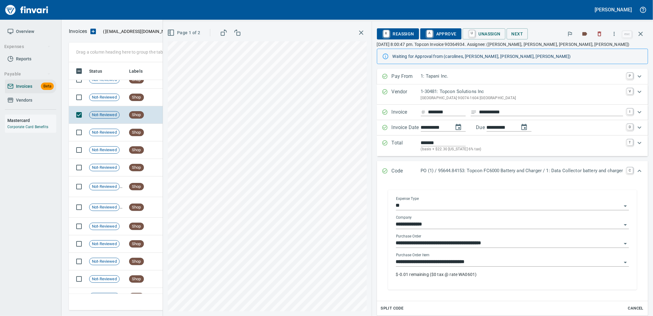
drag, startPoint x: 489, startPoint y: 261, endPoint x: 486, endPoint y: 261, distance: 3.4
click at [490, 261] on input "**********" at bounding box center [509, 261] width 226 height 9
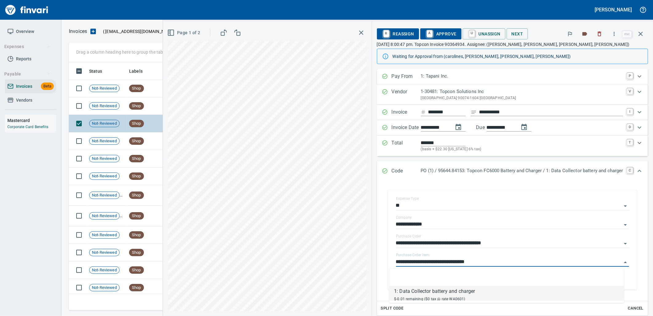
scroll to position [379, 0]
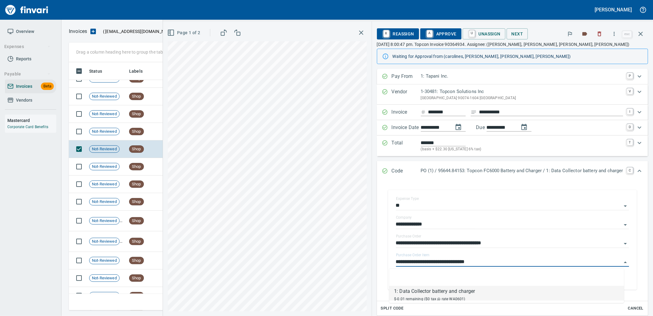
click at [133, 133] on span "Shop" at bounding box center [136, 132] width 14 height 6
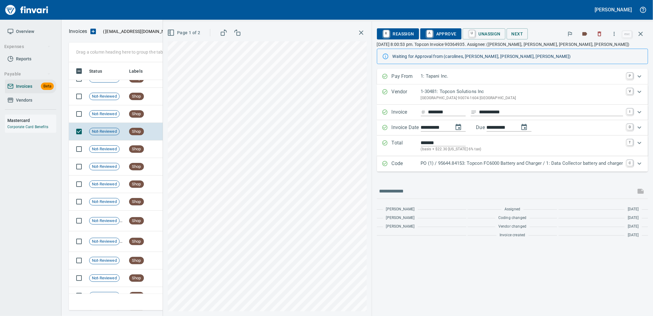
click at [513, 165] on p "PO (1) / 95644.84153: Topcon FC6000 Battery and Charger / 1: Data Collector bat…" at bounding box center [522, 163] width 202 height 7
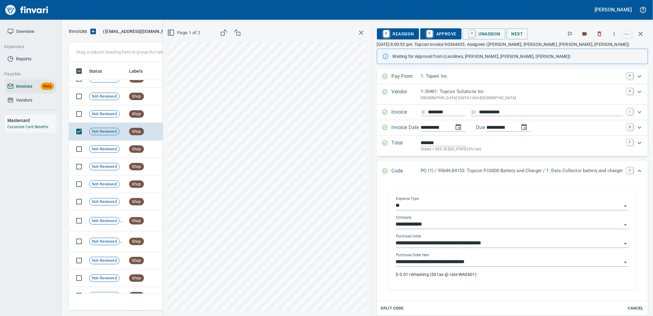
click at [487, 262] on input "**********" at bounding box center [509, 261] width 226 height 9
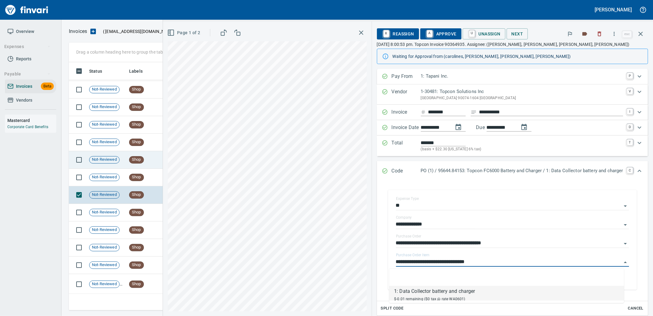
scroll to position [310, 0]
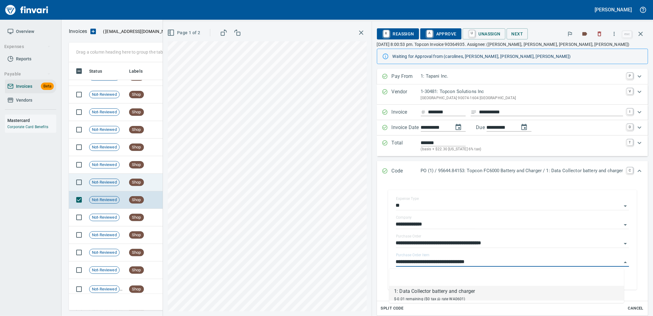
click at [130, 183] on span "Shop" at bounding box center [136, 182] width 14 height 6
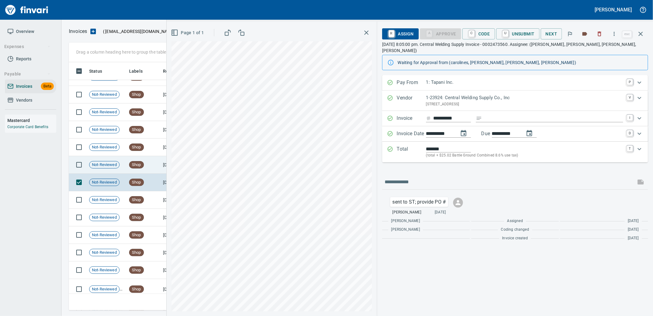
click at [139, 164] on span "Shop" at bounding box center [136, 165] width 14 height 6
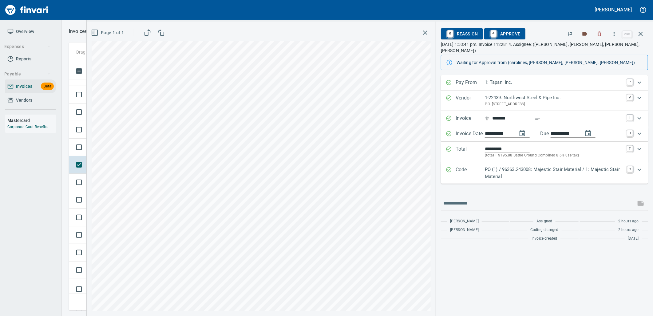
click at [518, 168] on p "PO (1) / 96363.243008: Majestic Stair Material / 1: Majestic Stair Material" at bounding box center [554, 173] width 139 height 14
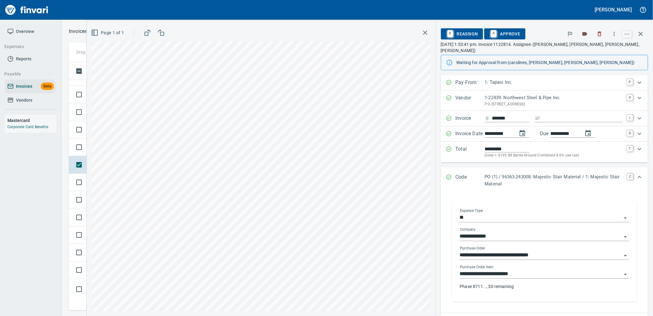
click at [527, 269] on input "**********" at bounding box center [541, 273] width 162 height 9
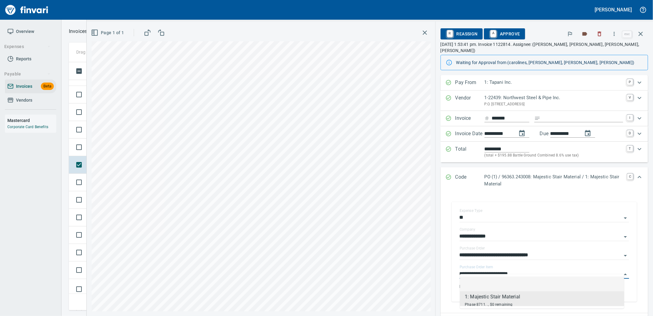
scroll to position [243, 567]
click at [85, 154] on td at bounding box center [78, 147] width 18 height 18
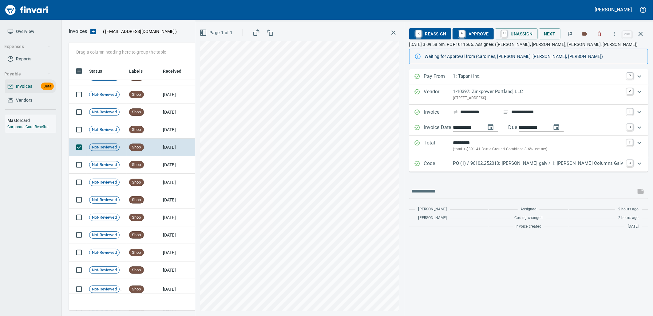
click at [535, 167] on div "PO (1) / 96102.252010: Sargent RD galv / 1: Sargent RD Columns Galv" at bounding box center [538, 164] width 170 height 8
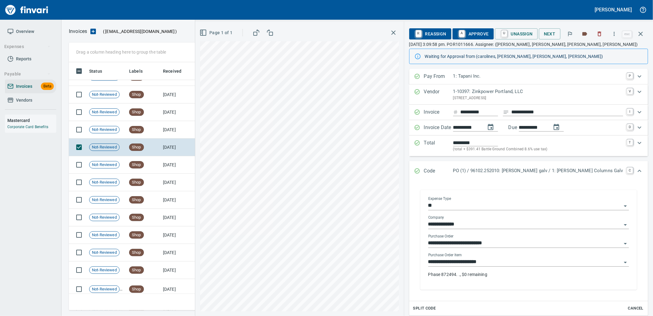
click at [507, 263] on input "**********" at bounding box center [524, 261] width 193 height 9
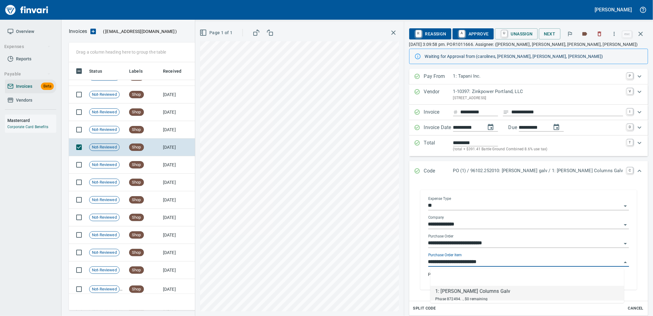
scroll to position [243, 567]
click at [159, 133] on td "Shop" at bounding box center [144, 130] width 34 height 18
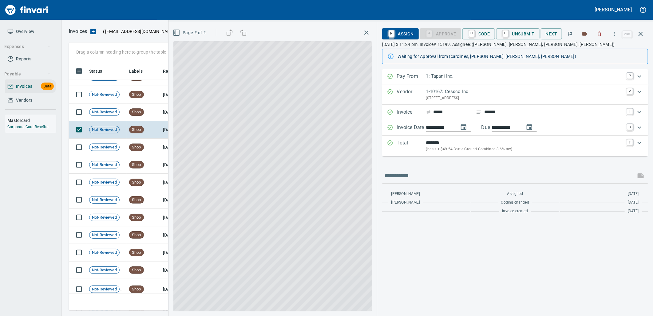
click at [539, 156] on div "Total ******* (basis + $49.54 Battle Ground Combined 8.6% tax) T" at bounding box center [515, 145] width 266 height 21
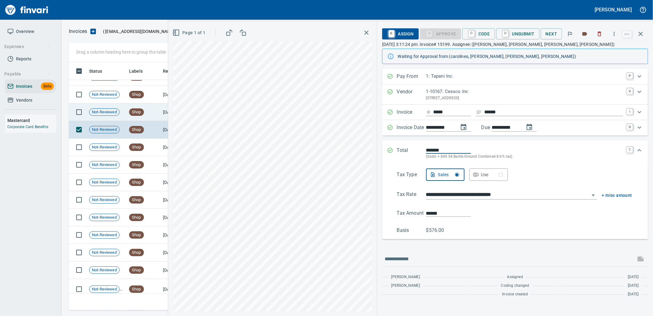
click at [141, 115] on div "Shop" at bounding box center [136, 111] width 15 height 7
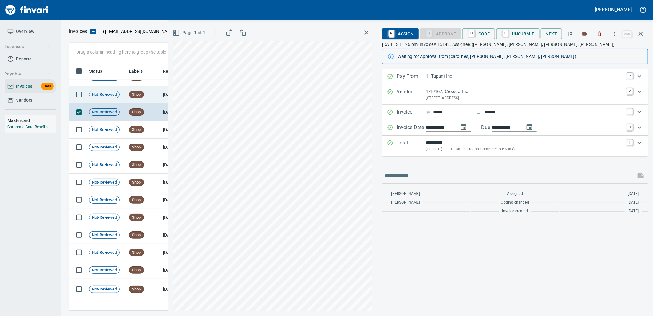
click at [155, 95] on td "Shop" at bounding box center [144, 95] width 34 height 18
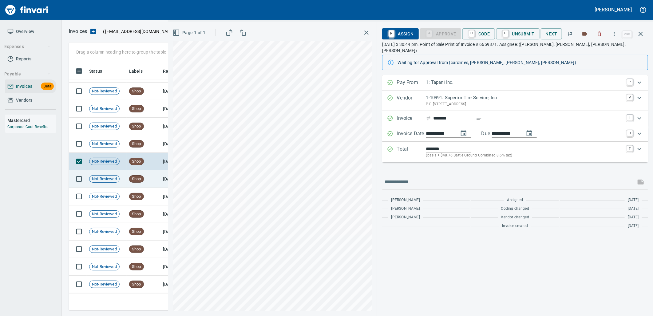
scroll to position [242, 0]
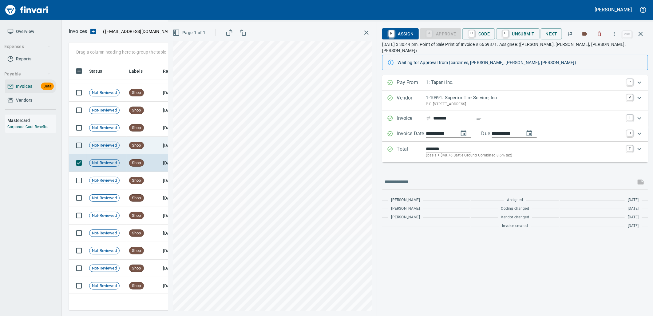
click at [143, 152] on td "Shop" at bounding box center [144, 146] width 34 height 18
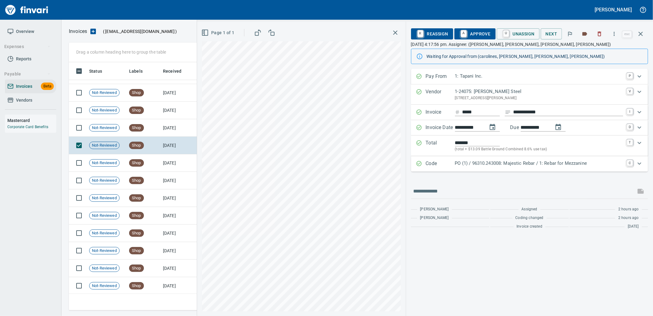
click at [467, 168] on div "PO (1) / 96310.243008: Majestic Rebar / 1: Rebar for Mezzanine" at bounding box center [539, 164] width 168 height 8
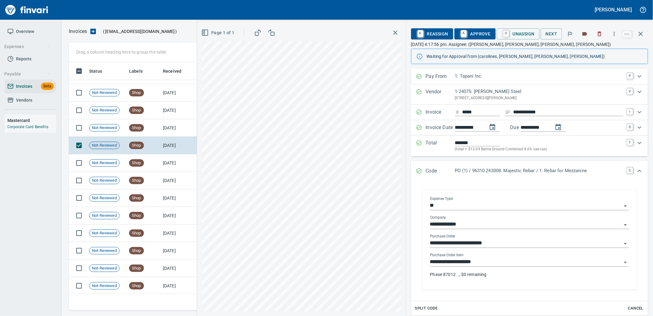
click at [494, 263] on input "**********" at bounding box center [526, 261] width 192 height 9
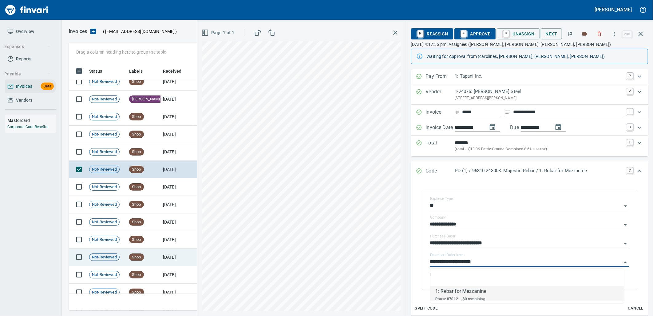
scroll to position [208, 0]
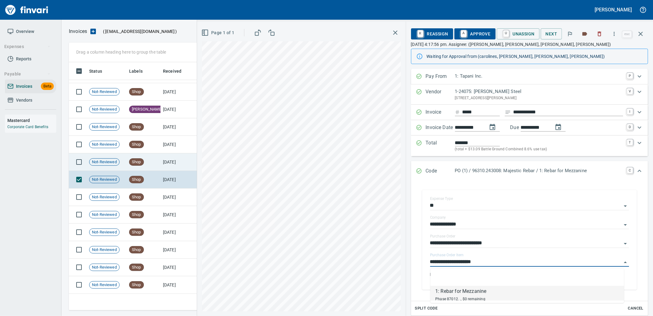
click at [159, 166] on td "Shop" at bounding box center [144, 162] width 34 height 18
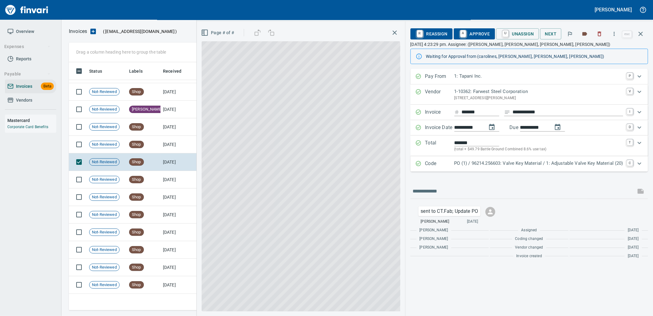
click at [529, 165] on p "PO (1) / 96214.256603: Valve Key Material / 1: Adjustable Valve Key Material (2…" at bounding box center [539, 163] width 169 height 7
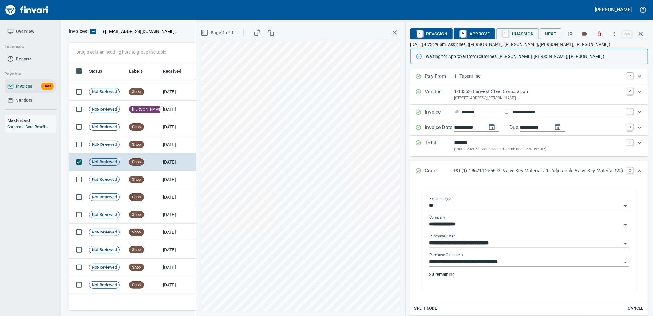
click at [512, 261] on input "**********" at bounding box center [526, 261] width 192 height 9
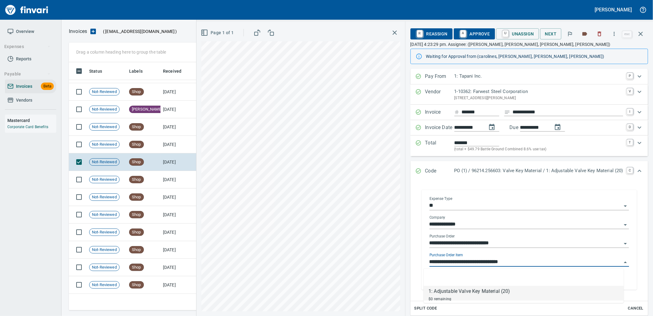
scroll to position [243, 567]
click at [137, 147] on div "Shop" at bounding box center [136, 144] width 15 height 7
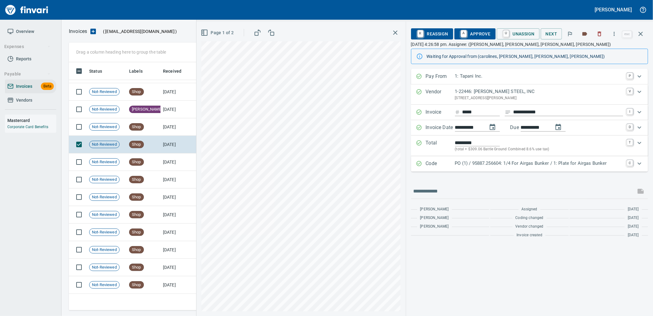
click at [526, 168] on div "Code PO (1) / 95887.256604: 1/4 For Airgas Bunker / 1: Plate for Airgas Bunker C" at bounding box center [529, 163] width 237 height 15
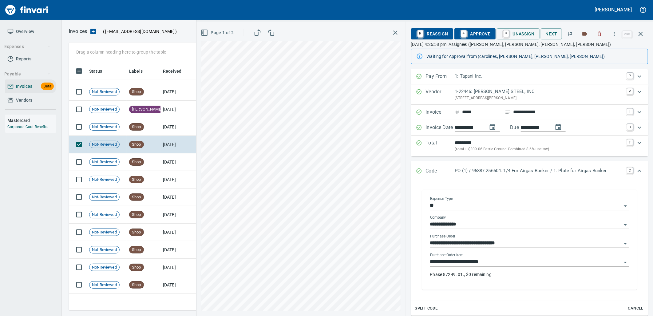
click at [512, 265] on input "**********" at bounding box center [526, 261] width 192 height 9
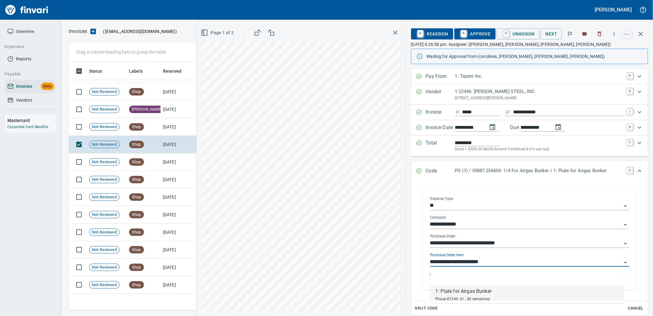
scroll to position [243, 567]
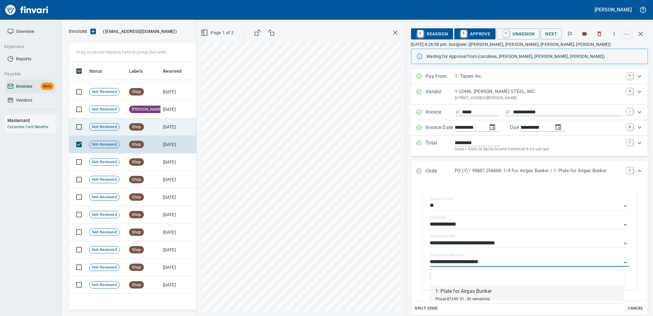
click at [153, 131] on td "Shop" at bounding box center [144, 127] width 34 height 18
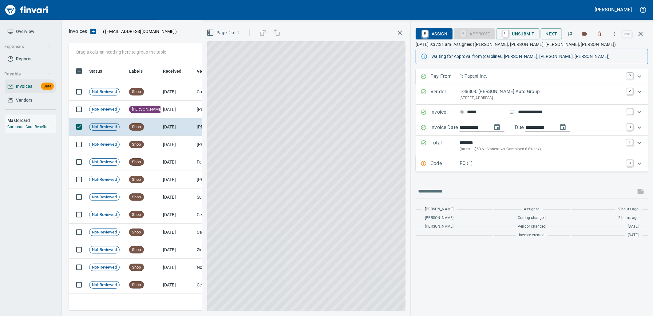
click at [518, 164] on p "PO (1)" at bounding box center [542, 163] width 164 height 7
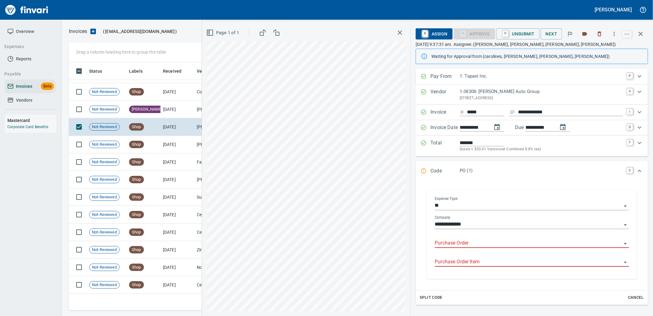
click at [469, 245] on input "Purchase Order" at bounding box center [528, 243] width 187 height 9
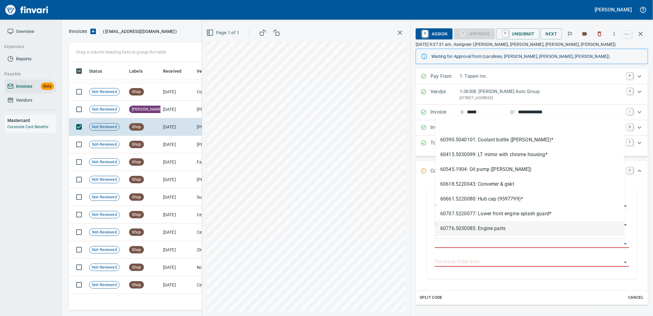
scroll to position [243, 567]
type input "**********"
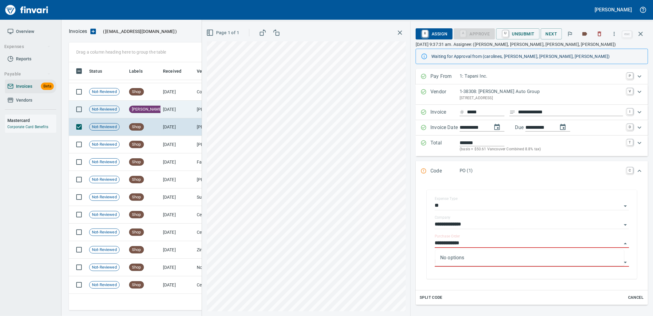
click at [167, 103] on td "[DATE]" at bounding box center [178, 110] width 34 height 18
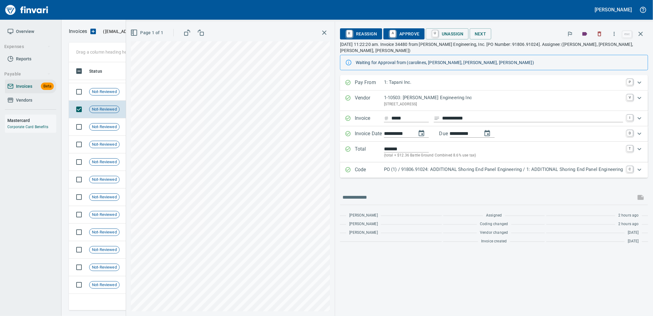
click at [423, 166] on p "PO (1) / 91806.91024: ADDITIONAL Shoring End Panel Engineering / 1: ADDITIONAL …" at bounding box center [503, 169] width 239 height 7
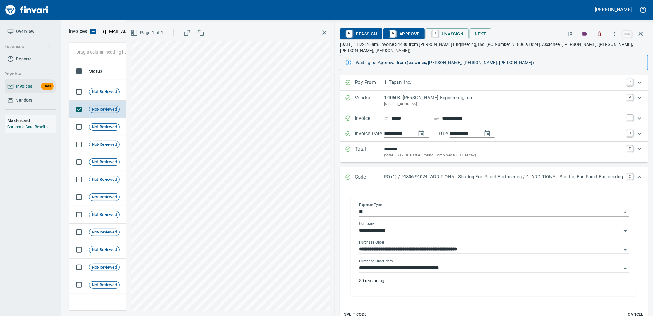
click at [462, 264] on input "**********" at bounding box center [490, 268] width 263 height 9
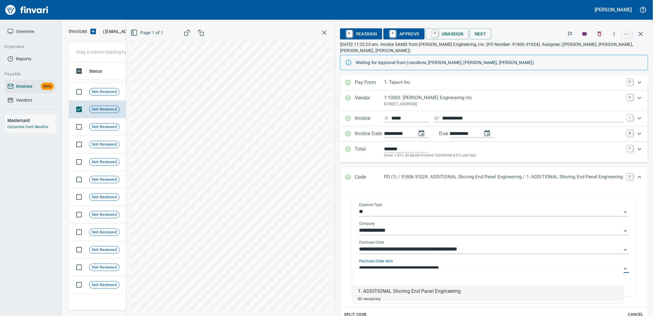
scroll to position [243, 567]
click at [97, 94] on span "Not-Reviewed" at bounding box center [105, 92] width 30 height 6
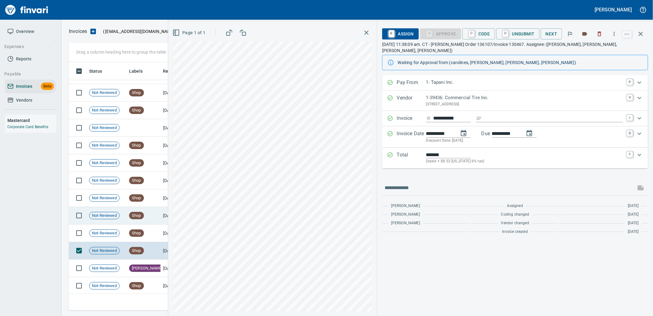
scroll to position [37, 0]
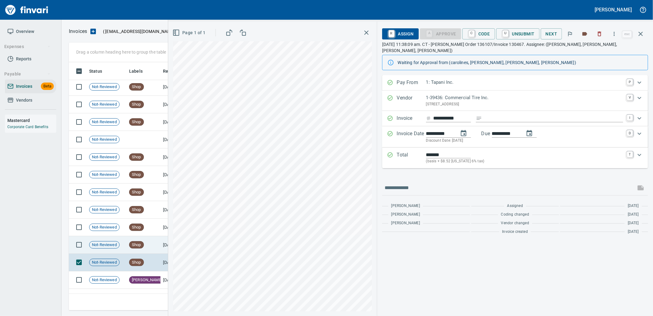
click at [133, 243] on span "Shop" at bounding box center [136, 245] width 14 height 6
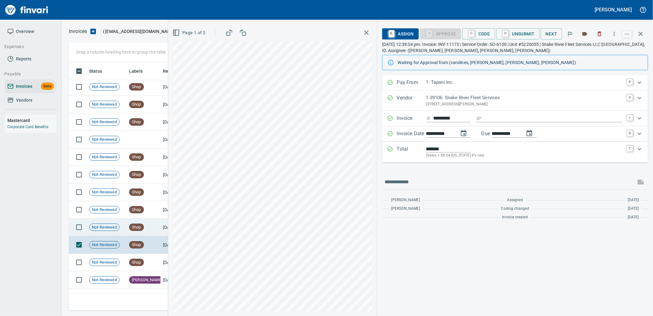
click at [134, 223] on td "Shop" at bounding box center [144, 227] width 34 height 18
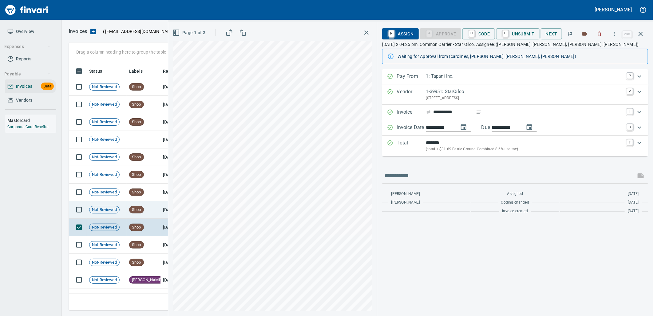
click at [137, 212] on span "Shop" at bounding box center [136, 210] width 14 height 6
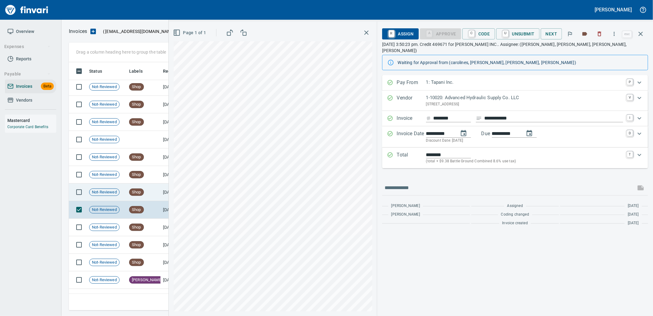
click at [134, 194] on span "Shop" at bounding box center [136, 192] width 14 height 6
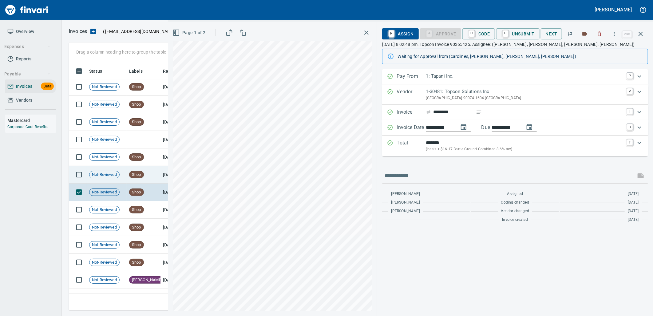
click at [136, 179] on td "Shop" at bounding box center [144, 175] width 34 height 18
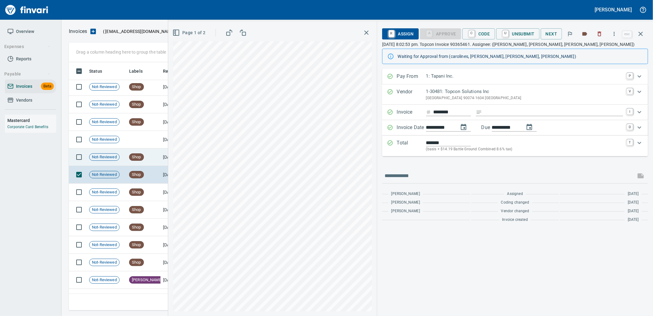
click at [141, 154] on span "Shop" at bounding box center [136, 157] width 14 height 6
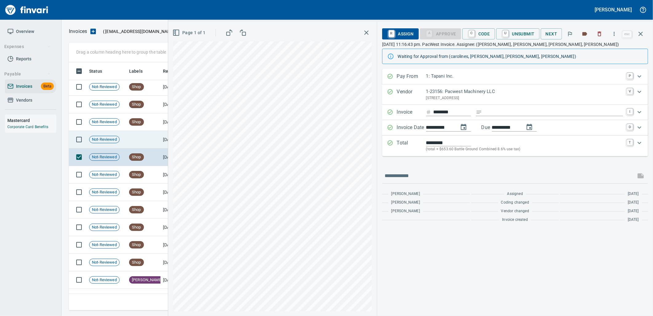
click at [140, 137] on td at bounding box center [144, 140] width 34 height 18
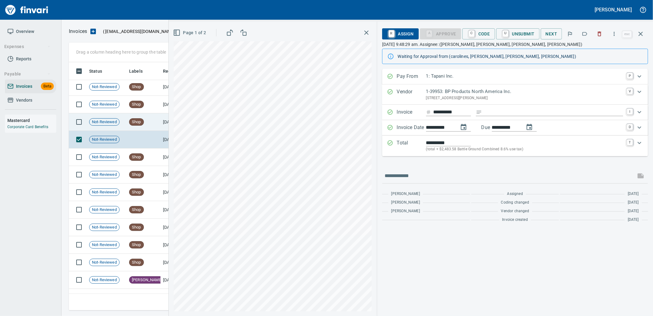
click at [141, 119] on span "Shop" at bounding box center [136, 122] width 14 height 6
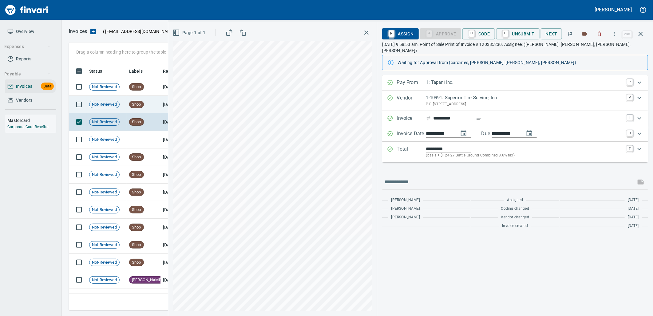
click at [143, 106] on span "Shop" at bounding box center [136, 104] width 14 height 6
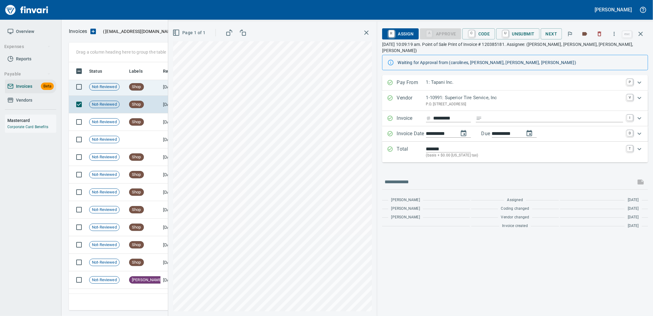
click at [143, 82] on td "Shop" at bounding box center [144, 87] width 34 height 18
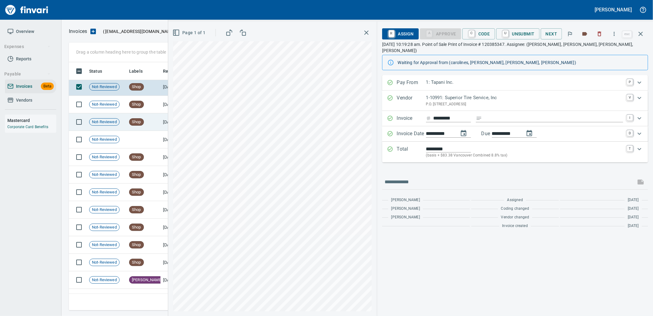
scroll to position [2, 0]
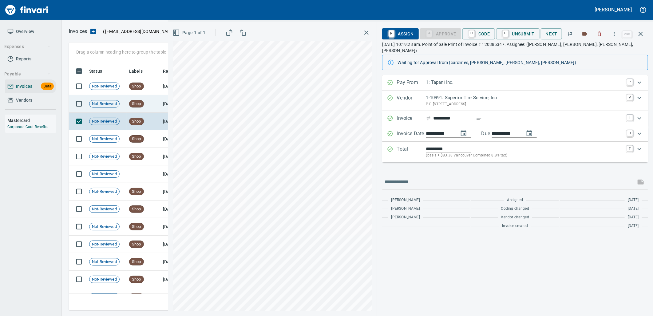
click at [147, 102] on td "Shop" at bounding box center [144, 104] width 34 height 18
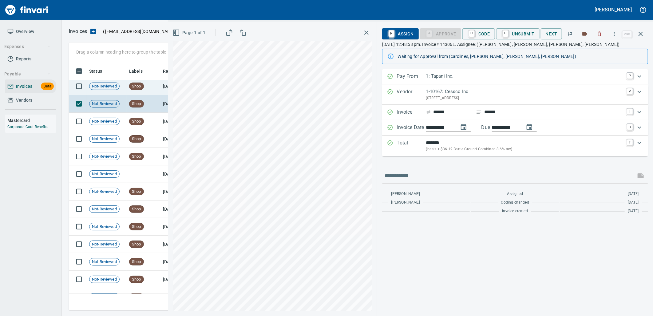
click at [149, 87] on td "Shop" at bounding box center [144, 87] width 34 height 18
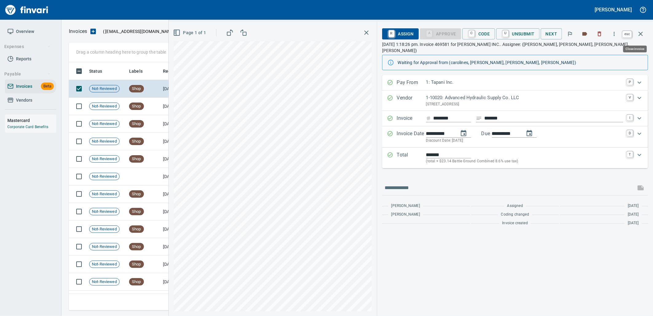
click at [645, 36] on button "button" at bounding box center [641, 33] width 15 height 15
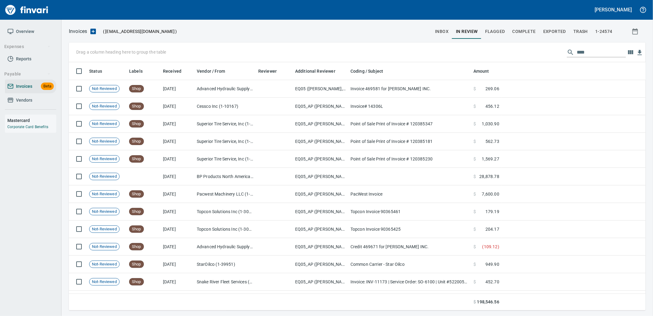
scroll to position [243, 567]
drag, startPoint x: 558, startPoint y: 56, endPoint x: 534, endPoint y: 57, distance: 23.7
click at [535, 57] on div "Drag a column heading here to group the table ****" at bounding box center [357, 52] width 577 height 20
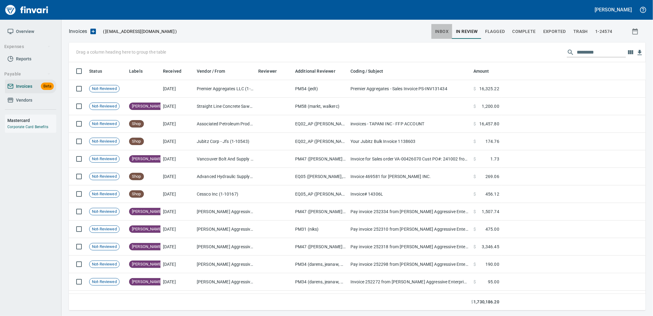
click at [444, 29] on span "inbox" at bounding box center [442, 32] width 14 height 8
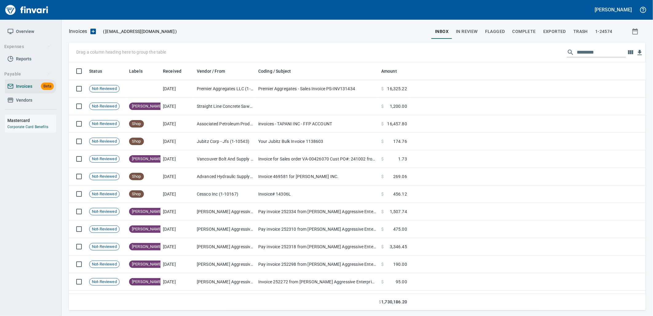
scroll to position [243, 567]
